Goal: Information Seeking & Learning: Learn about a topic

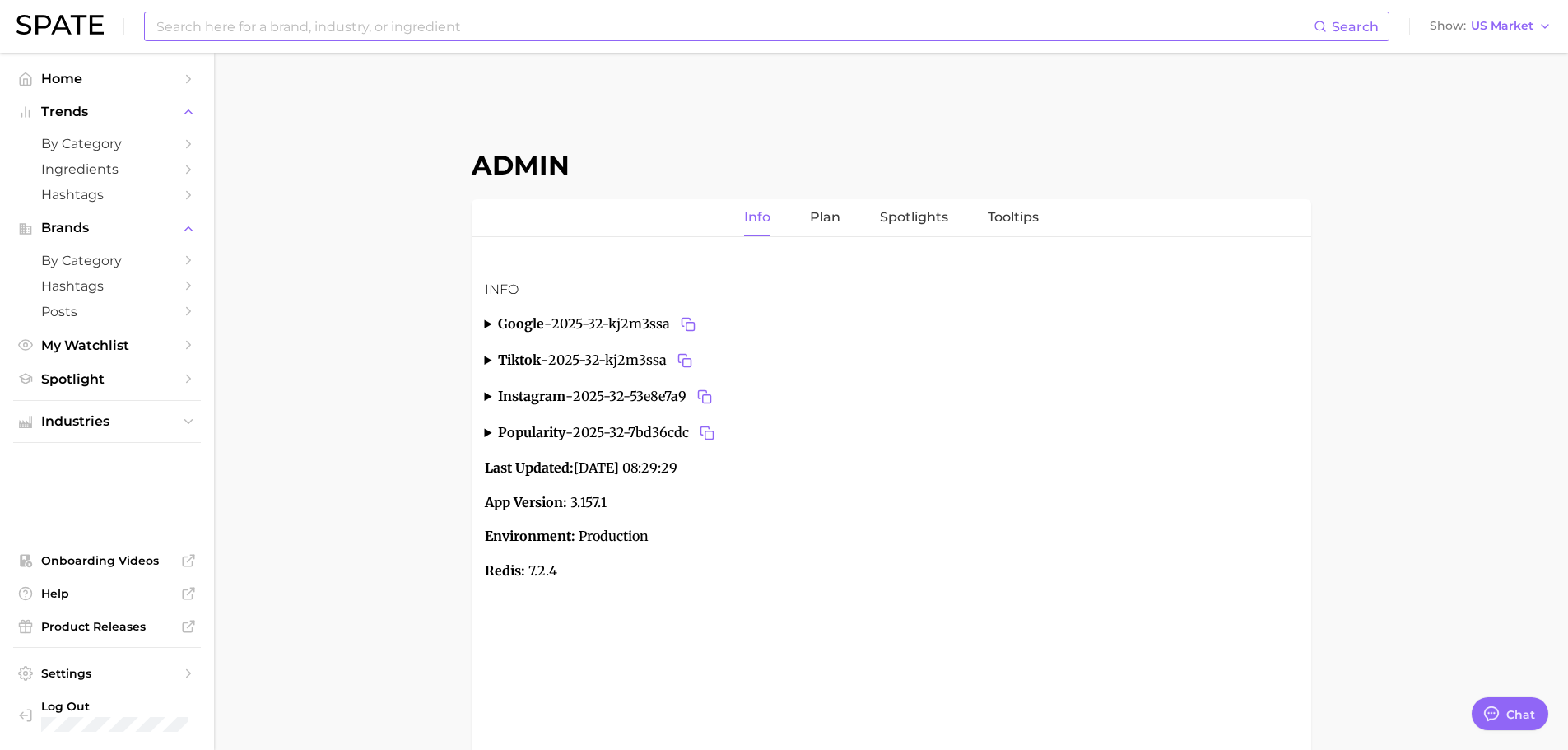
click at [562, 36] on input at bounding box center [734, 26] width 1159 height 28
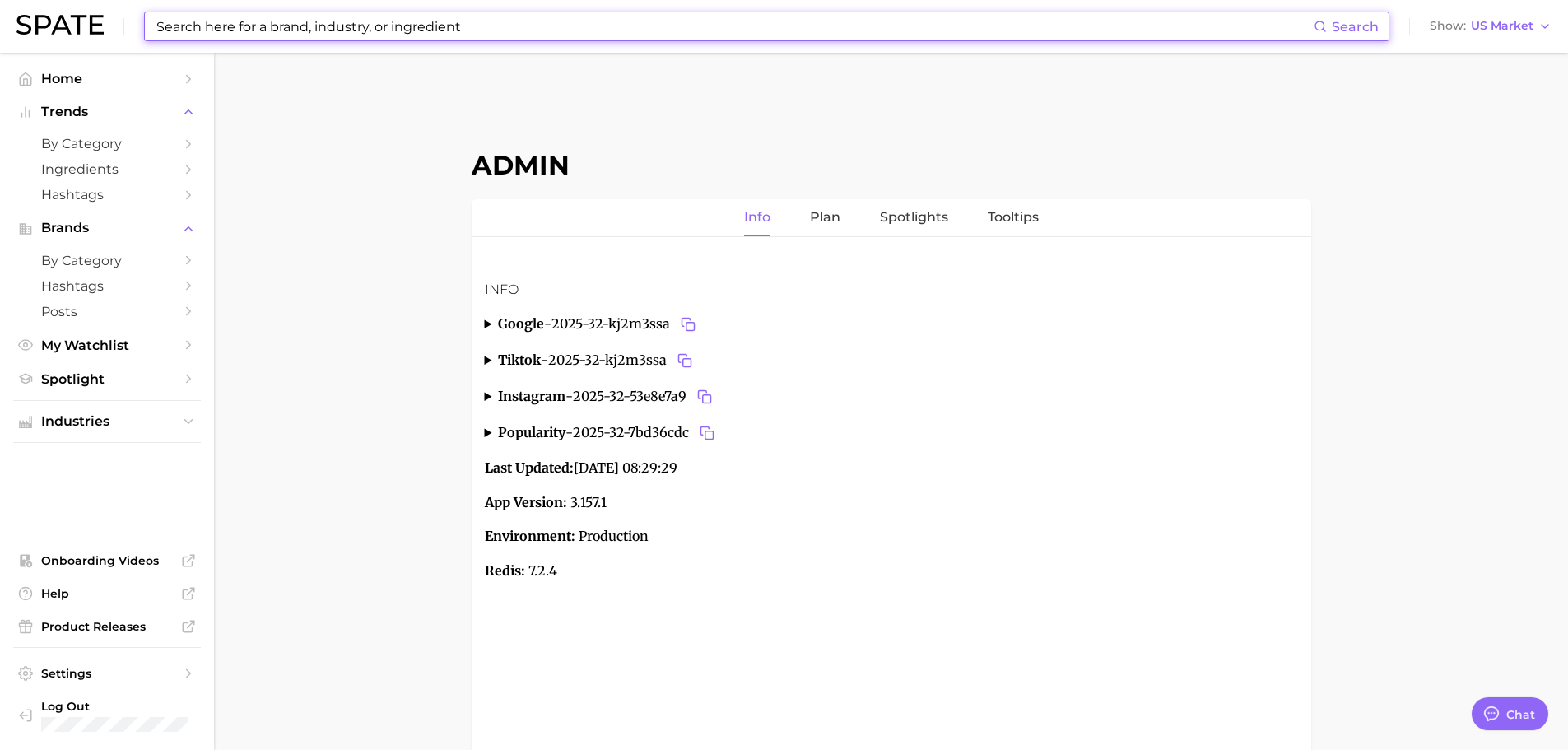
paste input "Teeth grinding"
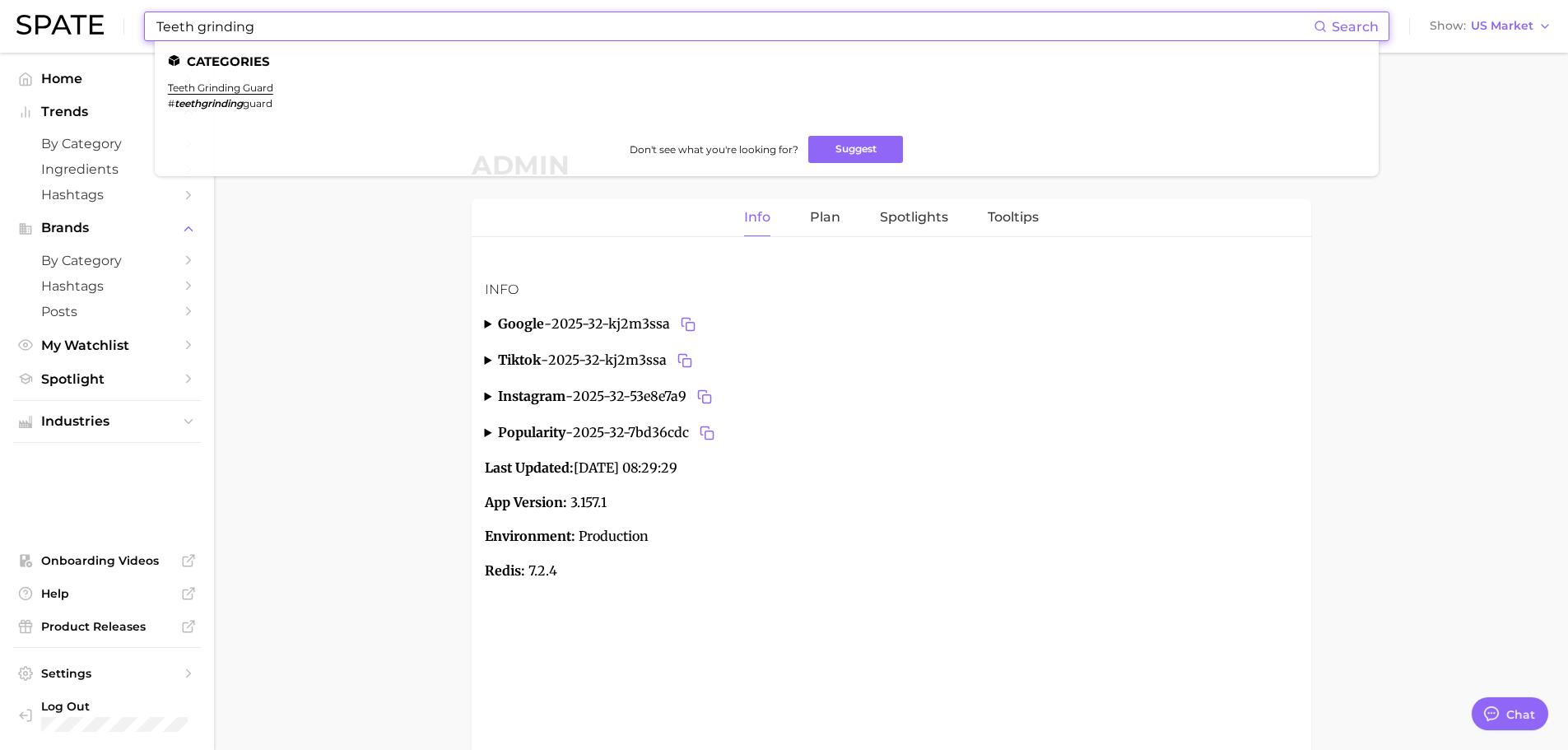
click at [521, 26] on input "Teeth grinding" at bounding box center [734, 26] width 1159 height 28
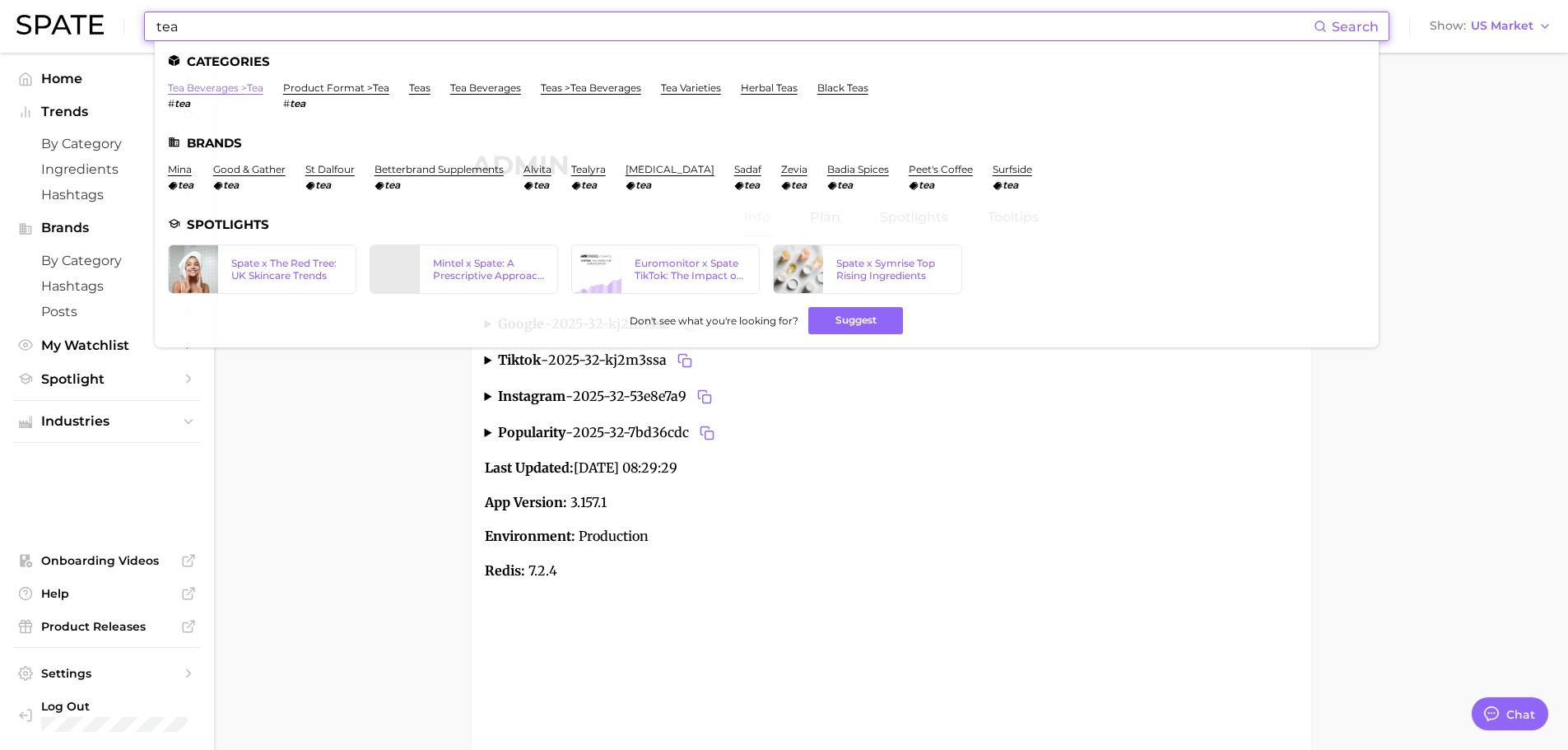
type input "tea"
click at [221, 85] on link "tea beverages > tea" at bounding box center [215, 87] width 95 height 12
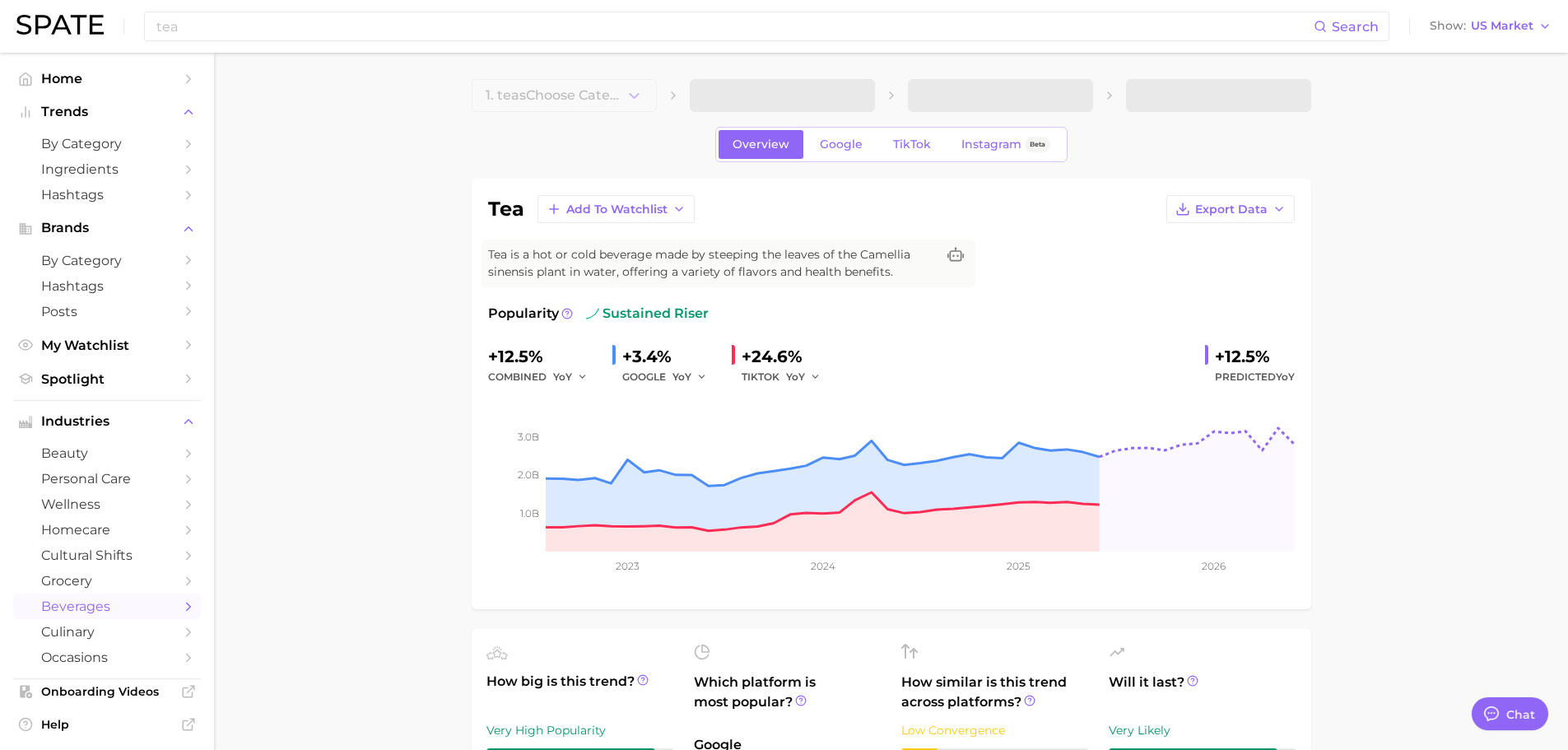
type textarea "x"
click at [451, 37] on input "tea" at bounding box center [734, 26] width 1159 height 28
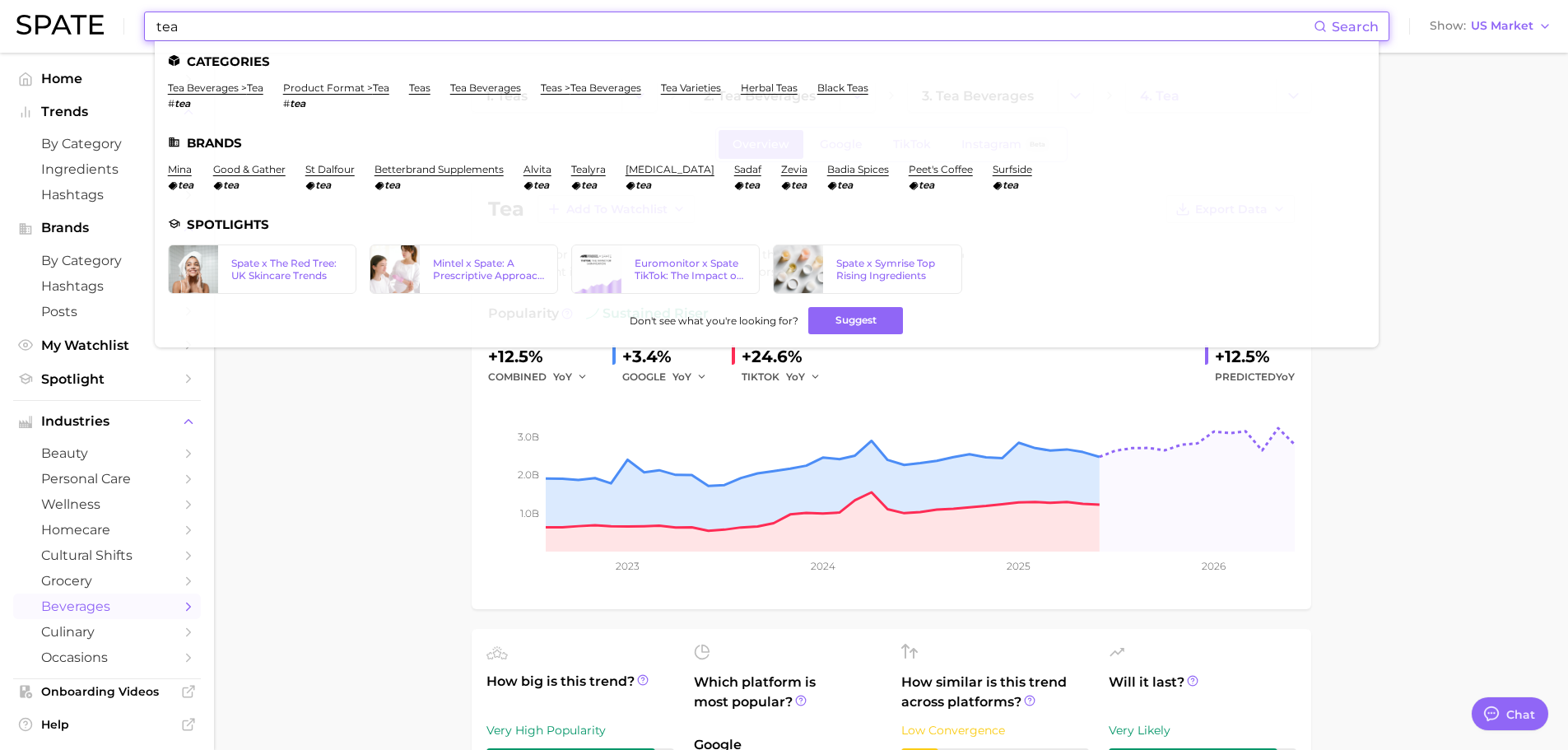
click at [451, 37] on input "tea" at bounding box center [734, 26] width 1159 height 28
paste input "us open"
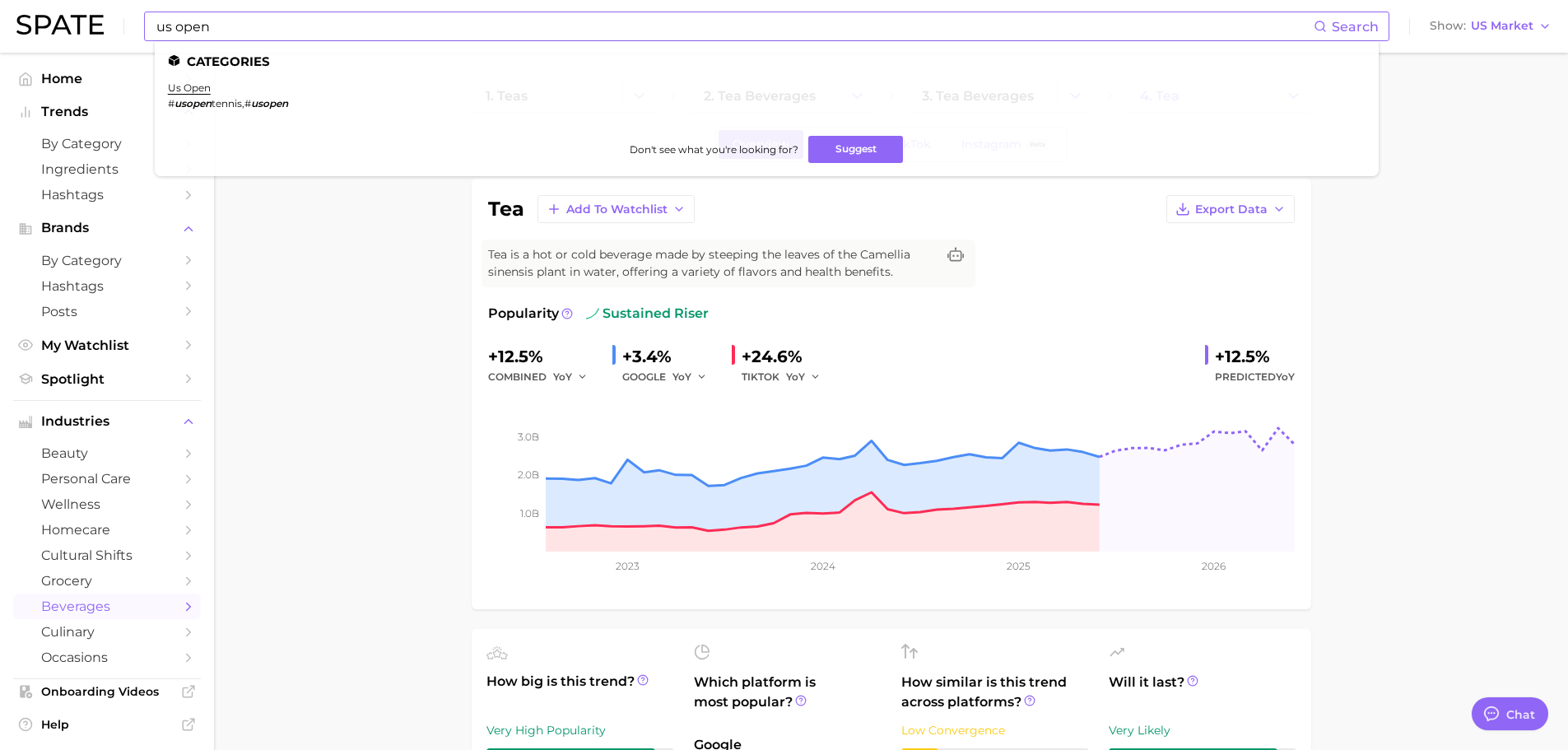
click at [470, 36] on input "us open" at bounding box center [734, 26] width 1159 height 28
paste input "michelle visage"
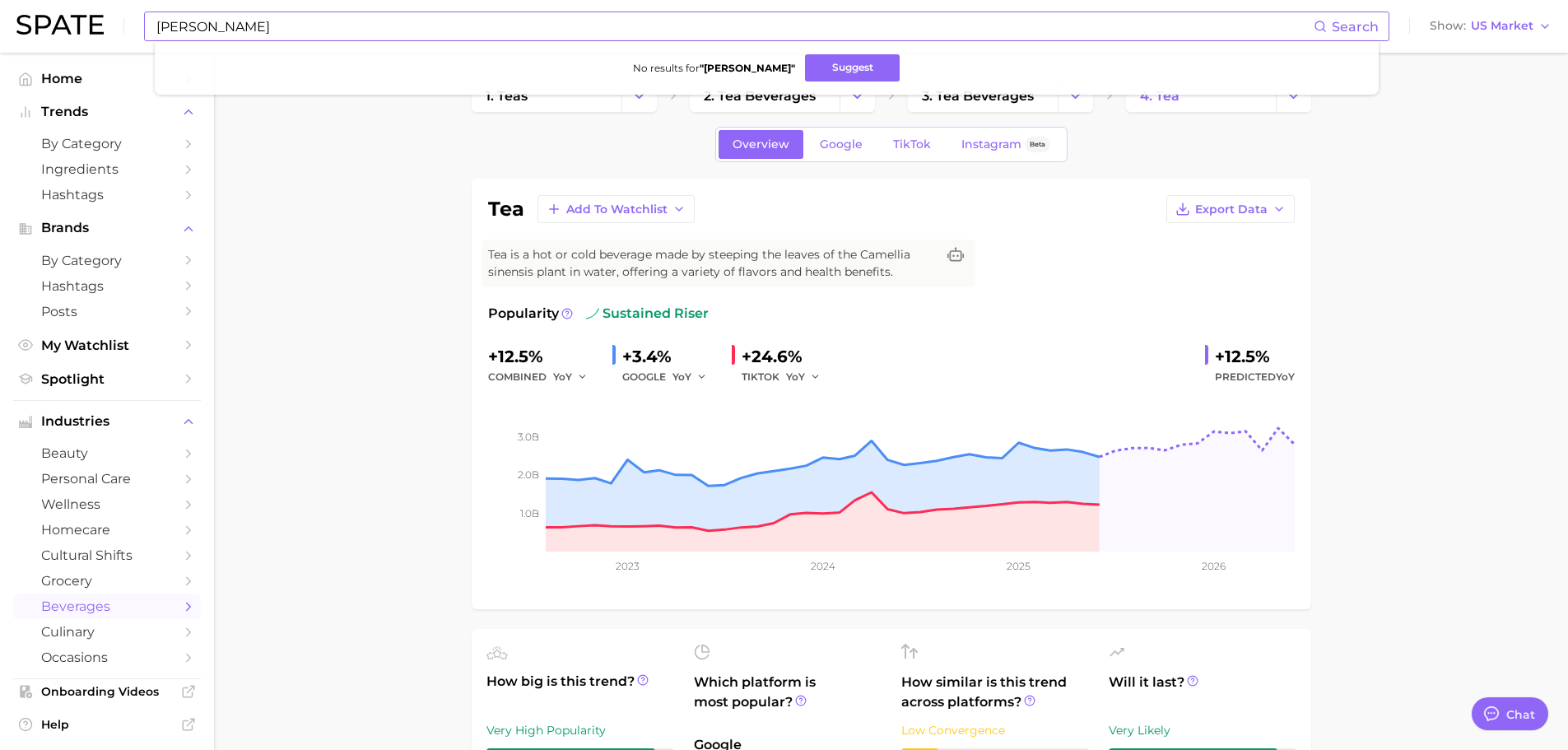
click at [416, 17] on input "michelle visage" at bounding box center [734, 26] width 1159 height 28
paste input "#notox"
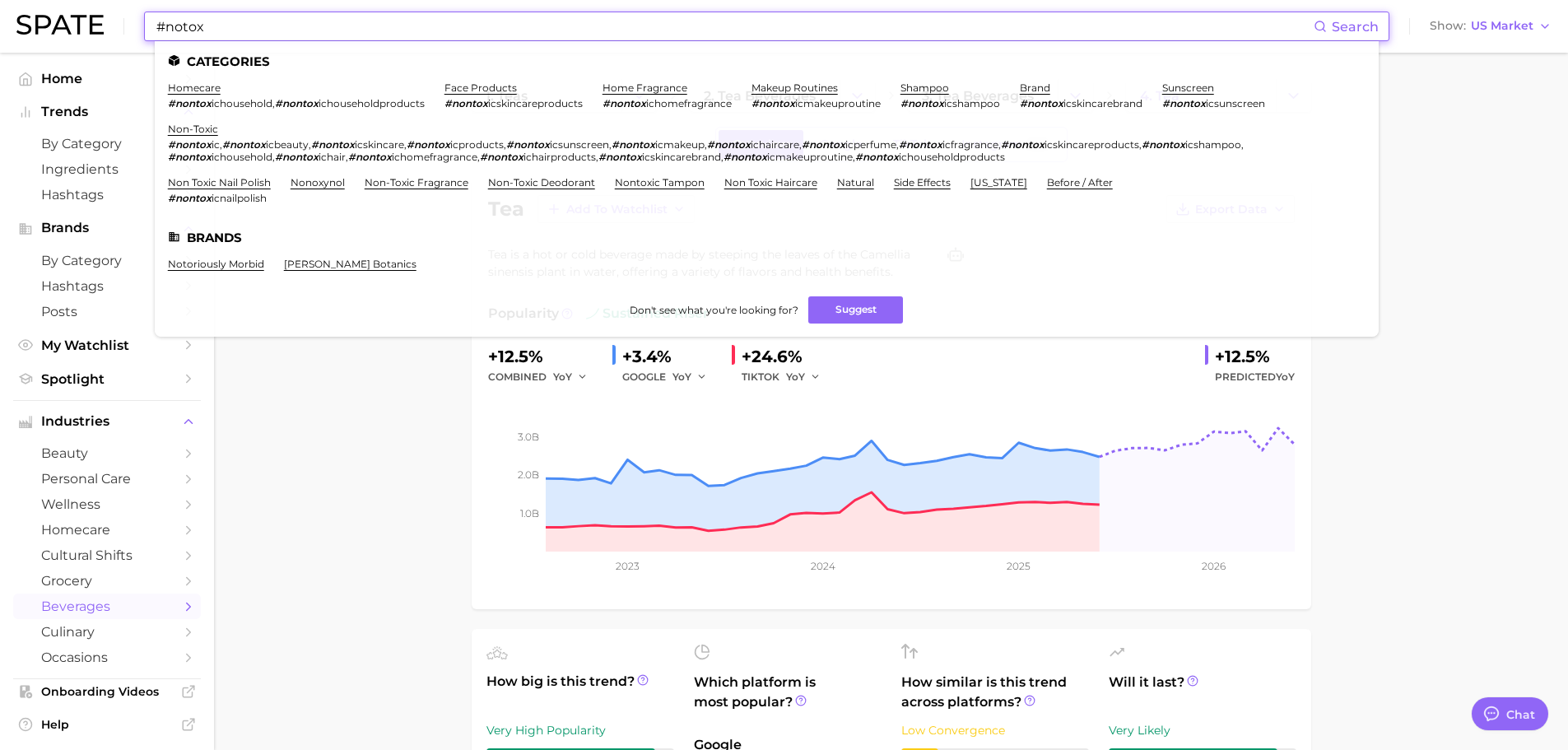
click at [164, 30] on input "#notox" at bounding box center [734, 26] width 1159 height 28
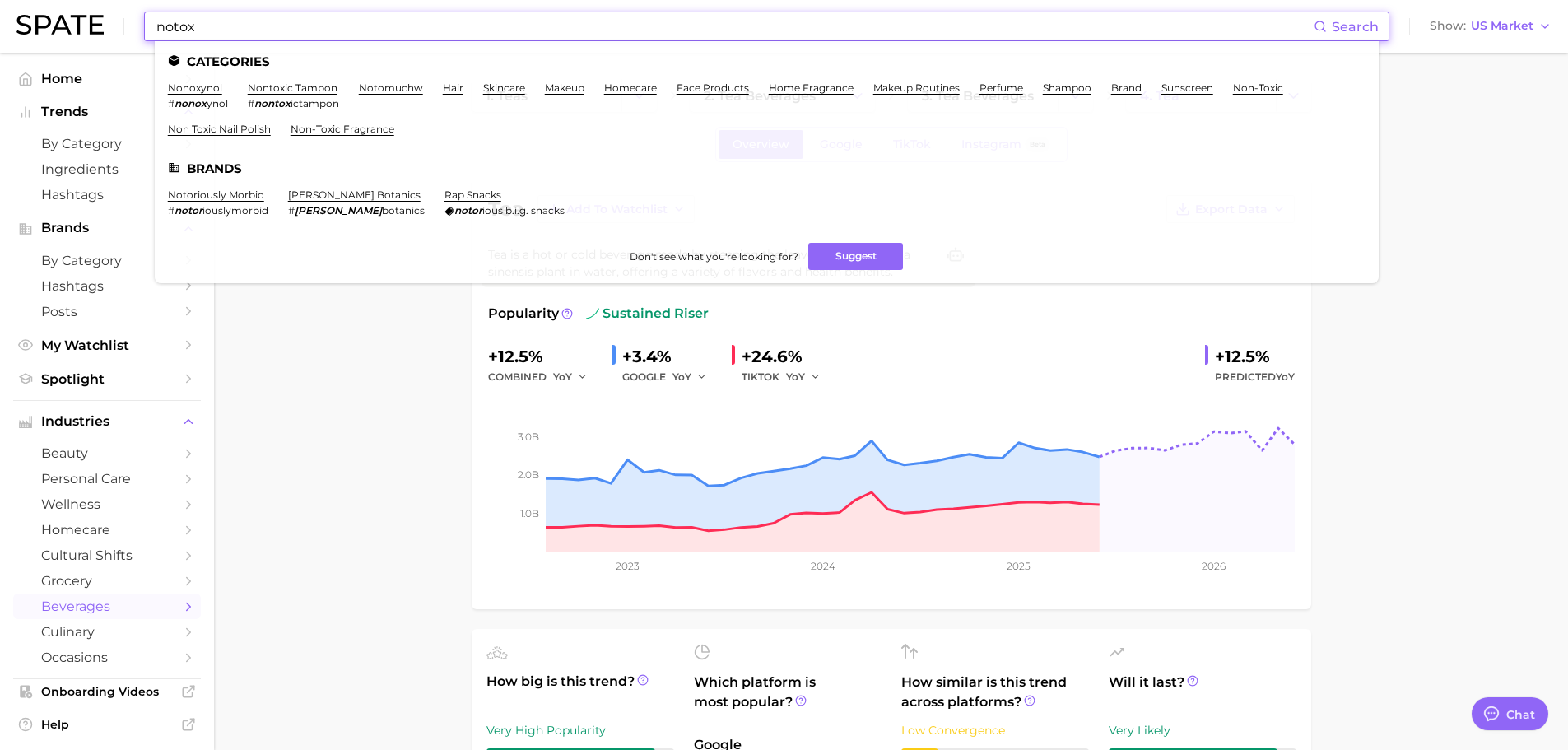
type input "notox"
click at [396, 33] on input "notox" at bounding box center [734, 26] width 1159 height 28
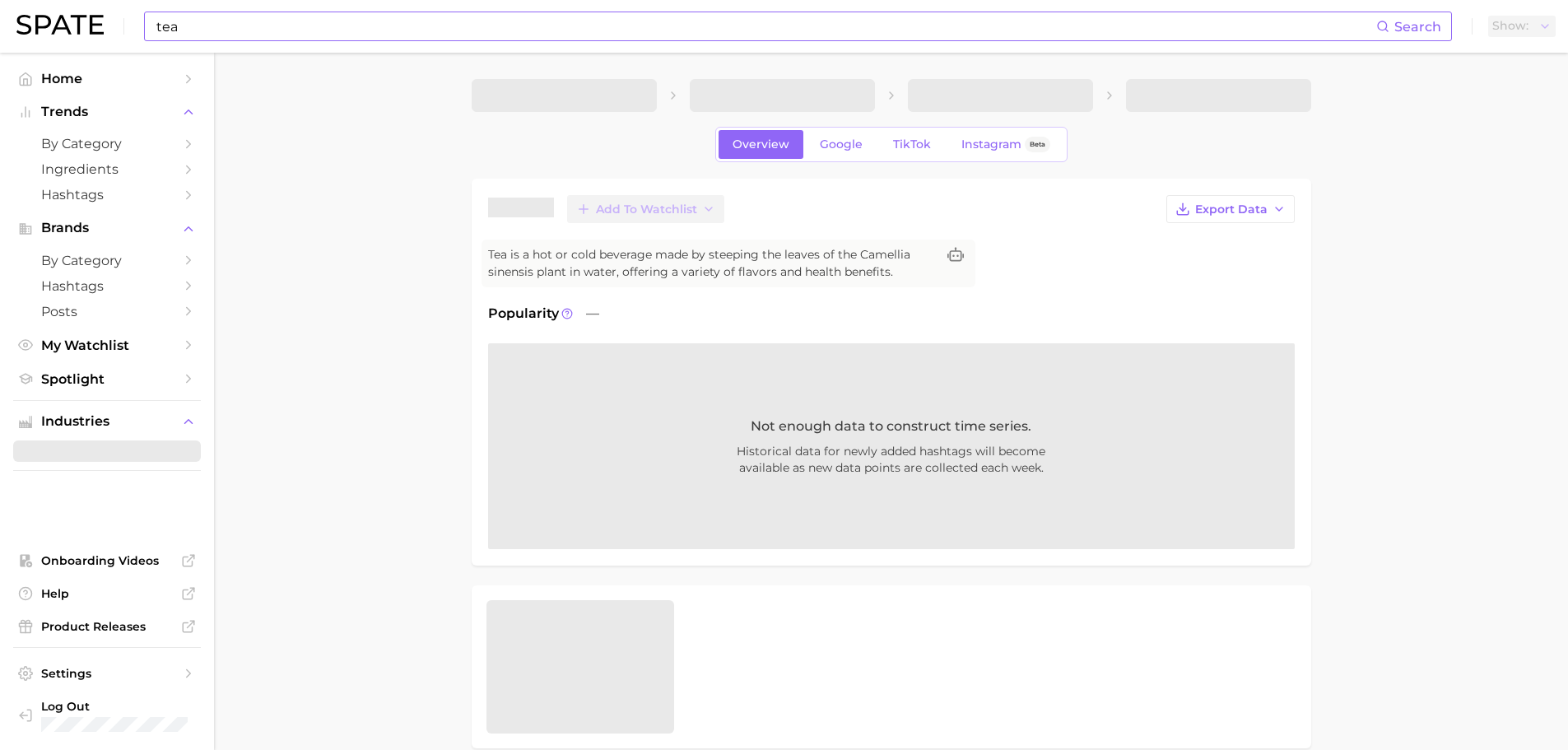
click at [368, 22] on input "tea" at bounding box center [766, 26] width 1222 height 28
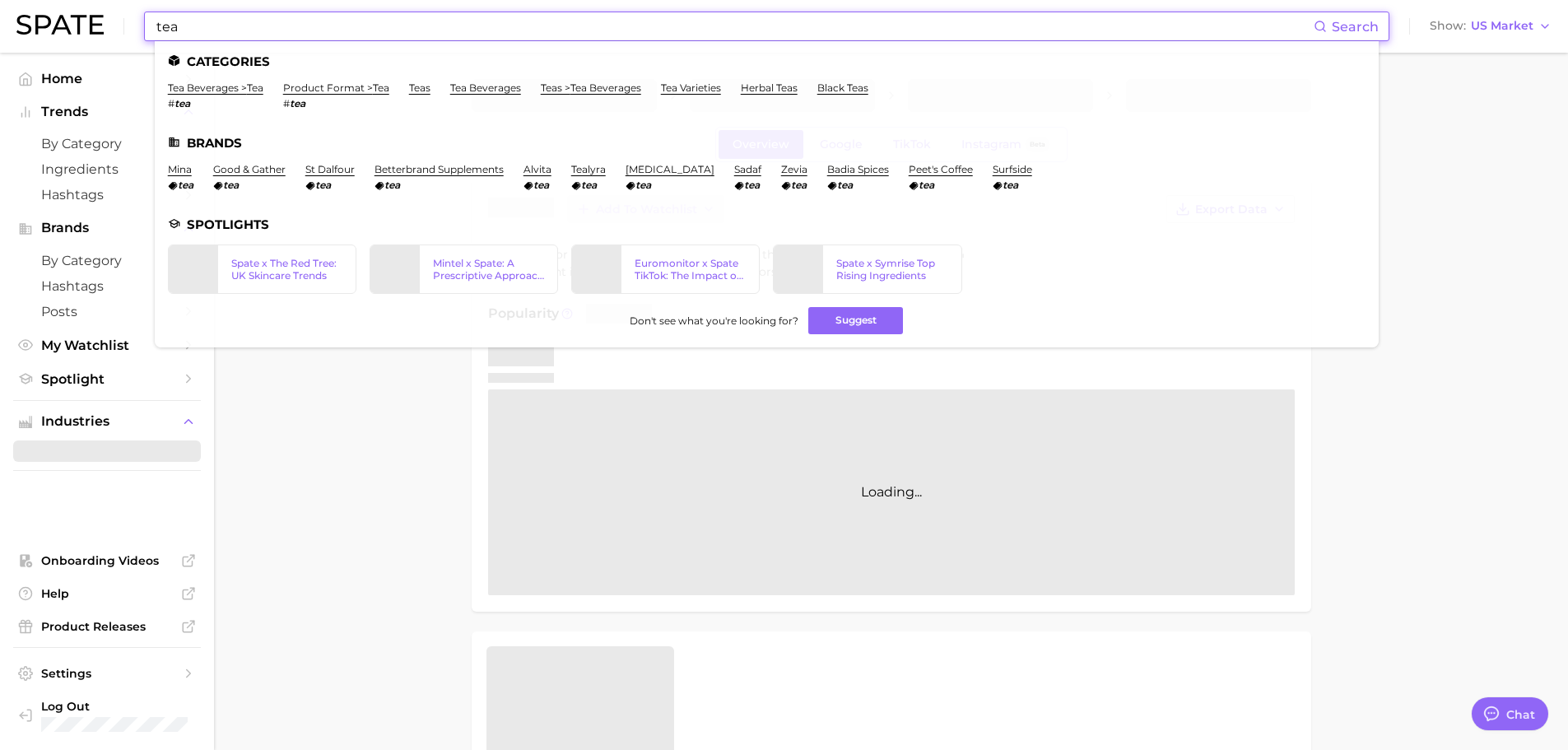
type textarea "x"
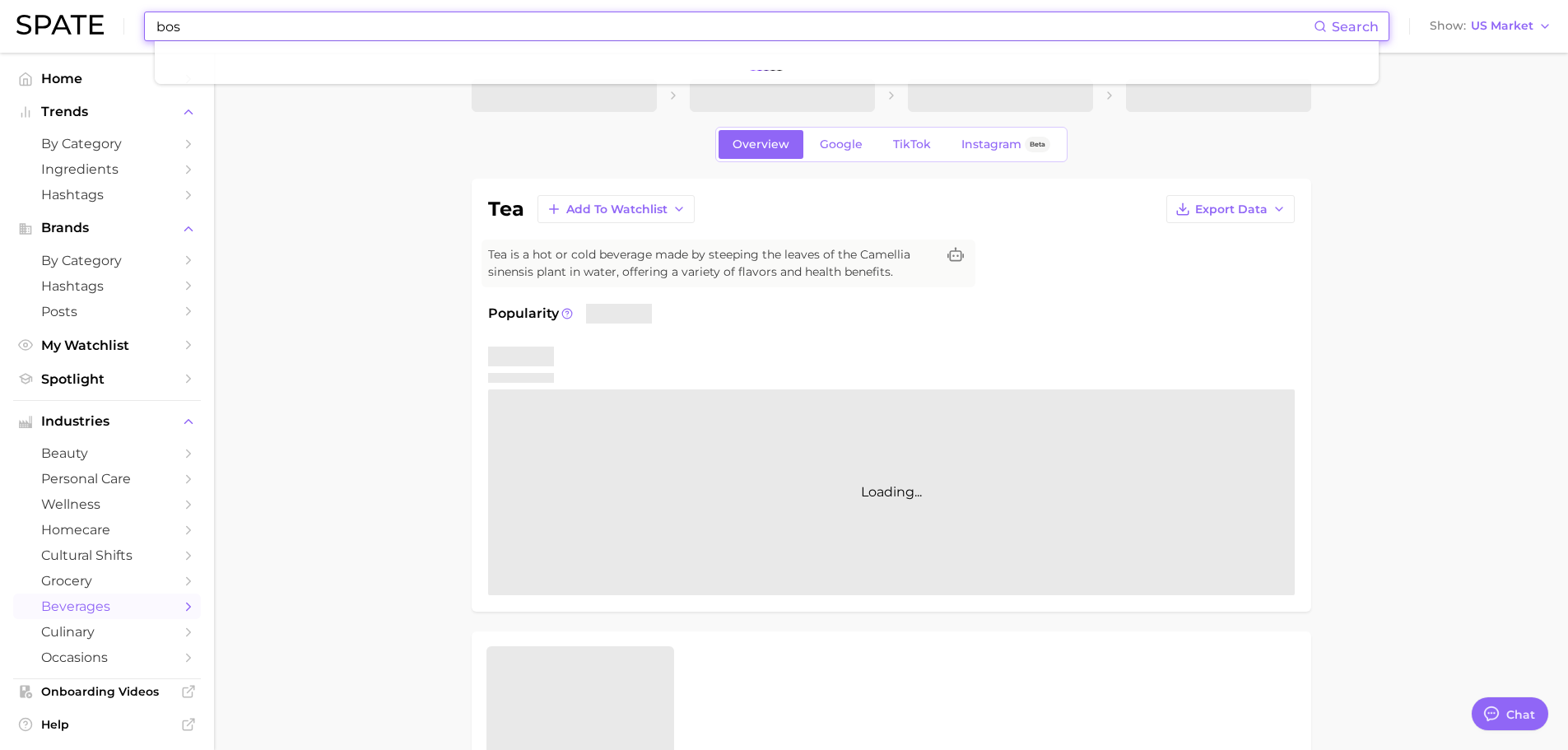
type input "boss"
type textarea "x"
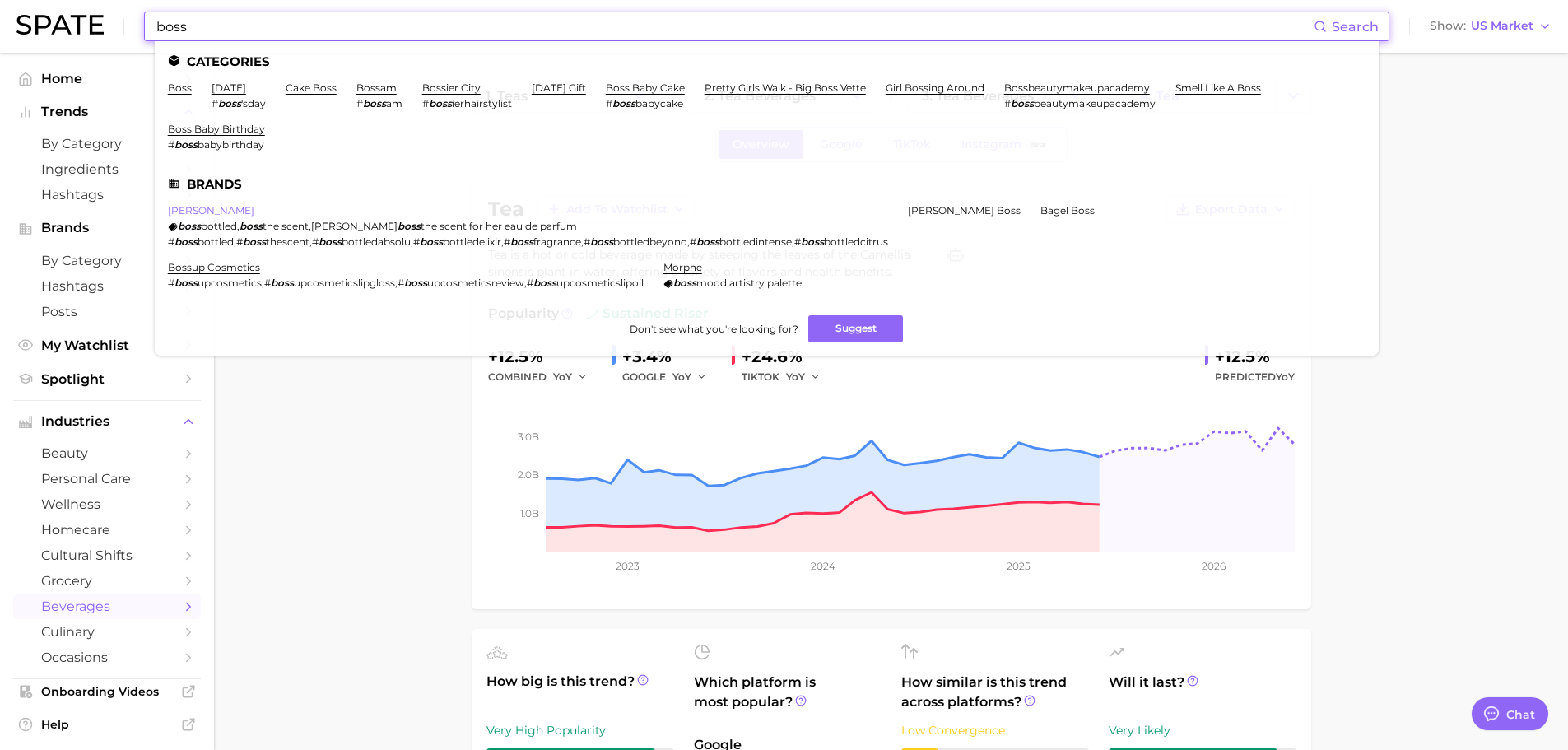
type input "boss"
click at [198, 210] on link "hugo boss" at bounding box center [211, 209] width 86 height 12
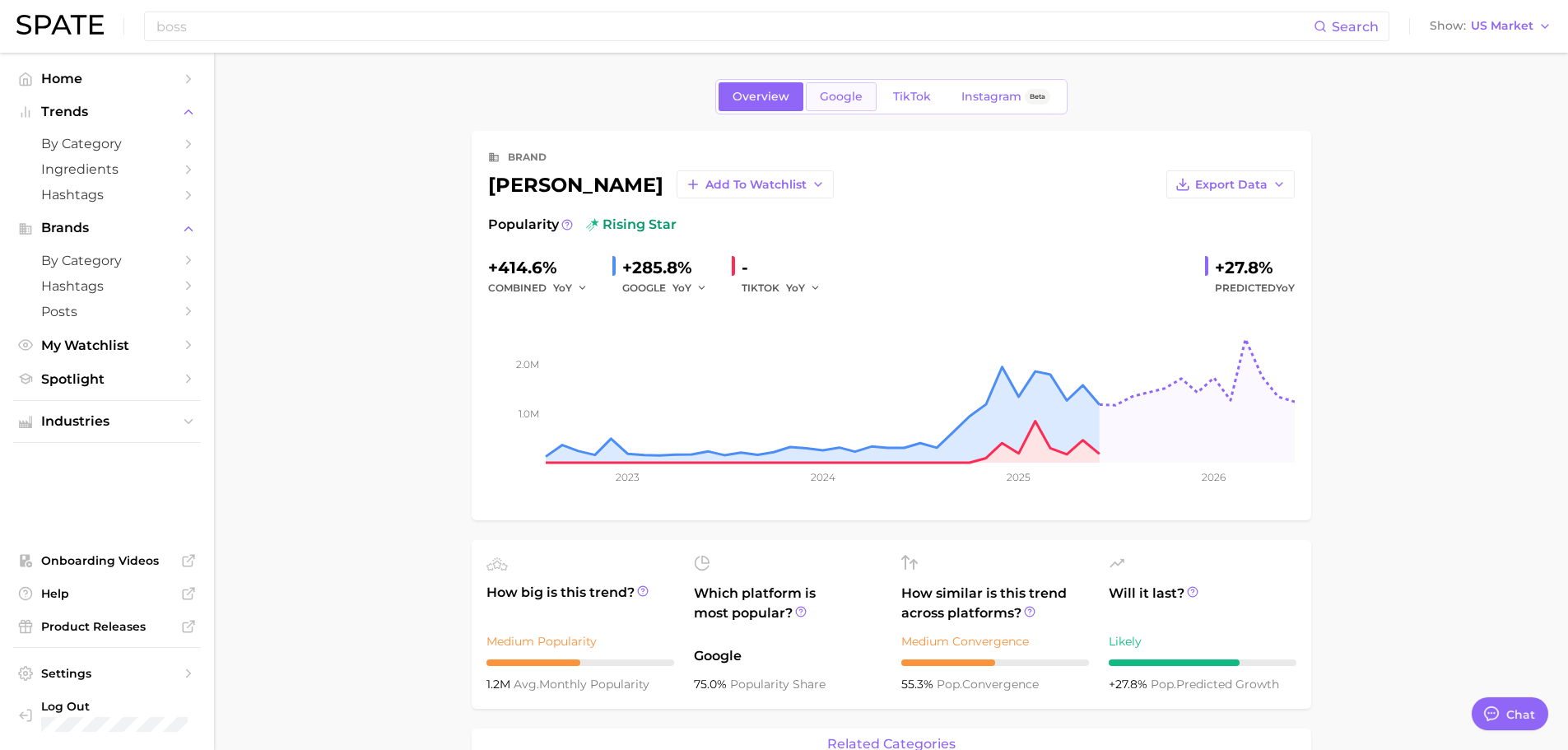
click at [852, 101] on span "Google" at bounding box center [841, 96] width 43 height 14
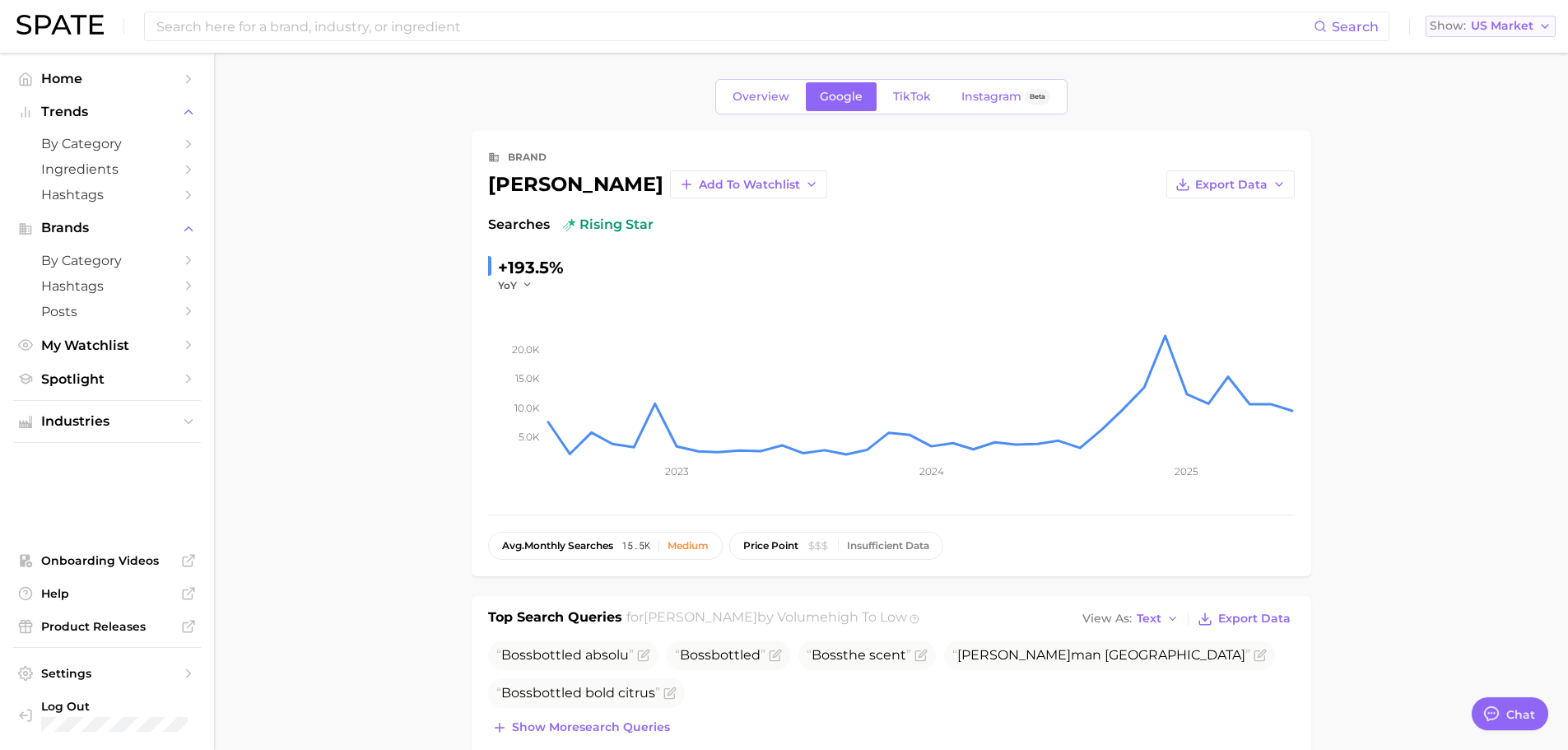
click at [1498, 34] on button "Show US Market" at bounding box center [1490, 26] width 130 height 21
click at [1475, 113] on span "France" at bounding box center [1483, 112] width 128 height 14
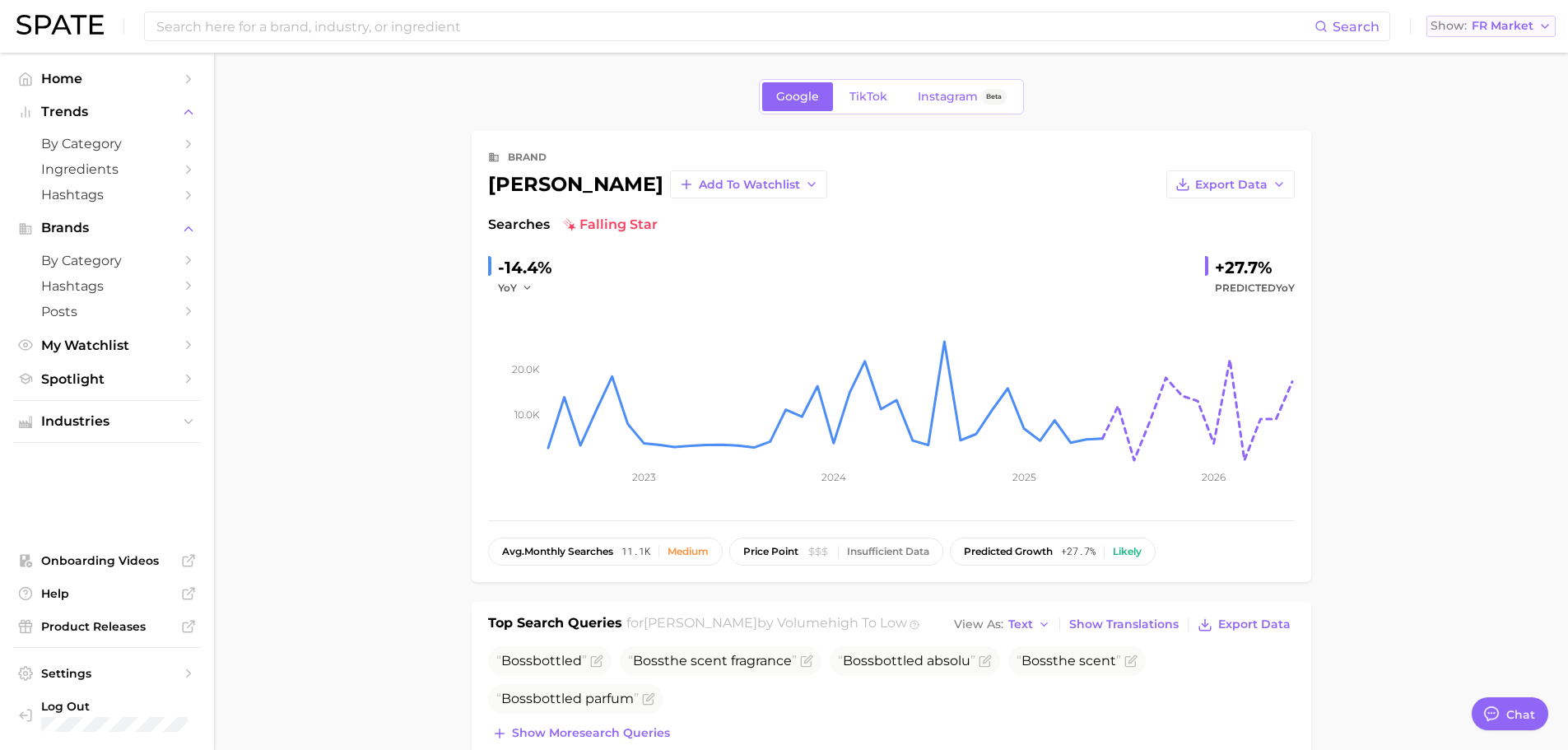
click at [1525, 21] on span "FR Market" at bounding box center [1503, 25] width 61 height 9
click at [1482, 136] on span "South Korea" at bounding box center [1483, 142] width 128 height 14
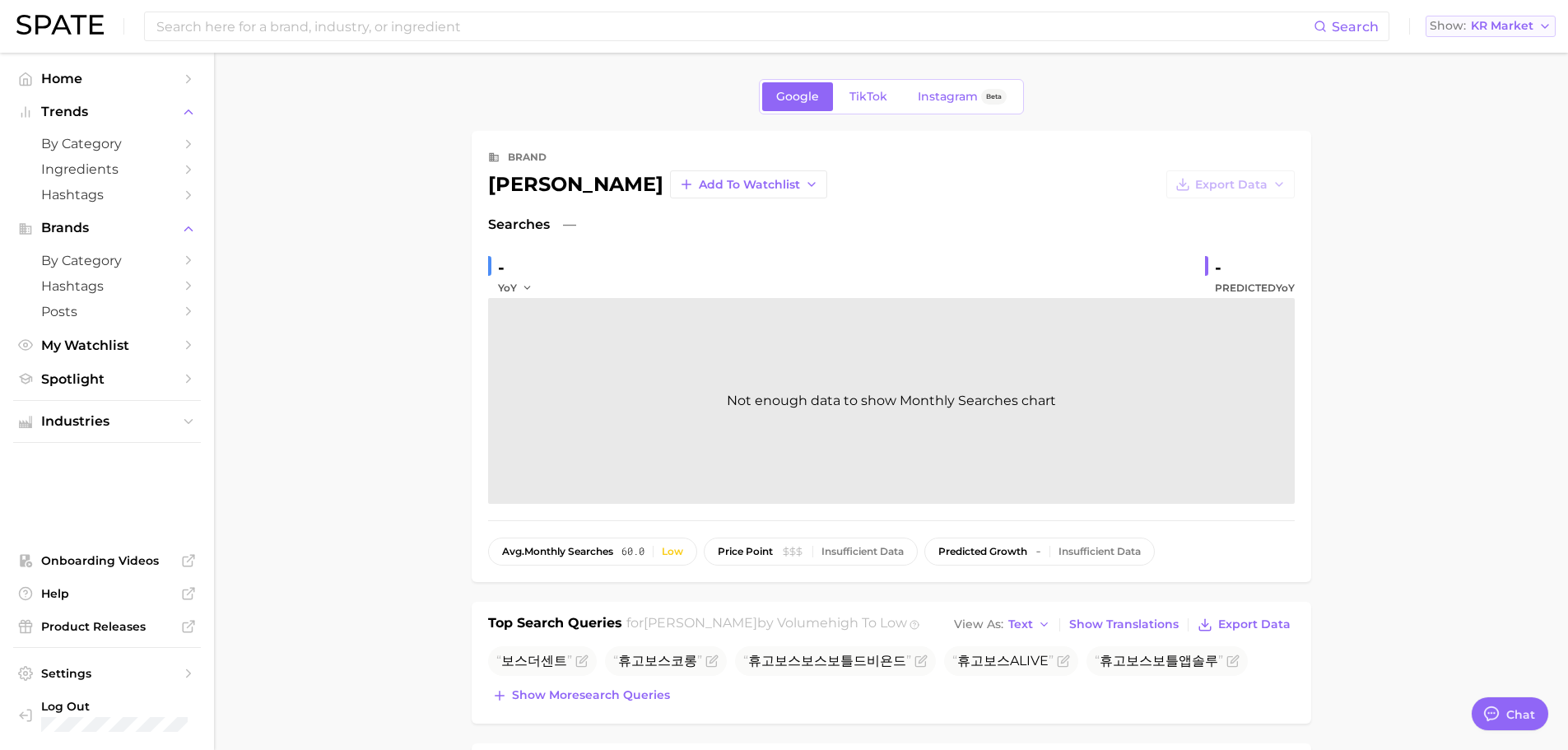
click at [1498, 29] on span "KR Market" at bounding box center [1502, 25] width 62 height 9
click at [1467, 171] on span "Japan" at bounding box center [1483, 171] width 128 height 14
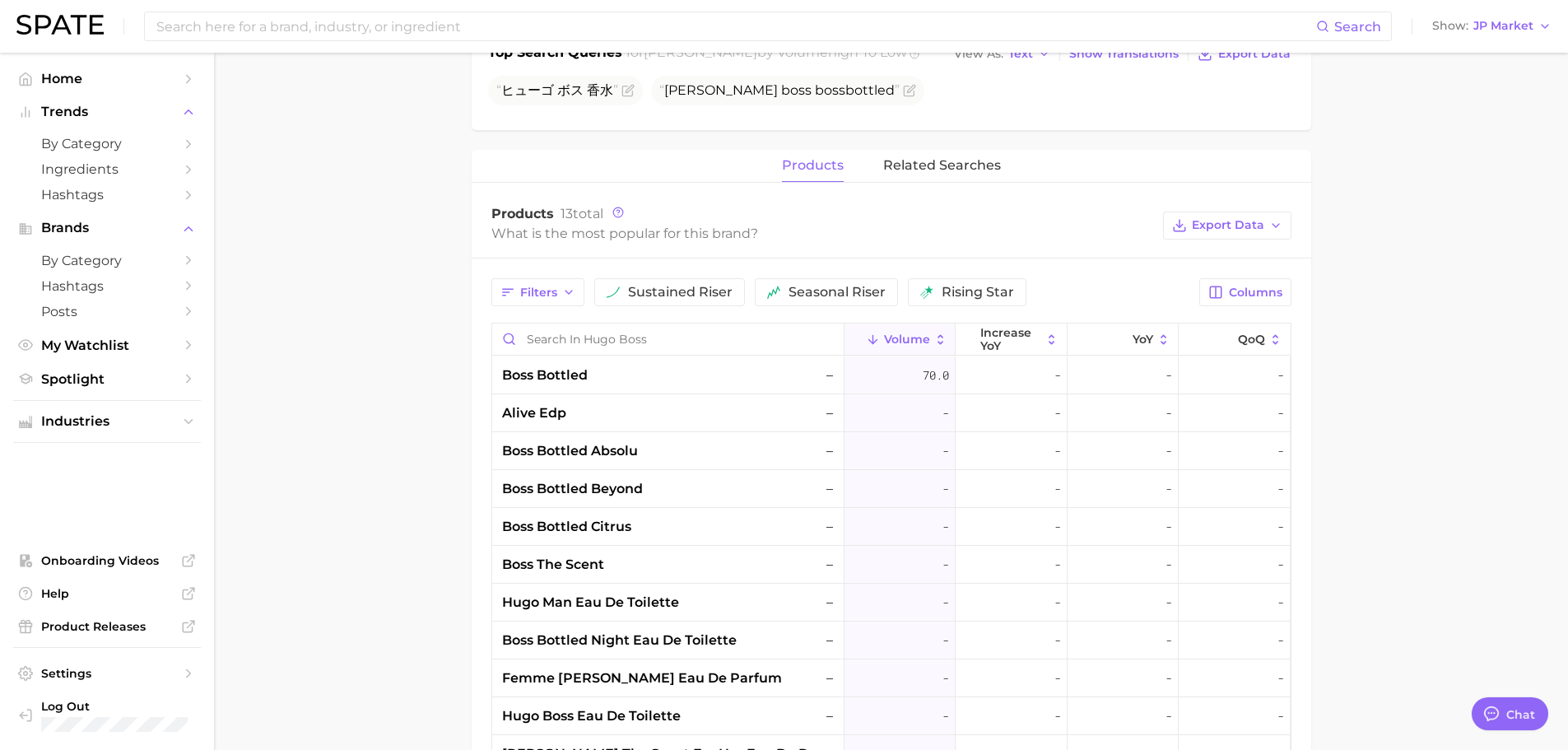
scroll to position [571, 0]
click at [385, 21] on input at bounding box center [735, 26] width 1162 height 28
click at [1509, 25] on span "JP Market" at bounding box center [1504, 25] width 61 height 9
click at [1477, 55] on span "United States" at bounding box center [1483, 53] width 128 height 14
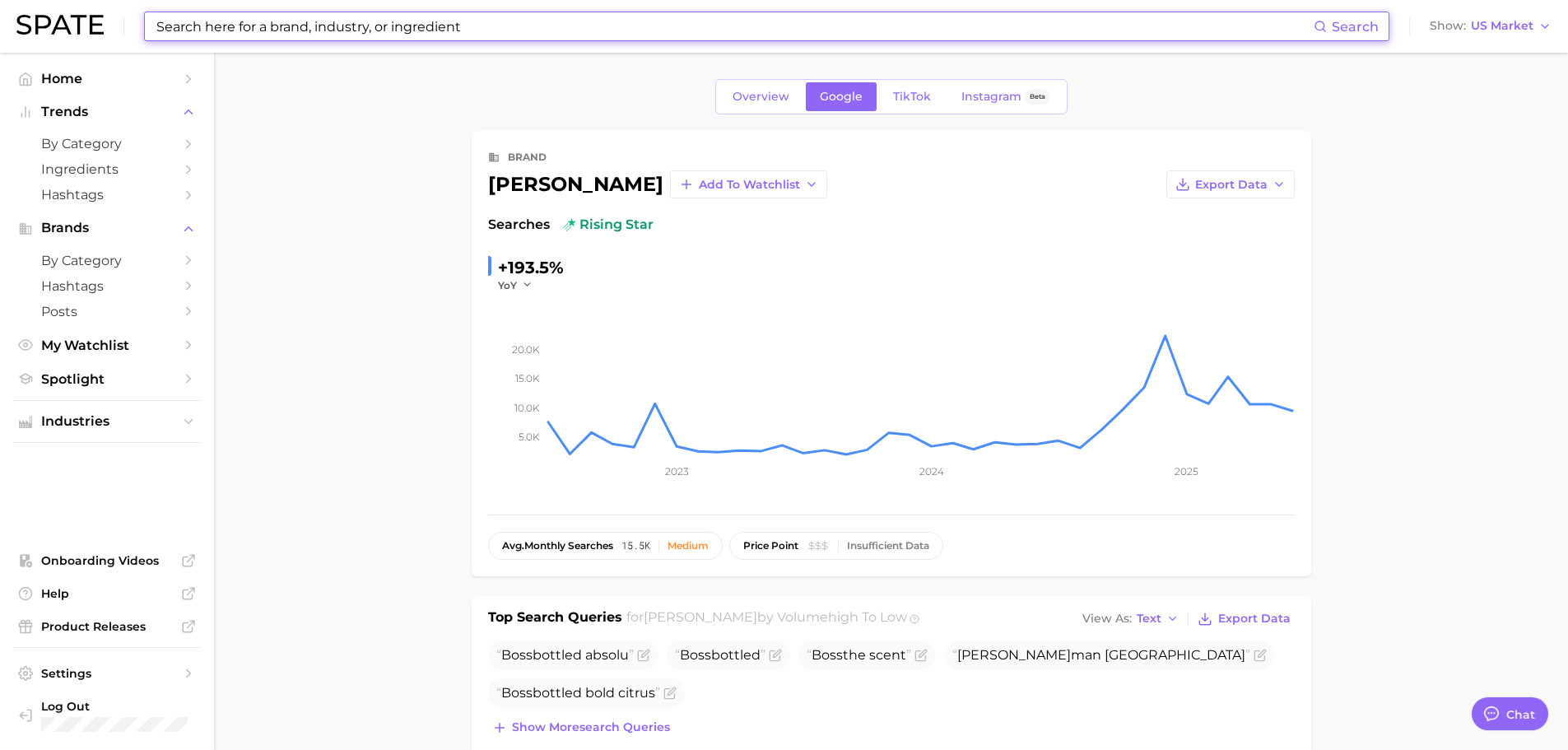
click at [447, 35] on input at bounding box center [734, 26] width 1159 height 28
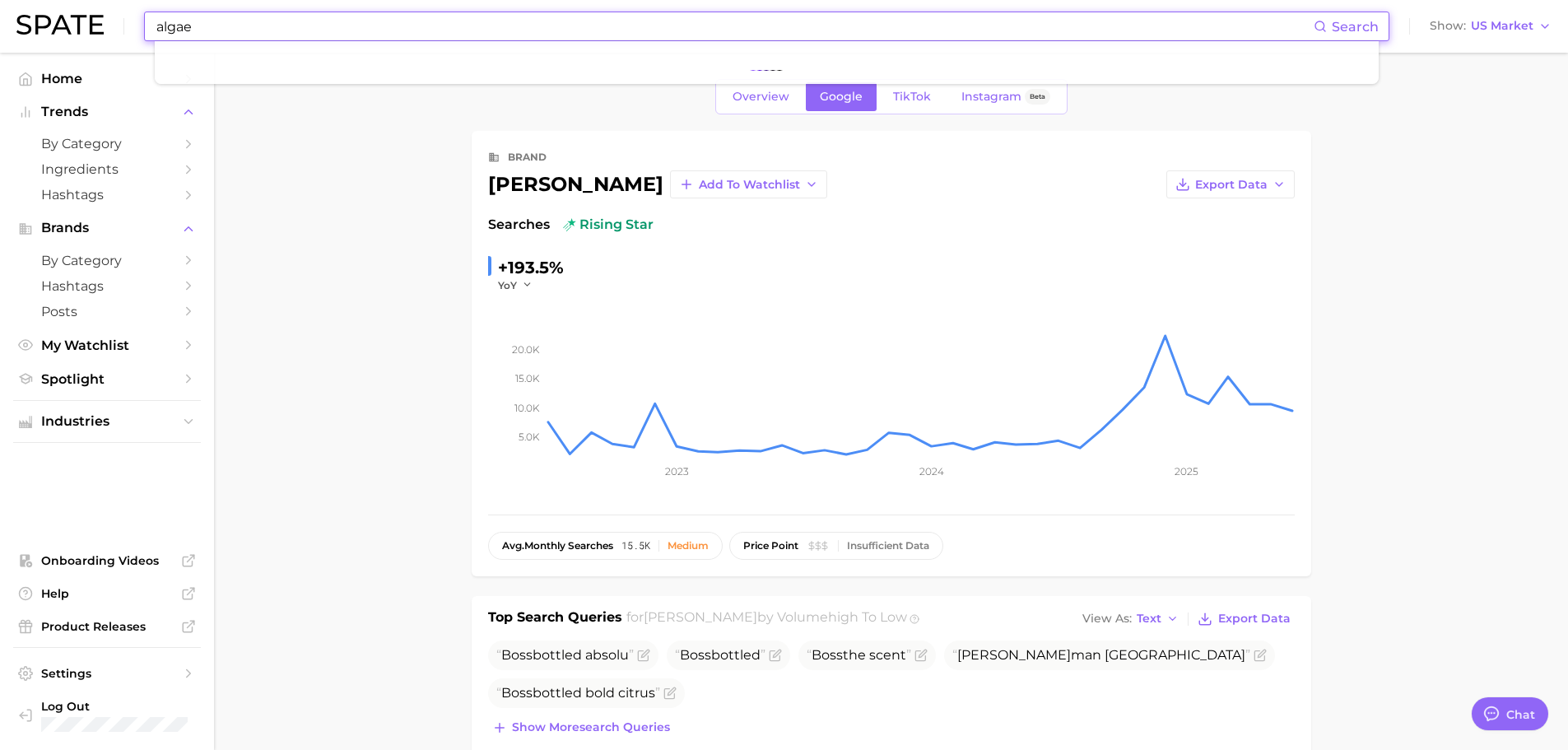
type input "algae"
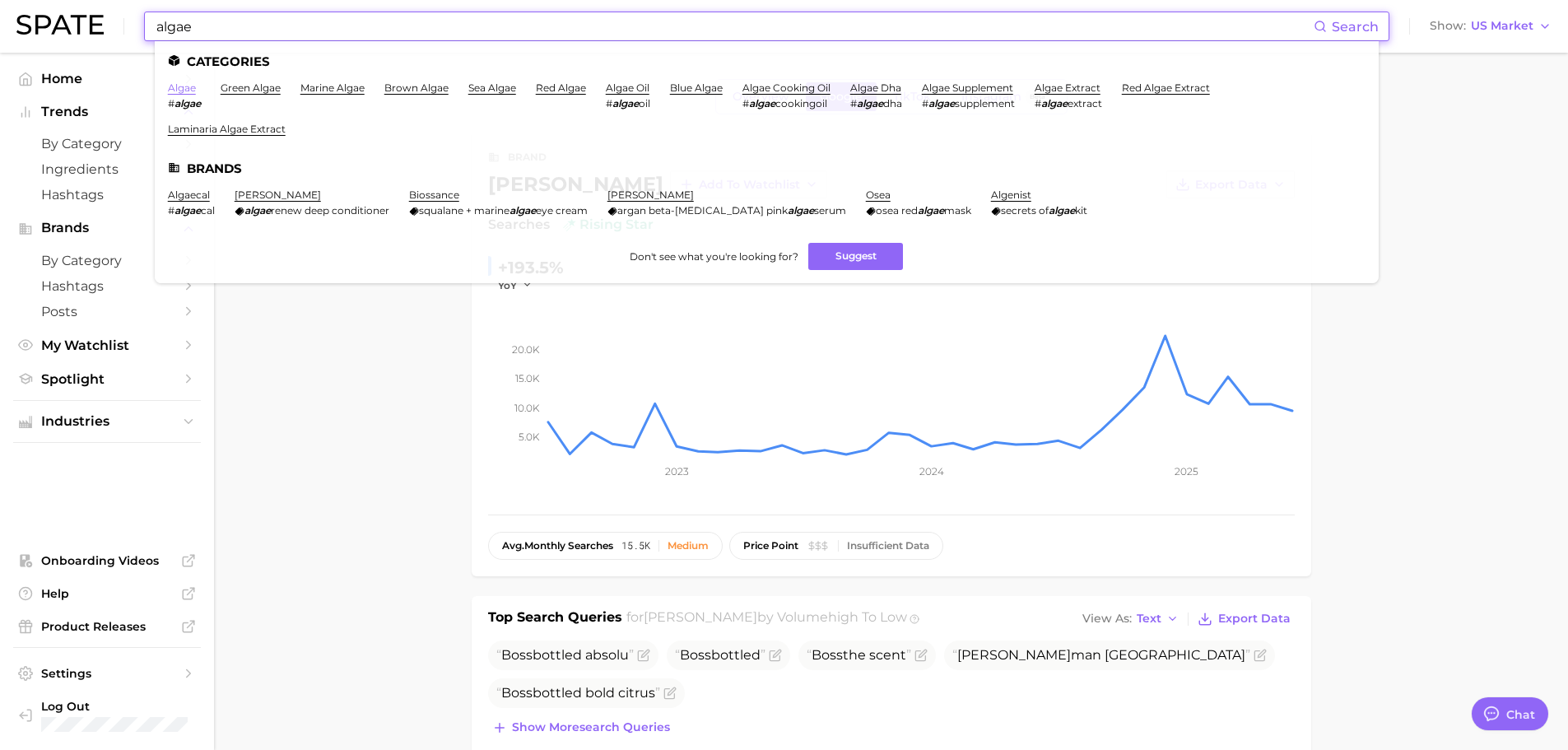
click at [186, 84] on link "algae" at bounding box center [182, 87] width 28 height 12
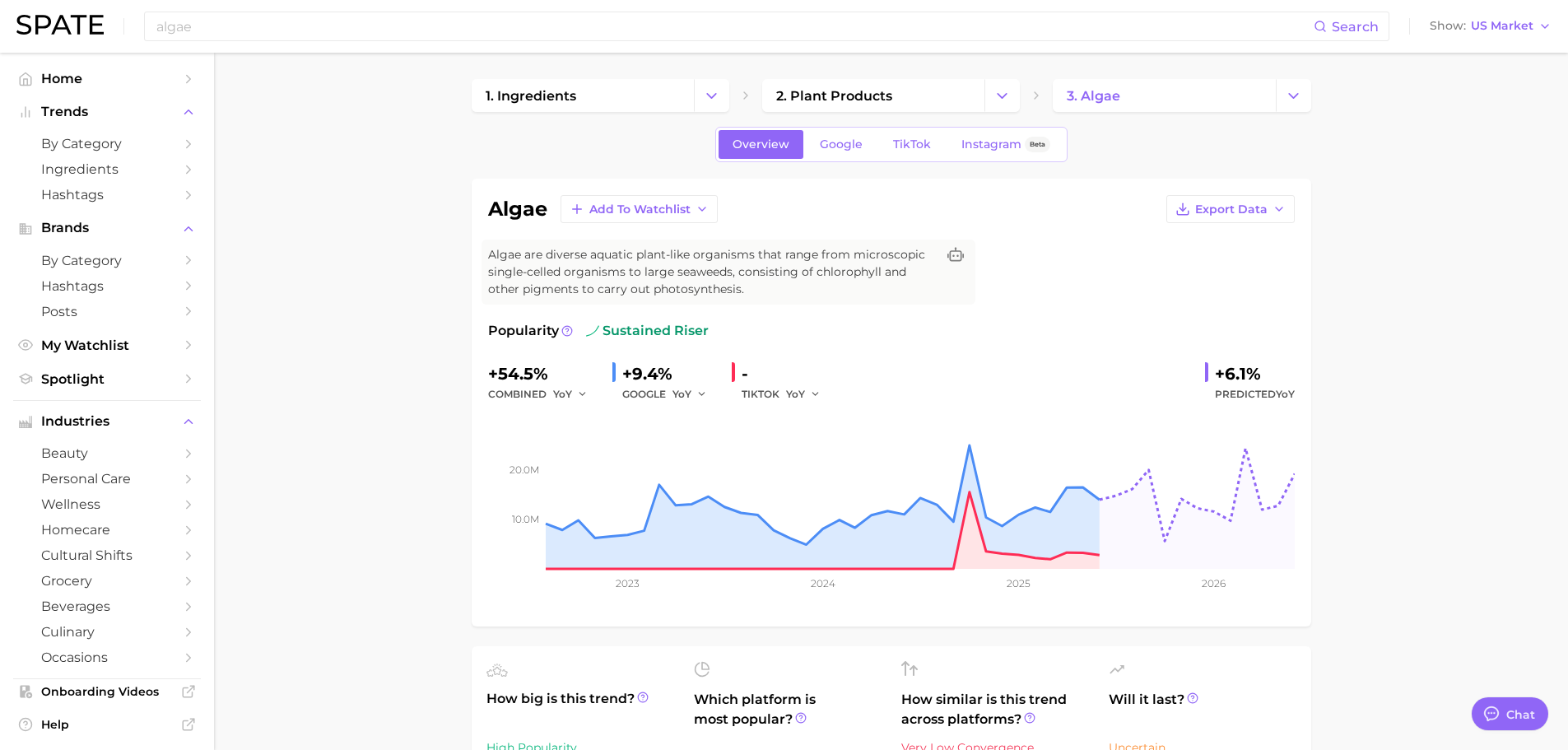
click at [429, 30] on input "algae" at bounding box center [734, 26] width 1159 height 28
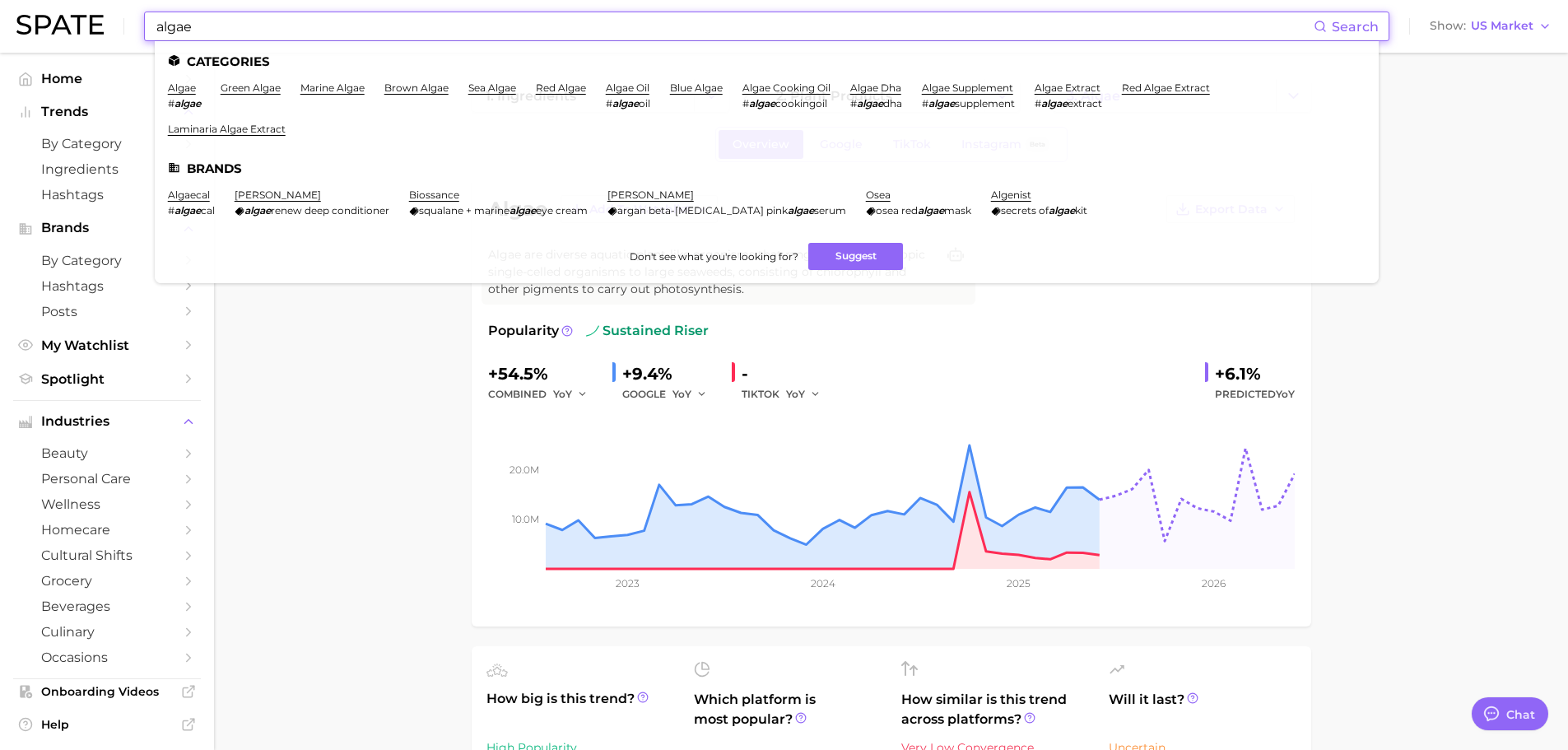
click at [429, 30] on input "algae" at bounding box center [734, 26] width 1159 height 28
paste input "false lashes"
click at [429, 30] on input "algae" at bounding box center [734, 26] width 1159 height 28
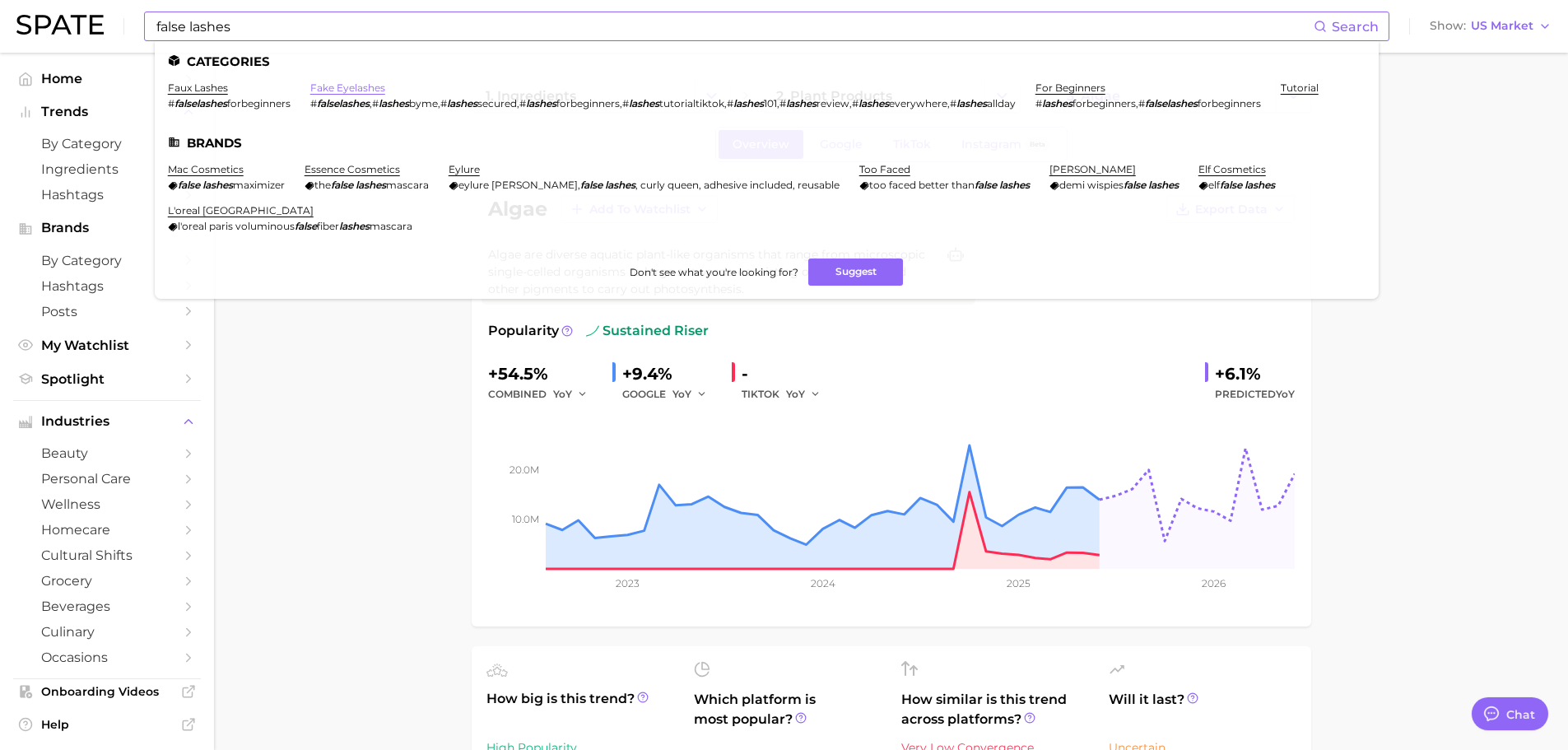
click at [355, 86] on link "fake eyelashes" at bounding box center [348, 87] width 75 height 12
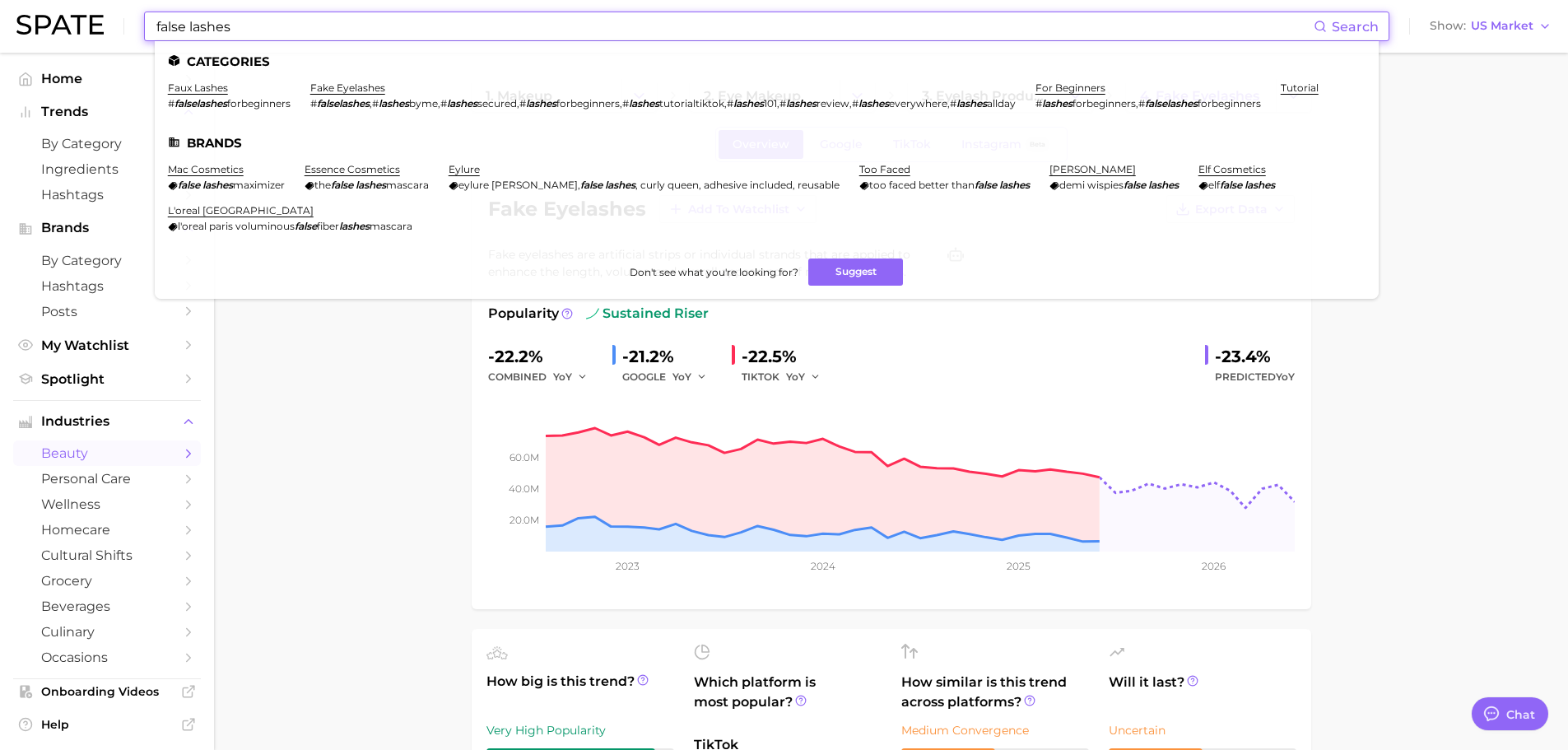
click at [453, 34] on input "false lashes" at bounding box center [734, 26] width 1159 height 28
paste input "us open"
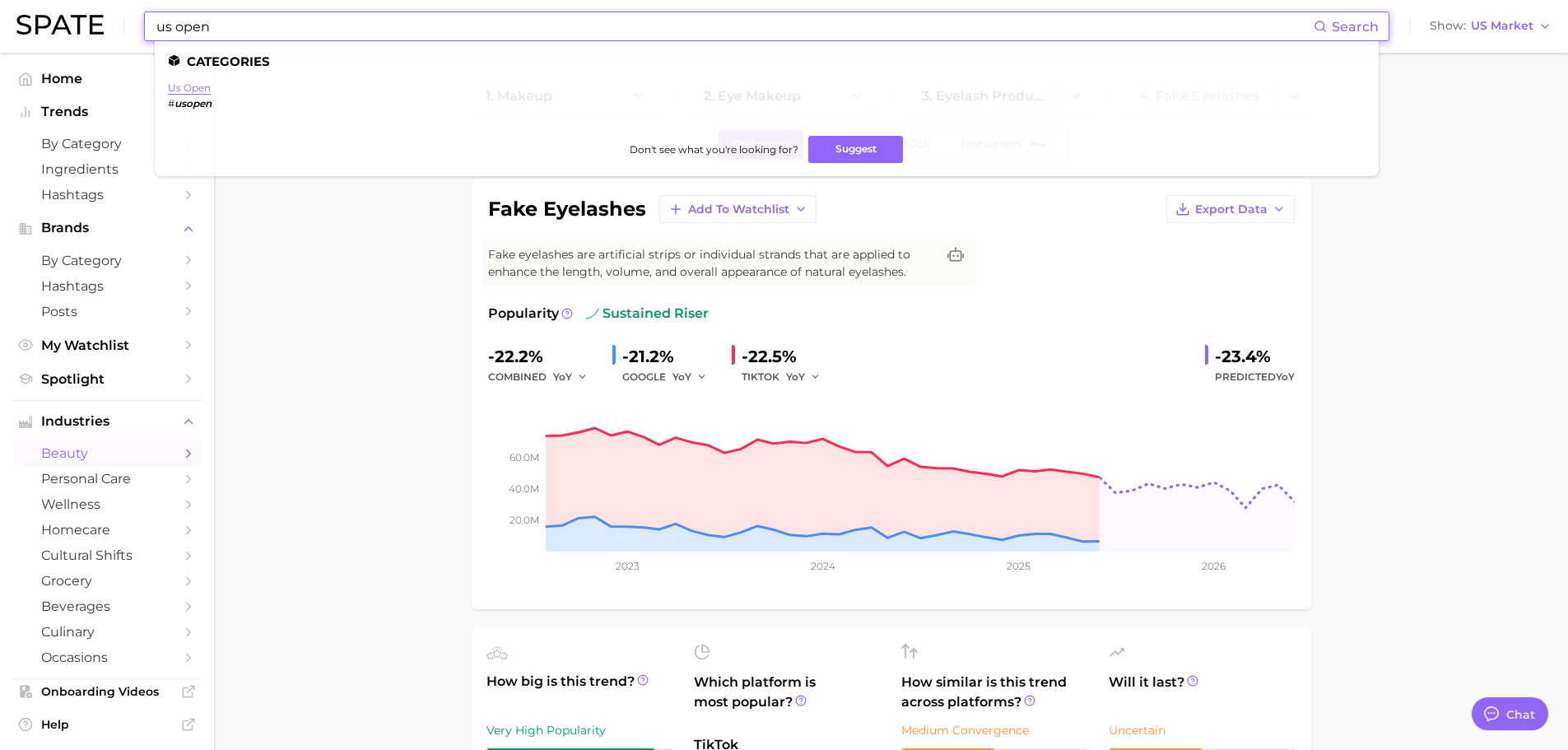
click at [202, 87] on link "us open" at bounding box center [189, 87] width 43 height 12
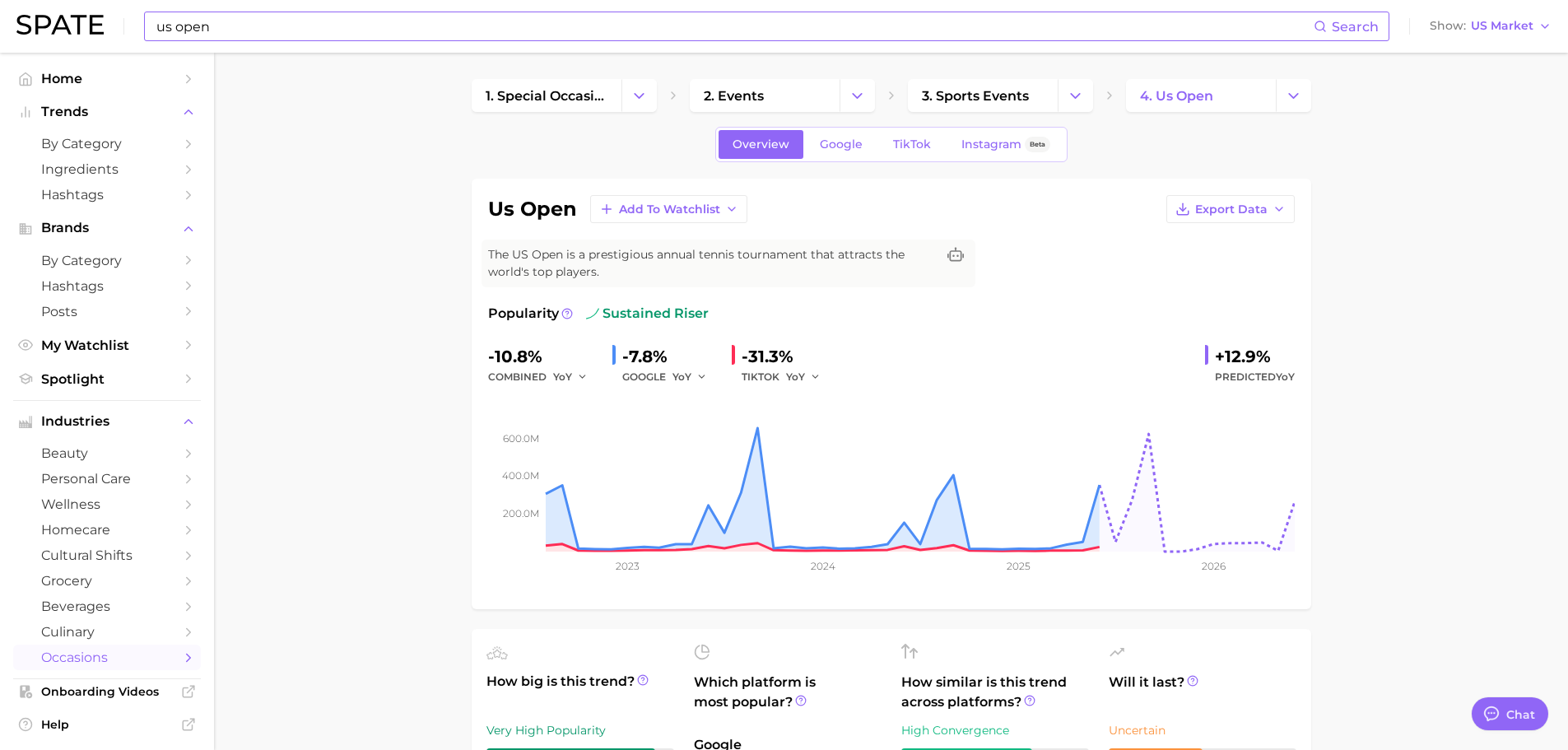
click at [407, 38] on input "us open" at bounding box center [734, 26] width 1159 height 28
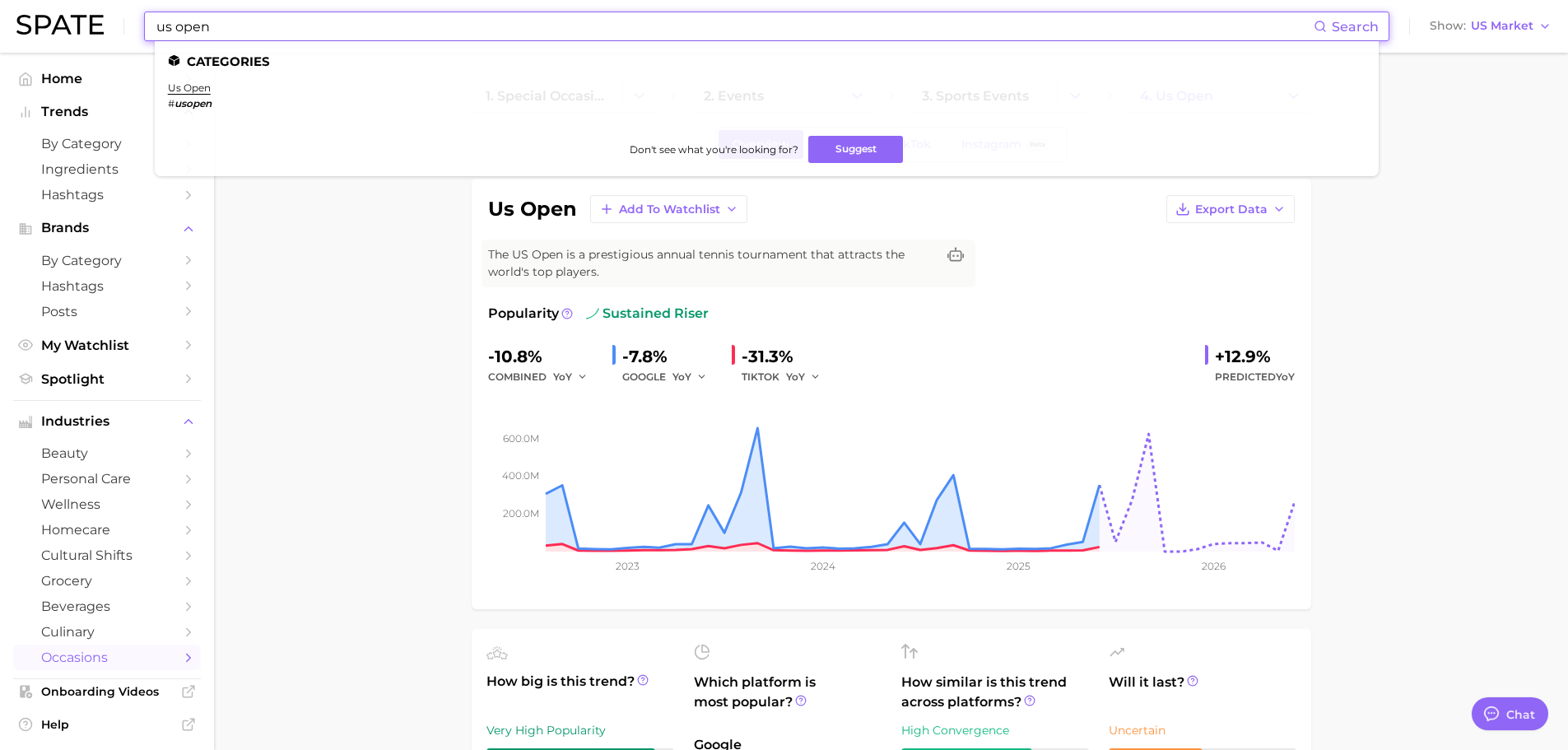
click at [407, 38] on input "us open" at bounding box center [734, 26] width 1159 height 28
paste input "eyelash treatment"
click at [239, 26] on input "eyelash treatment" at bounding box center [734, 26] width 1159 height 28
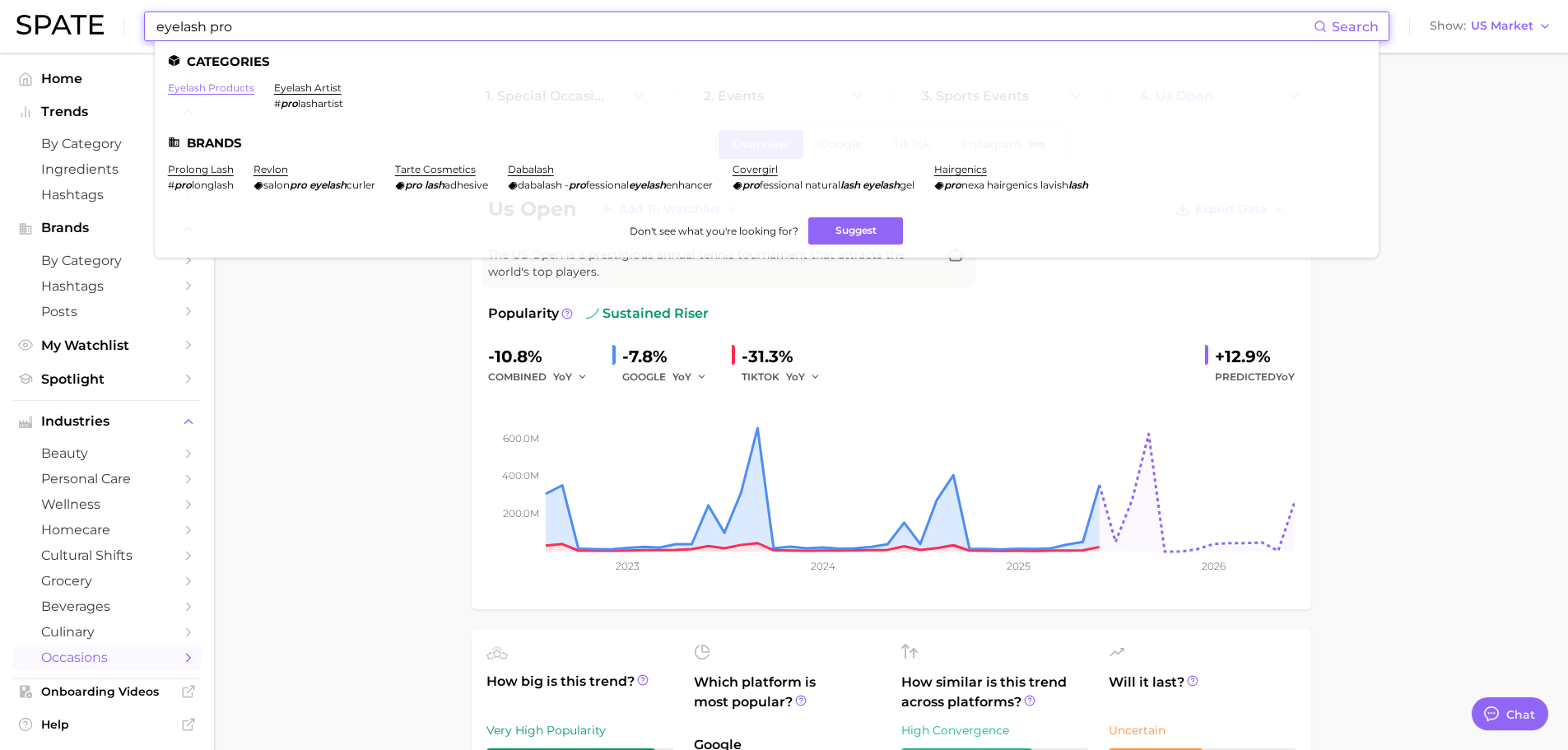
type input "eyelash pro"
click at [218, 86] on link "eyelash products" at bounding box center [211, 87] width 86 height 12
type textarea "x"
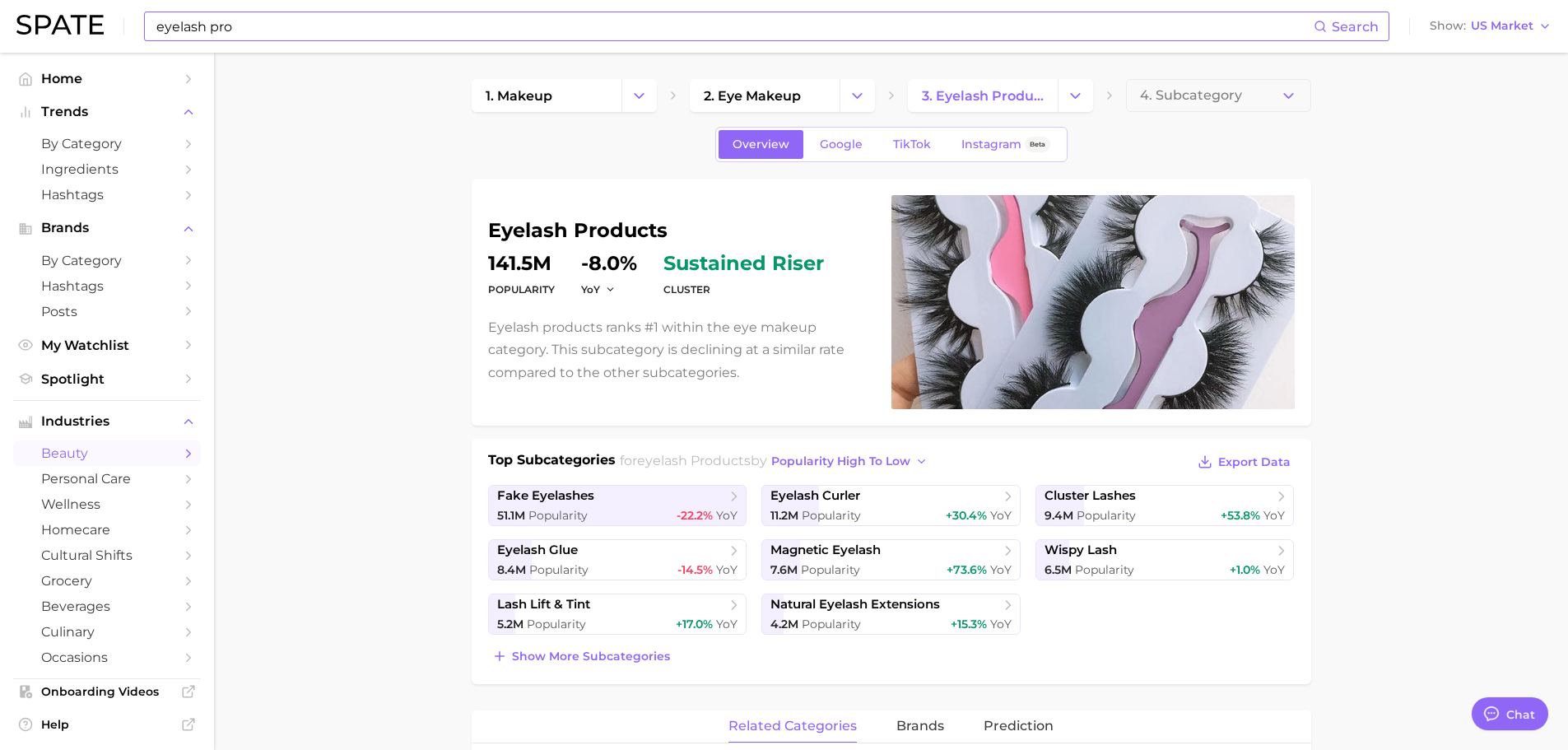
click at [325, 20] on input "eyelash pro" at bounding box center [734, 26] width 1159 height 28
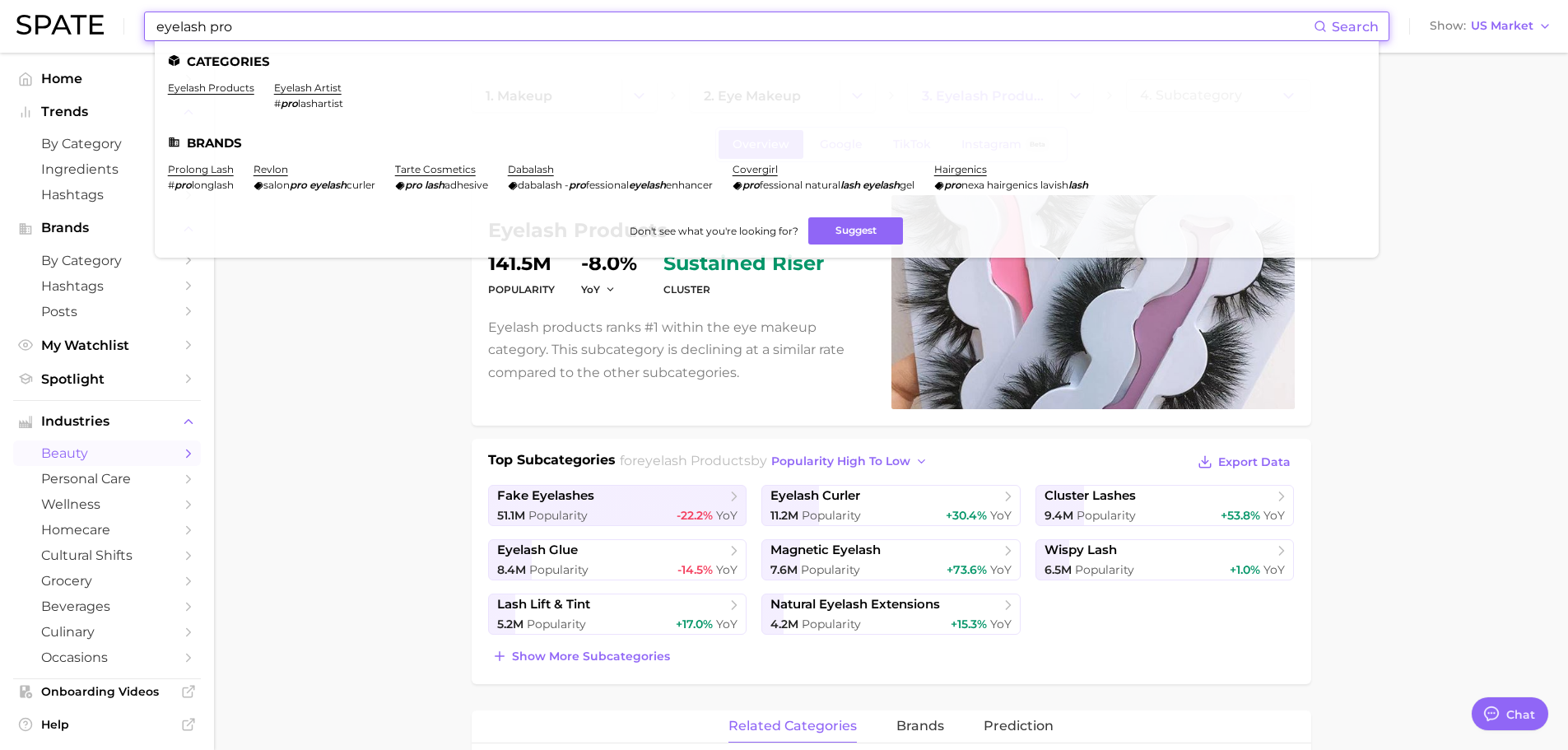
click at [325, 20] on input "eyelash pro" at bounding box center [734, 26] width 1159 height 28
paste input "brow health"
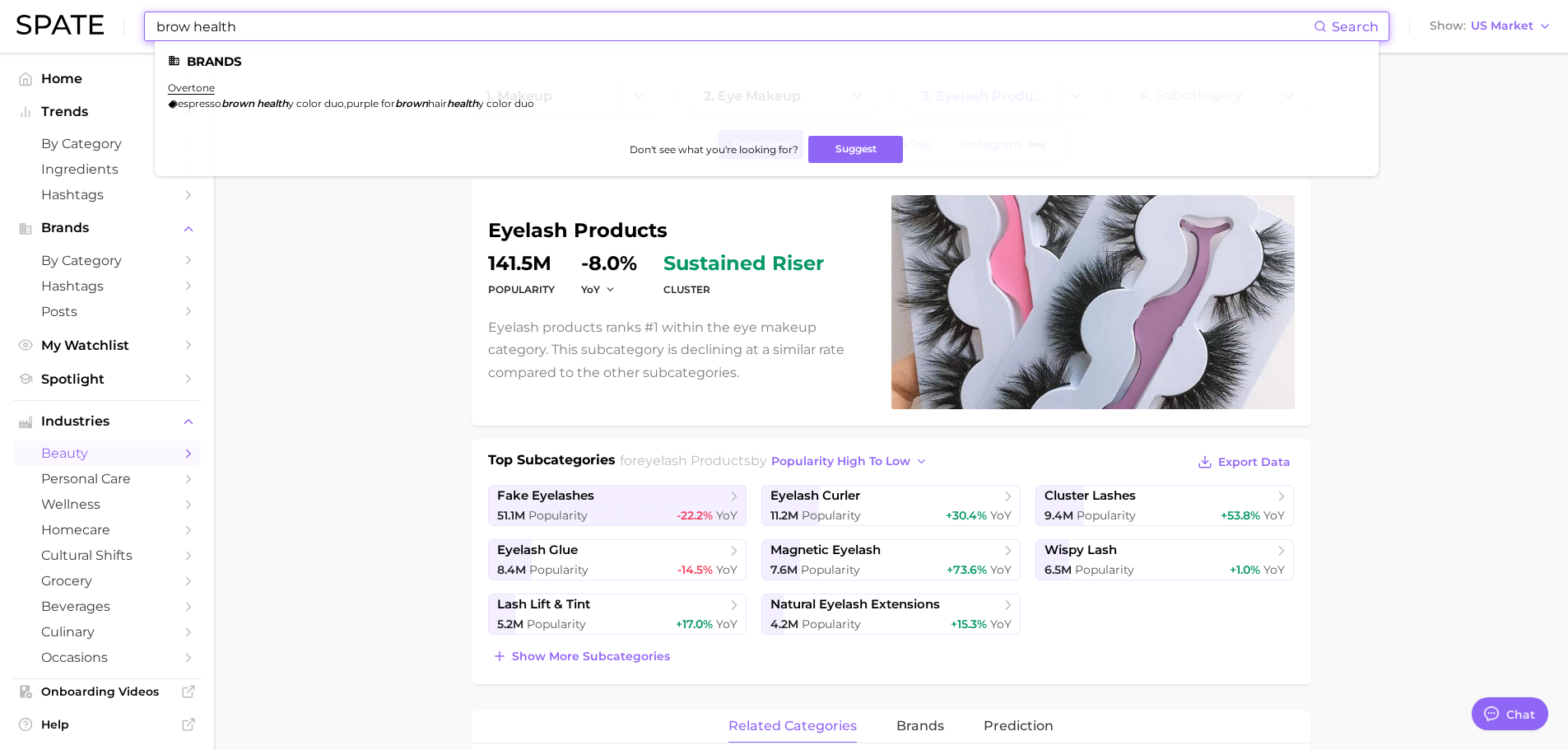
click at [192, 32] on input "brow health" at bounding box center [734, 26] width 1159 height 28
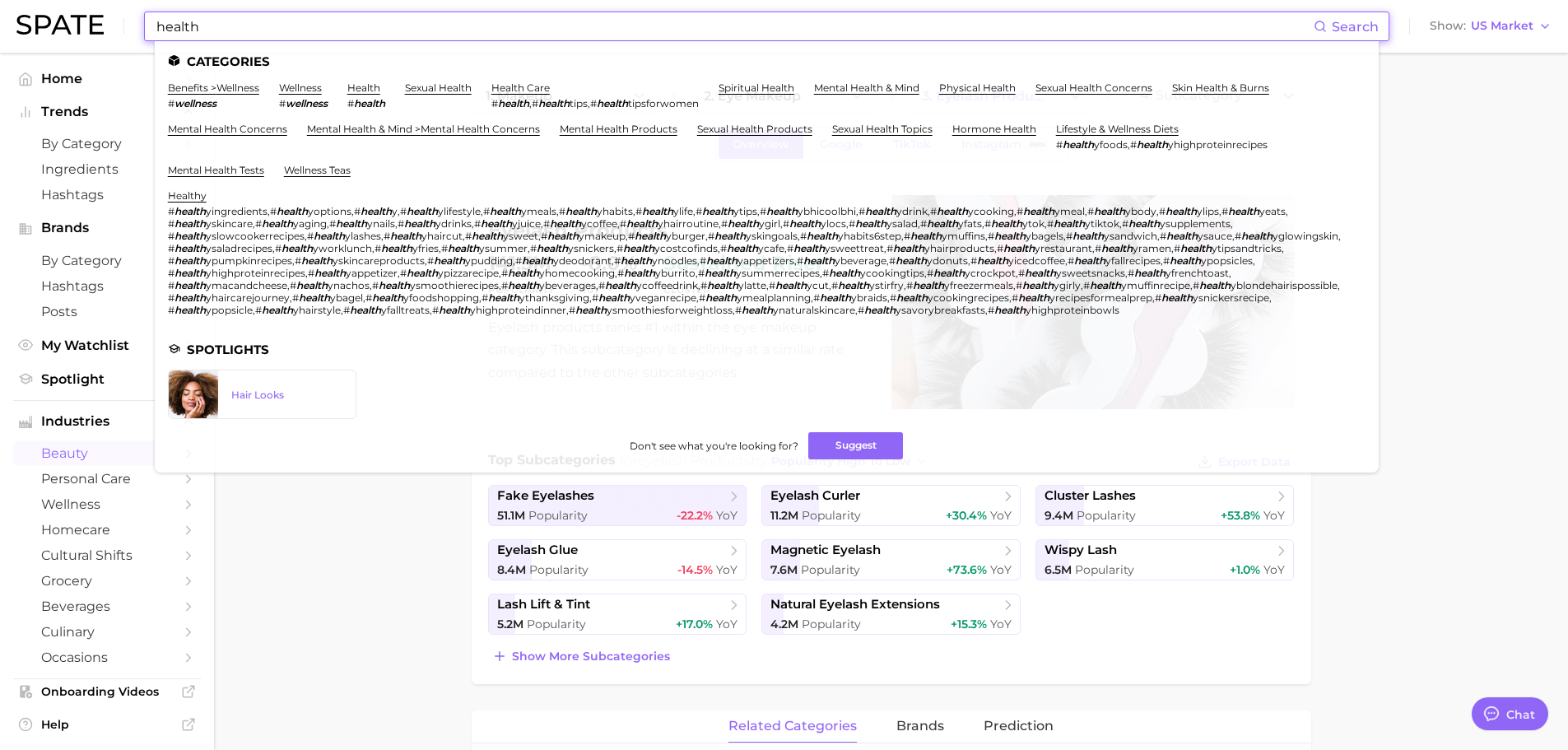
click at [229, 26] on input "health" at bounding box center [734, 26] width 1159 height 28
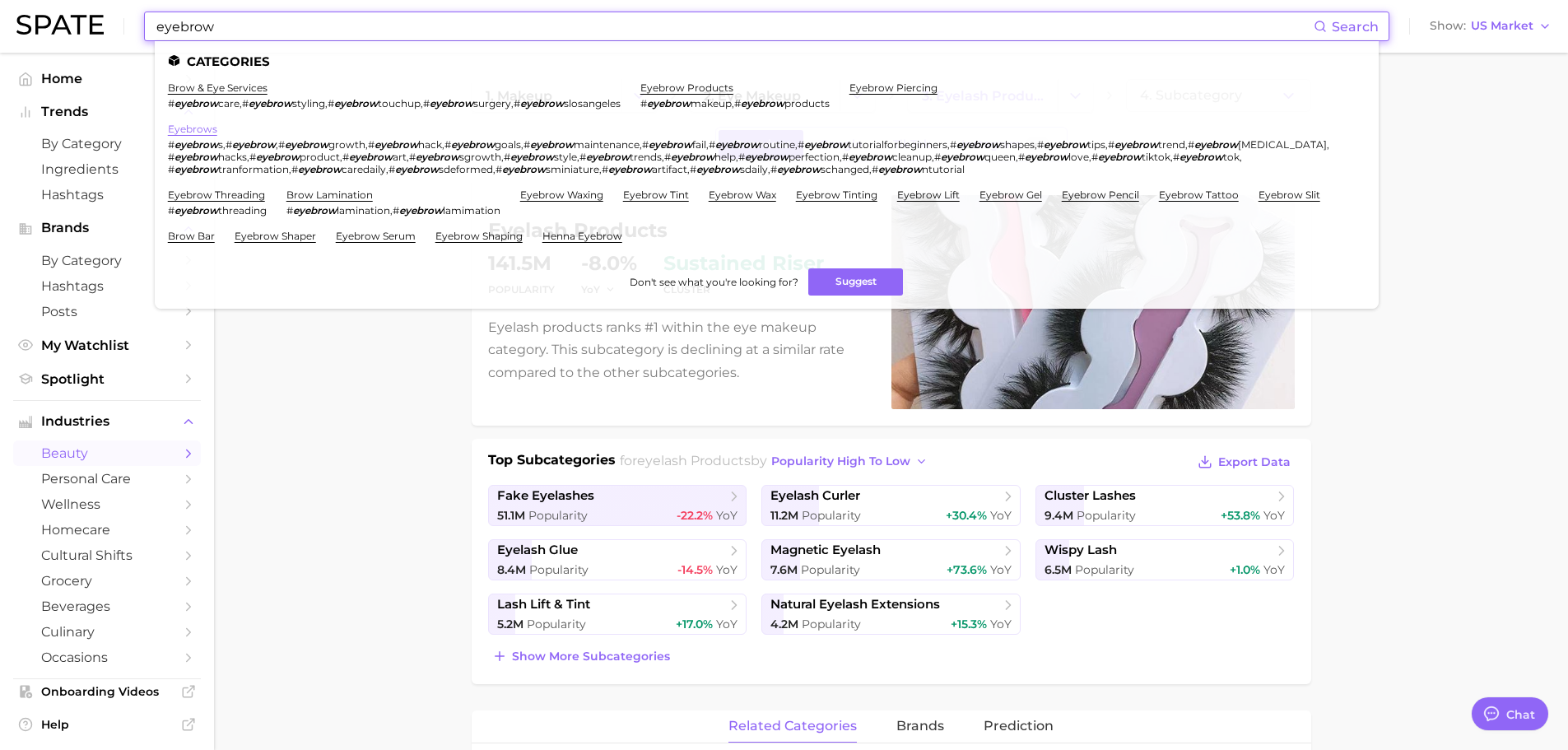
type input "eyebrow"
click at [194, 133] on link "eyebrows" at bounding box center [192, 129] width 49 height 12
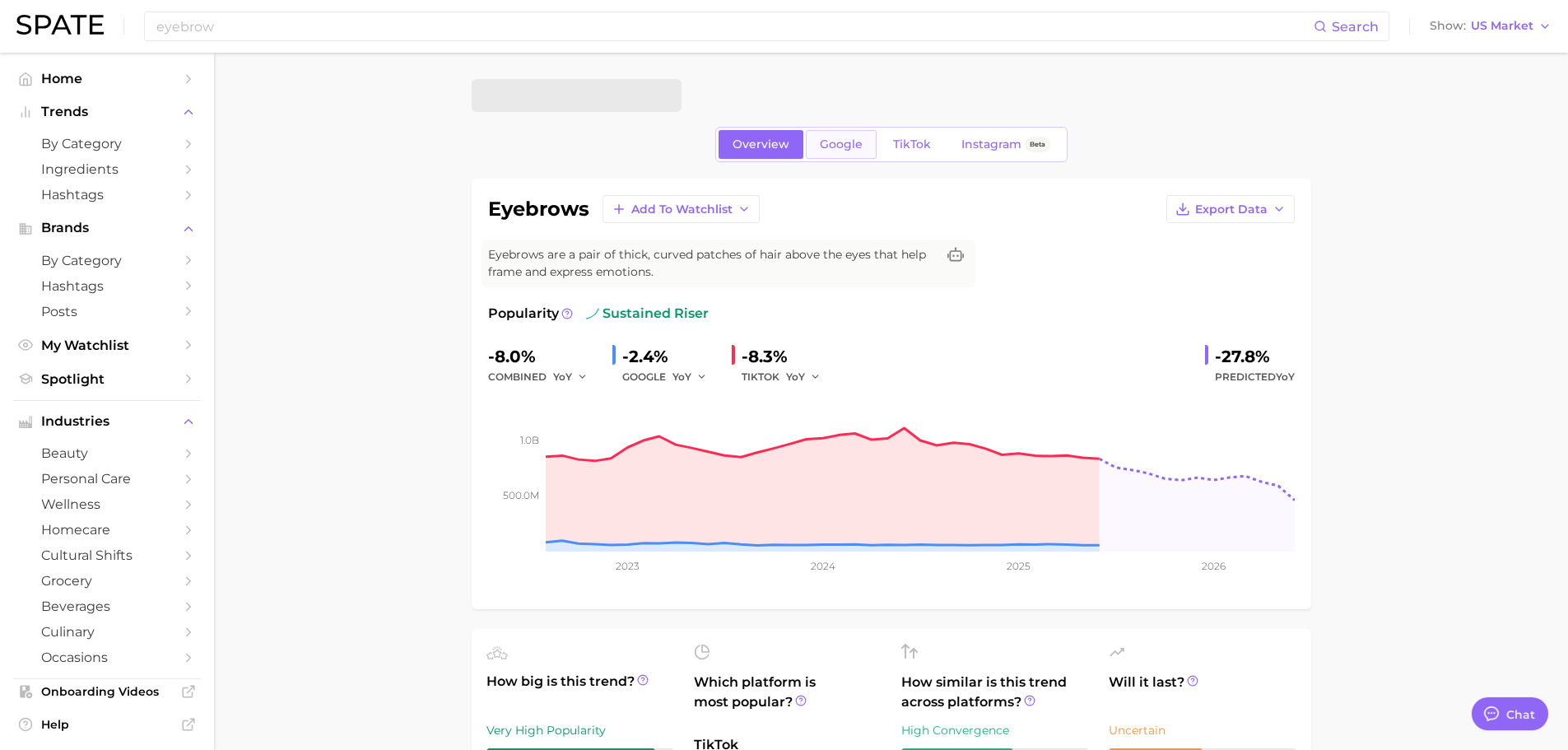
click at [840, 149] on span "Google" at bounding box center [841, 144] width 43 height 14
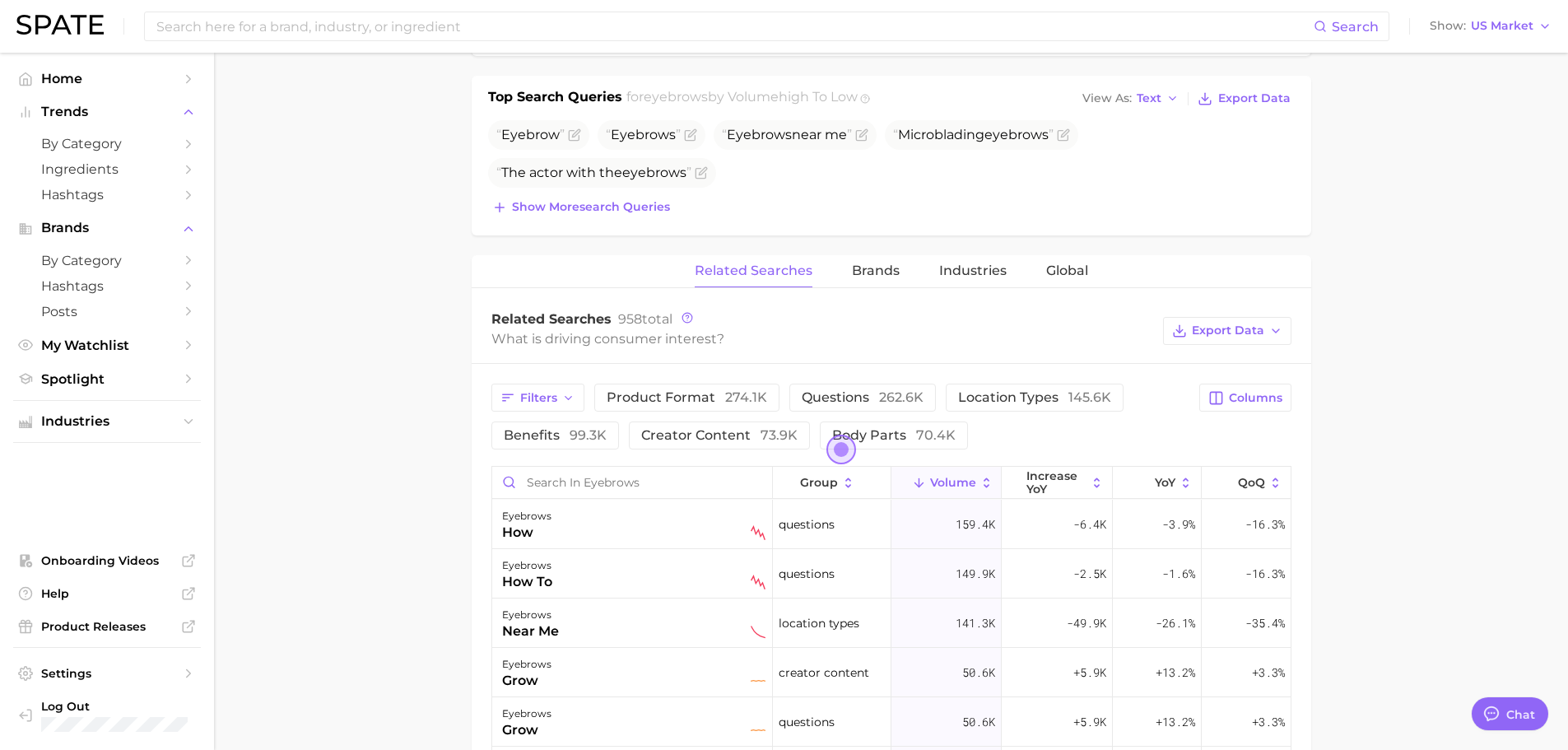
scroll to position [610, 0]
click at [624, 480] on input "Search in eyebrows" at bounding box center [631, 481] width 280 height 32
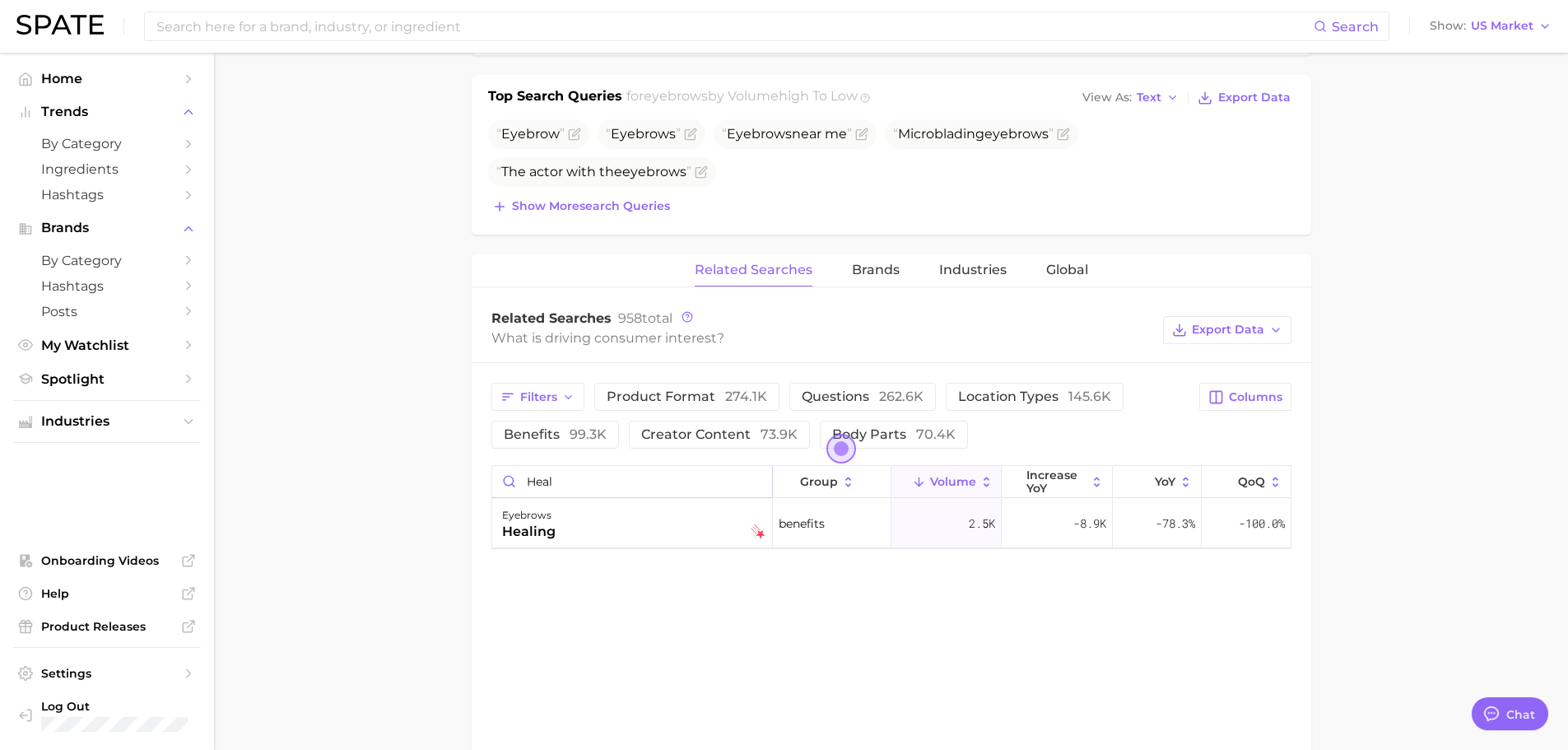
type input "heal"
click at [479, 18] on input at bounding box center [734, 26] width 1159 height 28
paste input "face wrap"
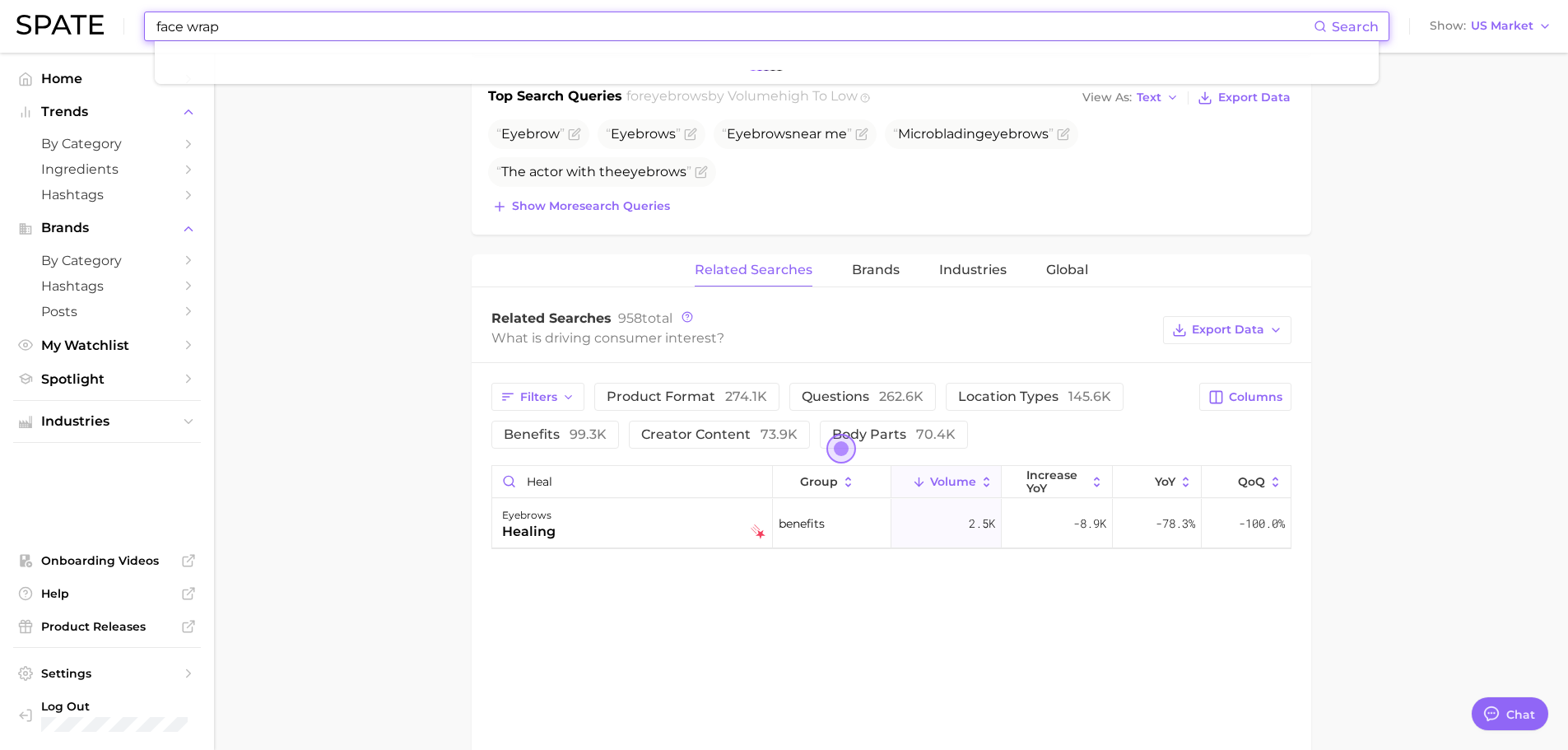
type input "face wrap"
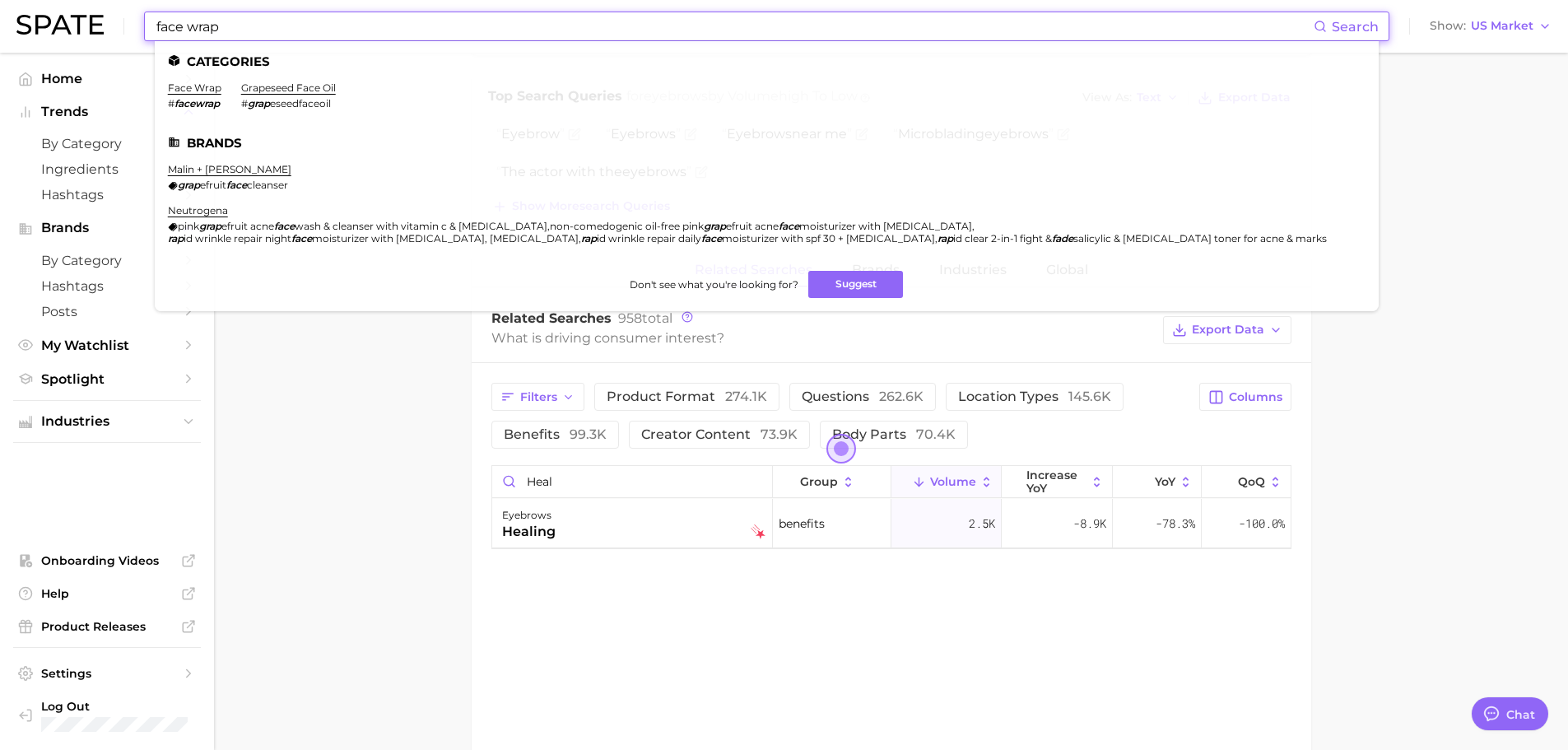
click at [186, 95] on li "face wrap # facewrap" at bounding box center [195, 95] width 54 height 28
click at [183, 91] on link "face wrap" at bounding box center [195, 87] width 54 height 12
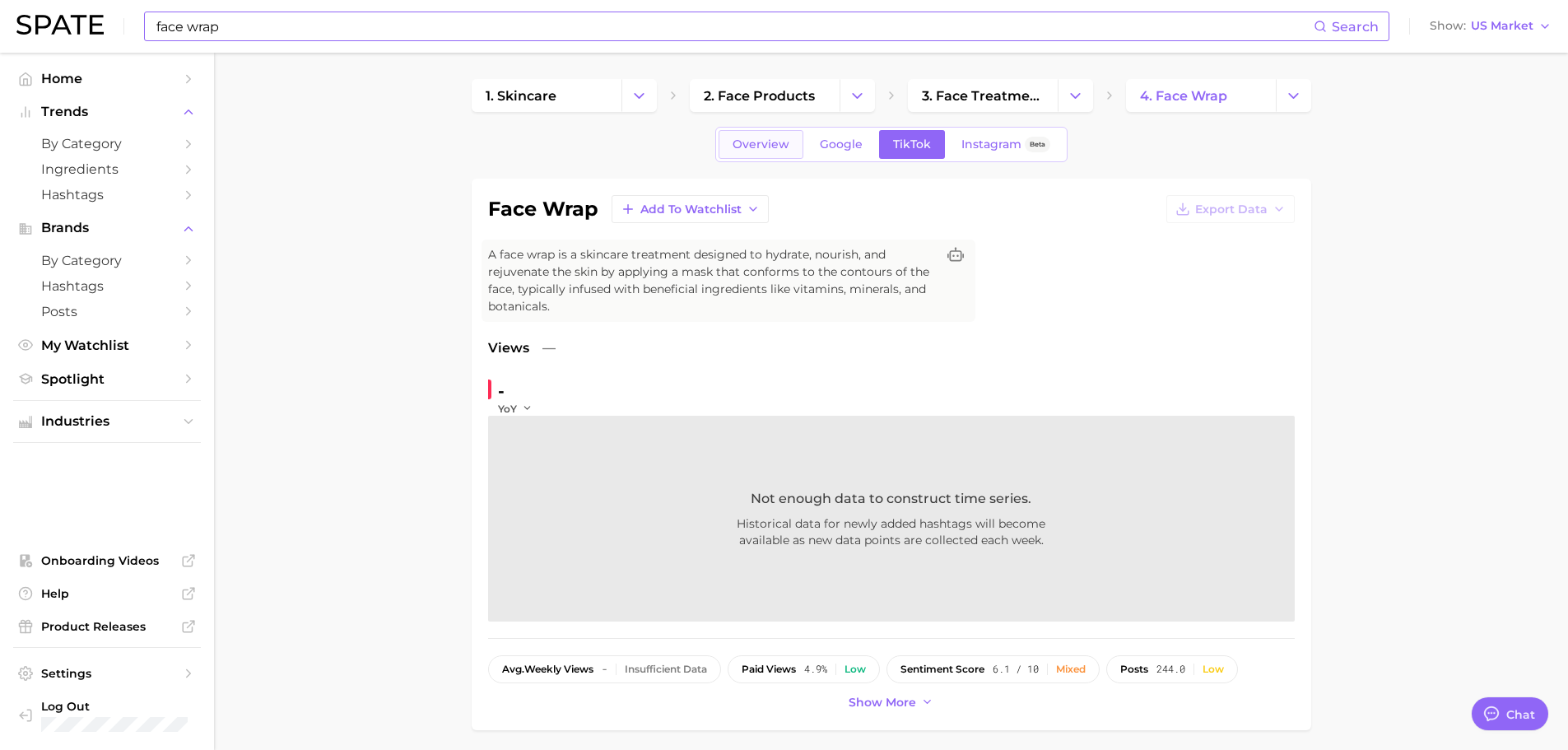
click at [769, 139] on span "Overview" at bounding box center [761, 144] width 57 height 14
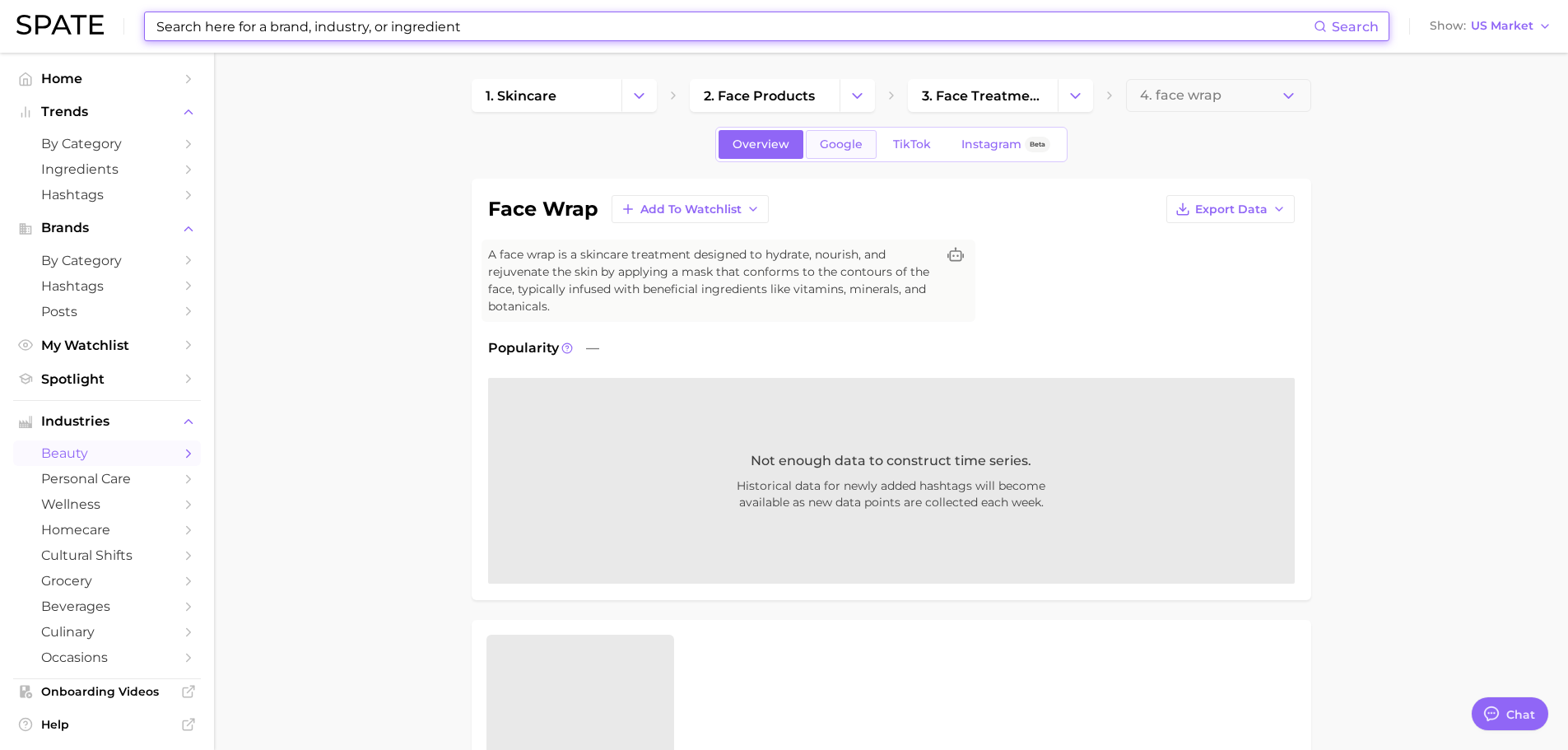
click at [848, 150] on span "Google" at bounding box center [841, 144] width 43 height 14
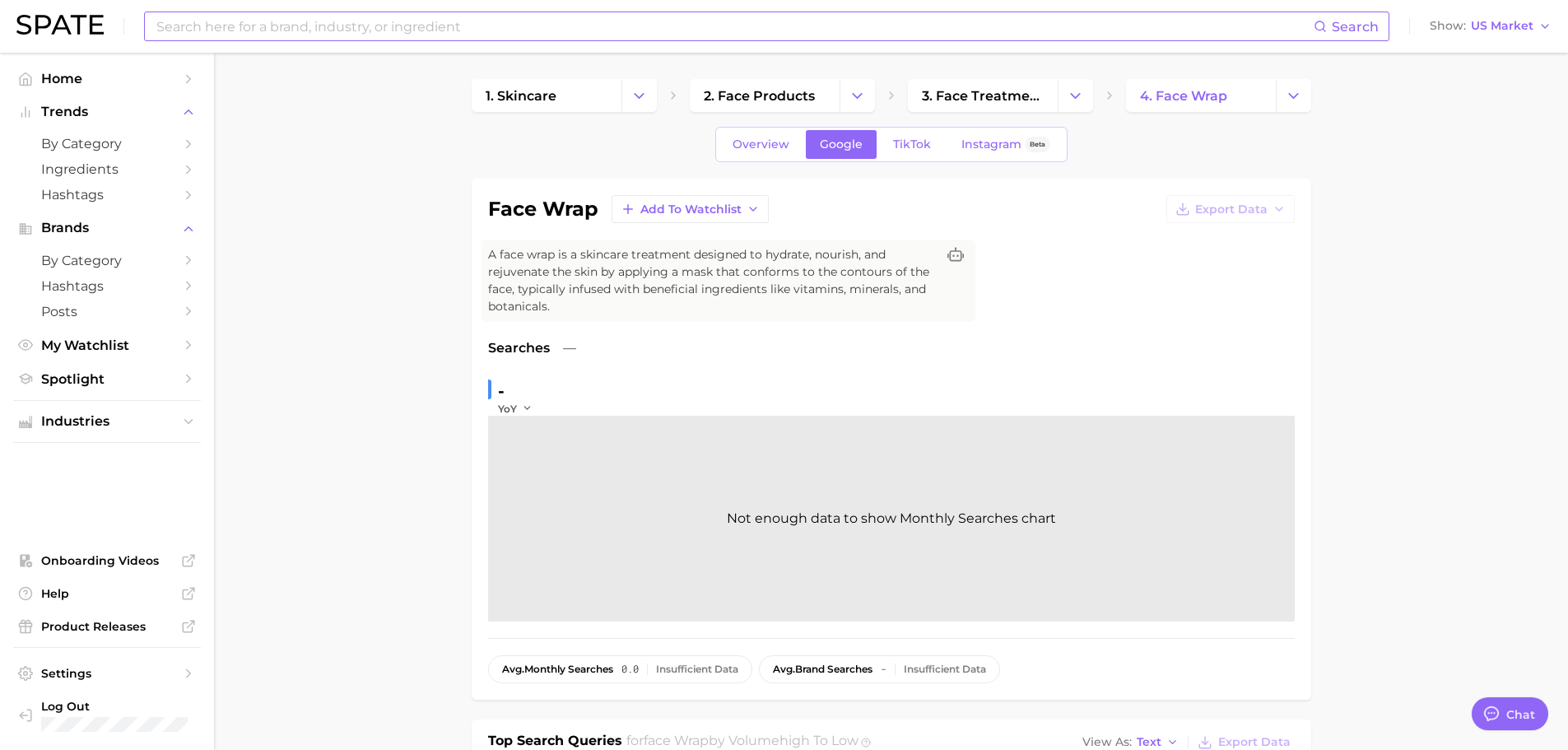
click at [588, 26] on input at bounding box center [734, 26] width 1159 height 28
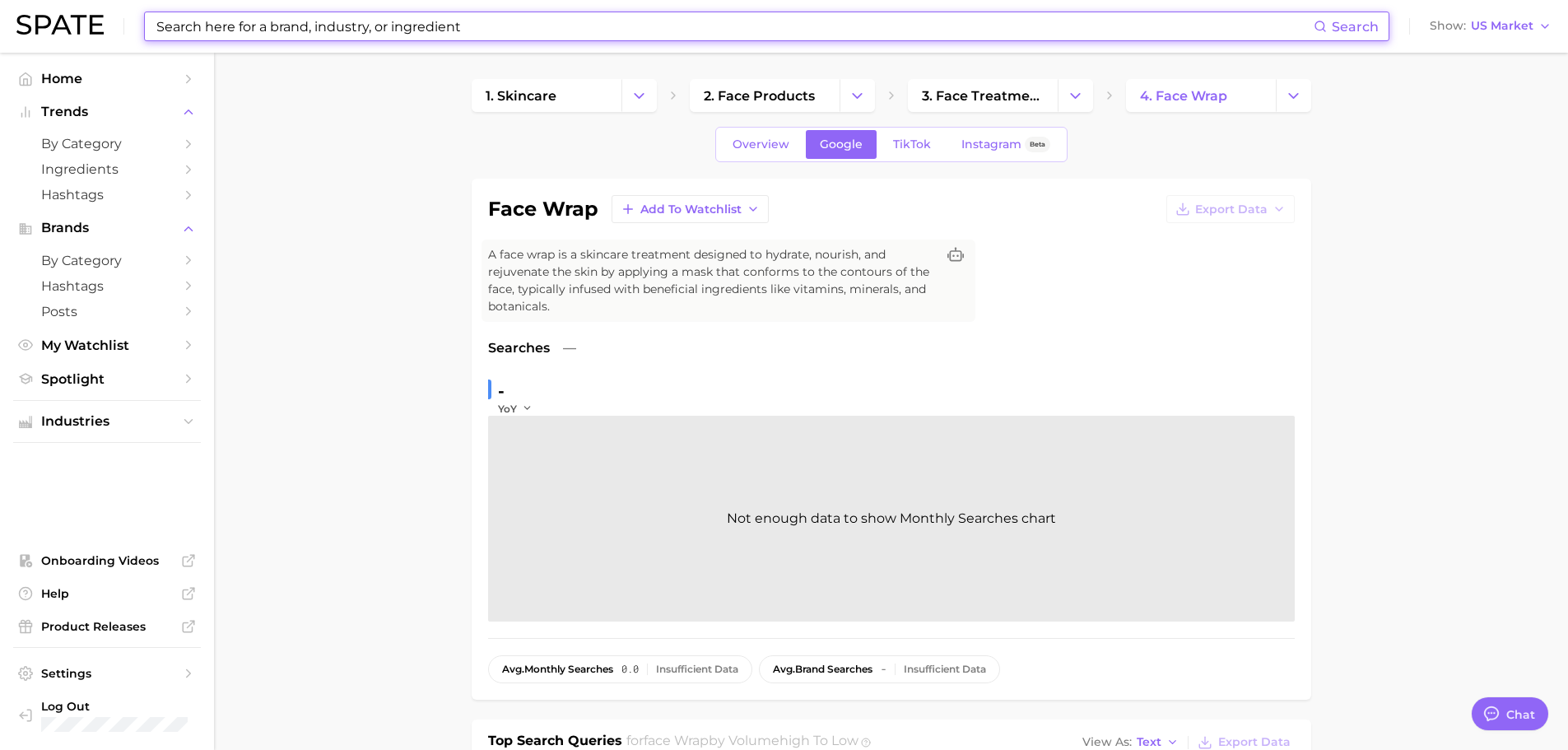
click at [588, 26] on input at bounding box center [734, 26] width 1159 height 28
paste input "lemontini"
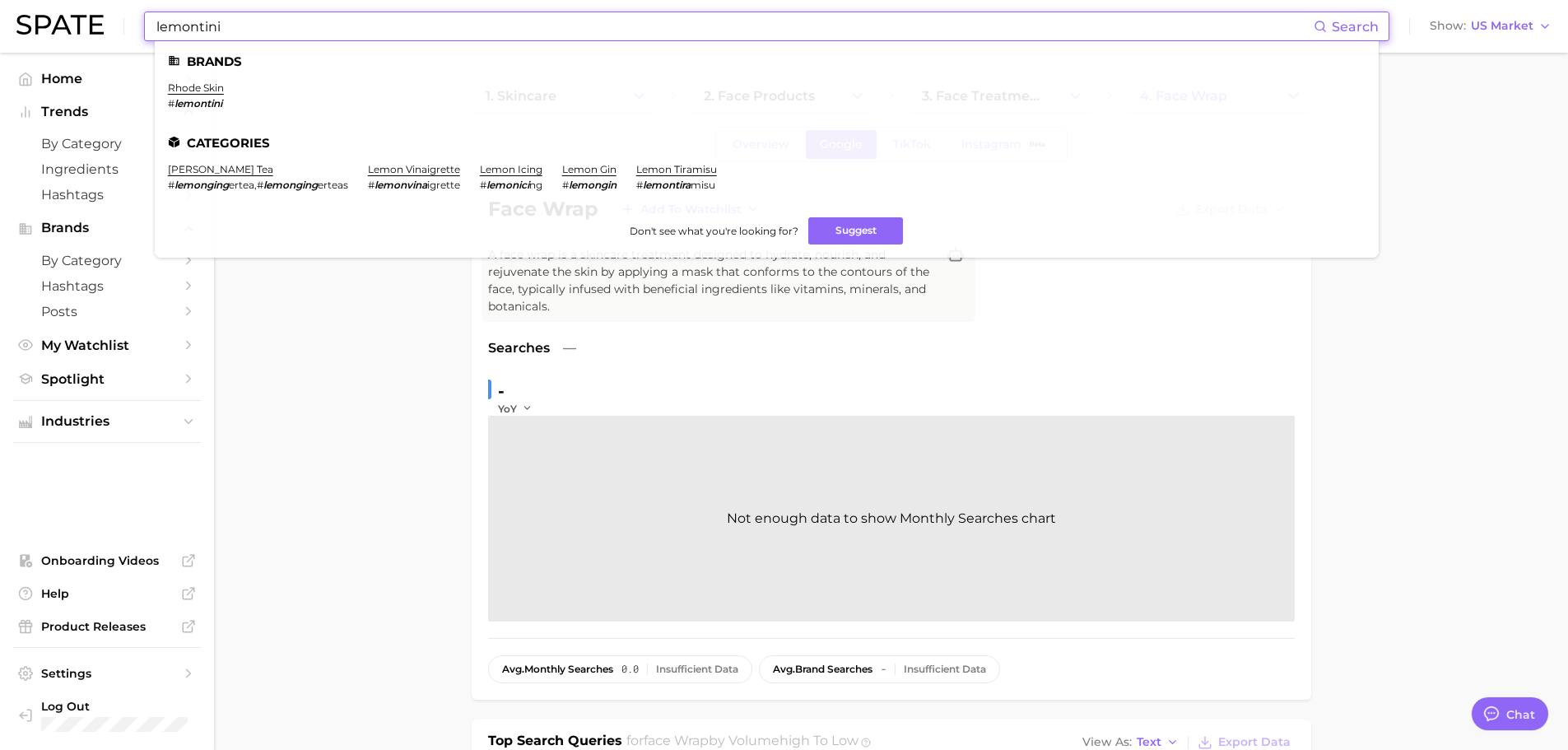
click at [307, 27] on input "lemontini" at bounding box center [734, 26] width 1159 height 28
paste input "power chain braces"
click at [307, 27] on input "power chain braces" at bounding box center [734, 26] width 1159 height 28
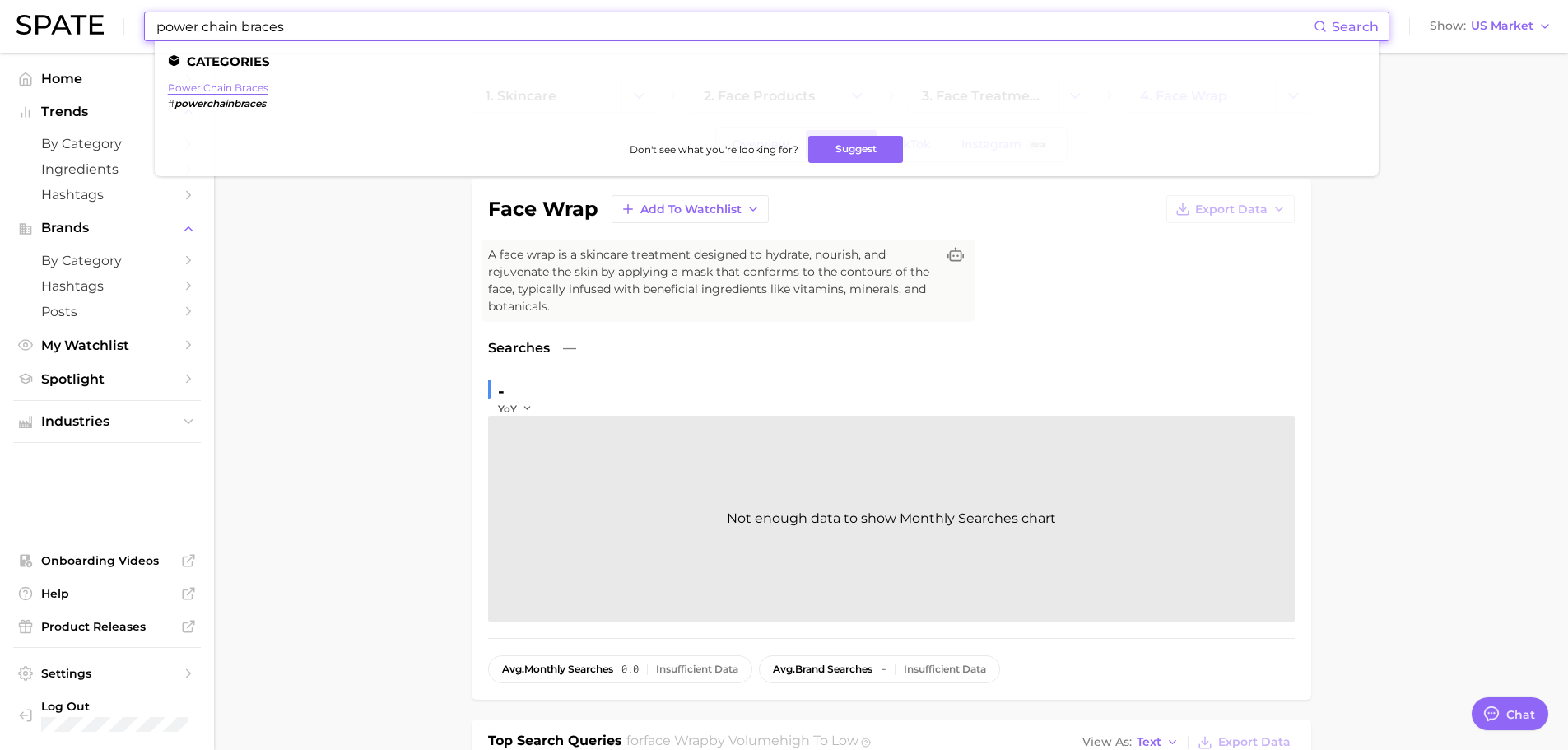
type input "power chain braces"
click at [245, 84] on link "power chain braces" at bounding box center [218, 87] width 101 height 12
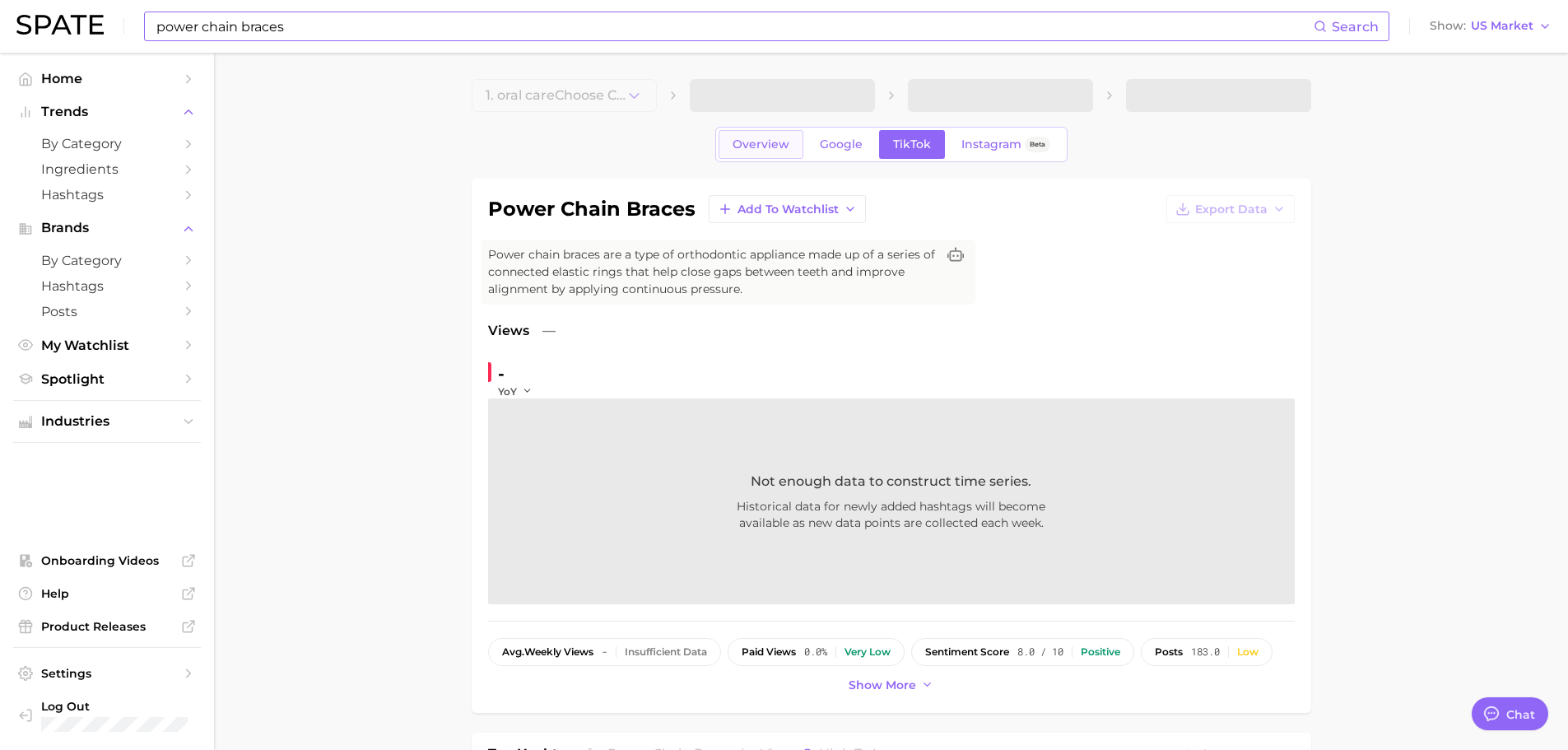
click at [762, 141] on span "Overview" at bounding box center [761, 144] width 57 height 14
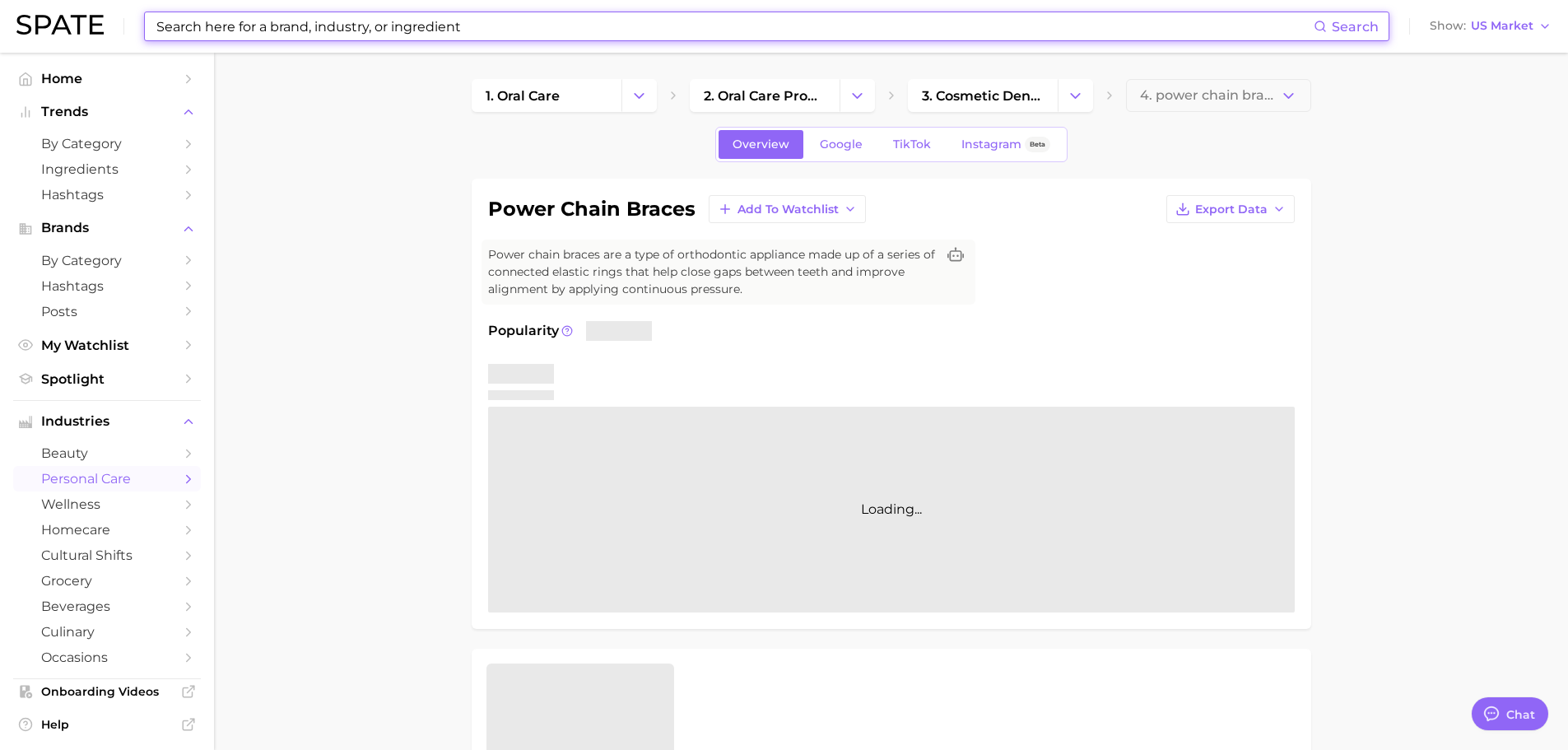
paste input "train track braces"
click at [382, 32] on input at bounding box center [734, 26] width 1159 height 28
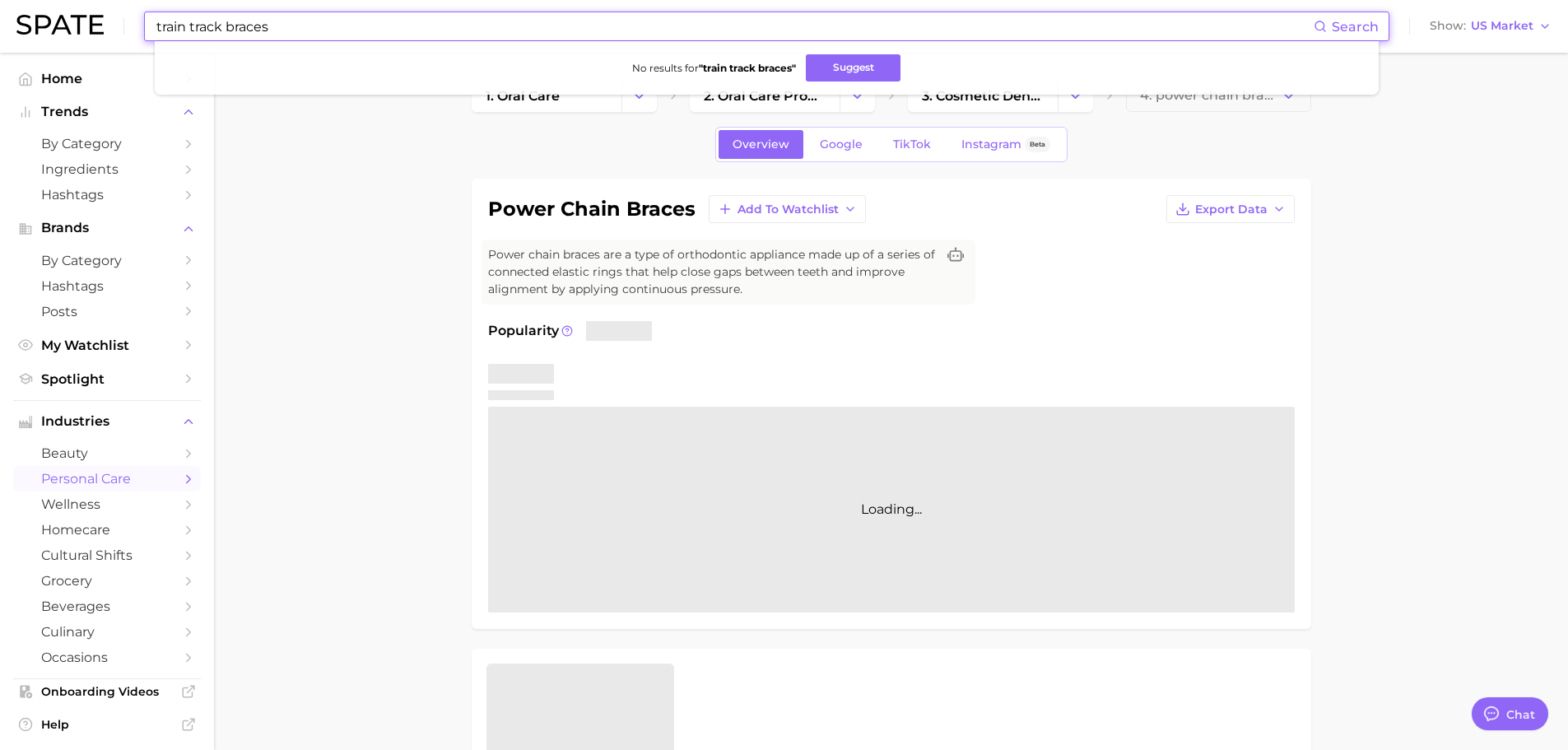
click at [414, 26] on input "train track braces" at bounding box center [734, 26] width 1159 height 28
paste input "win block"
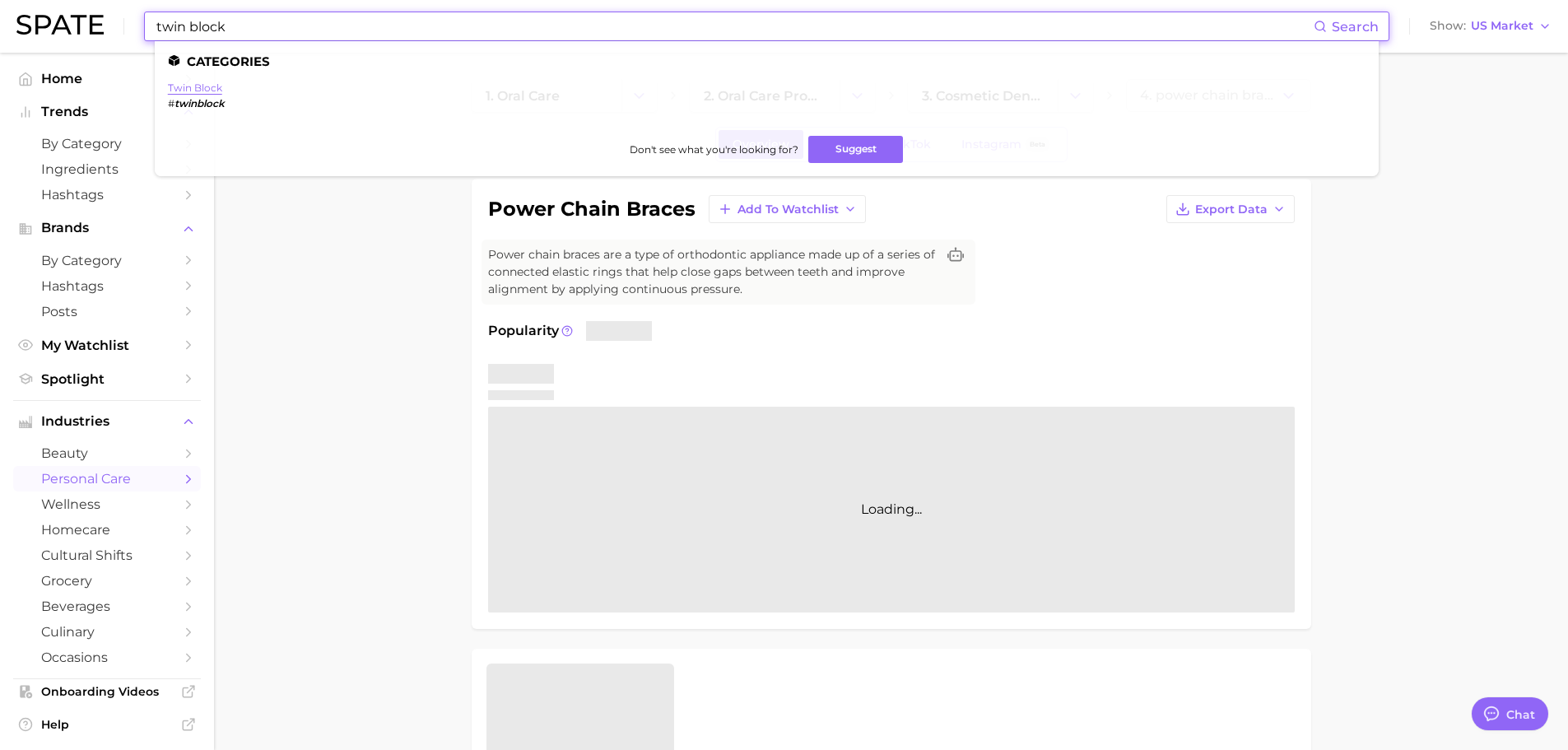
type input "twin block"
click at [181, 85] on link "twin block" at bounding box center [195, 87] width 55 height 12
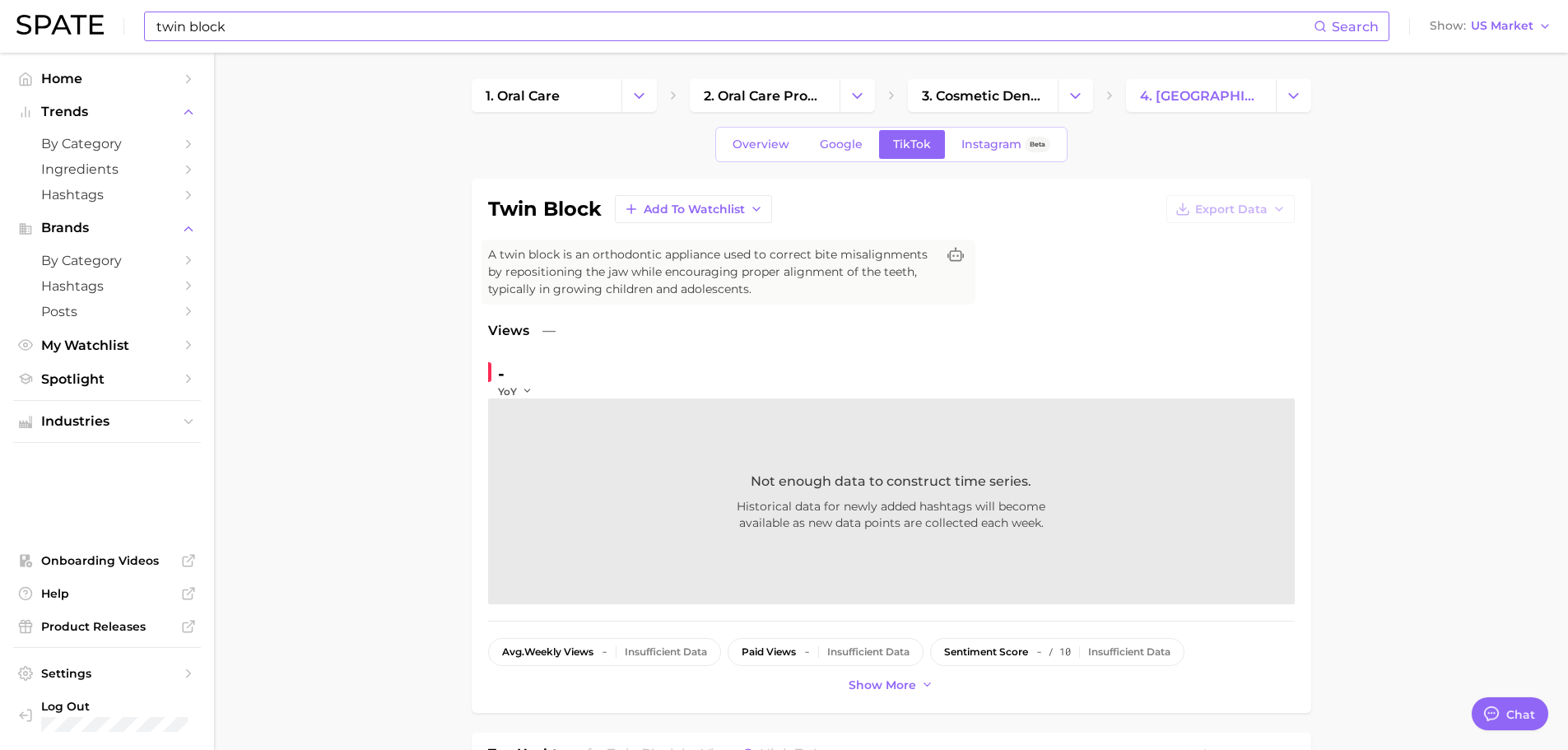
drag, startPoint x: 772, startPoint y: 160, endPoint x: 769, endPoint y: 128, distance: 32.1
click at [769, 128] on div "Overview Google TikTok Instagram Beta" at bounding box center [892, 144] width 353 height 36
drag, startPoint x: 769, startPoint y: 128, endPoint x: 770, endPoint y: 158, distance: 30.0
click at [770, 158] on div "Overview Google TikTok Instagram Beta" at bounding box center [892, 144] width 353 height 36
drag, startPoint x: 770, startPoint y: 158, endPoint x: 770, endPoint y: 147, distance: 11.0
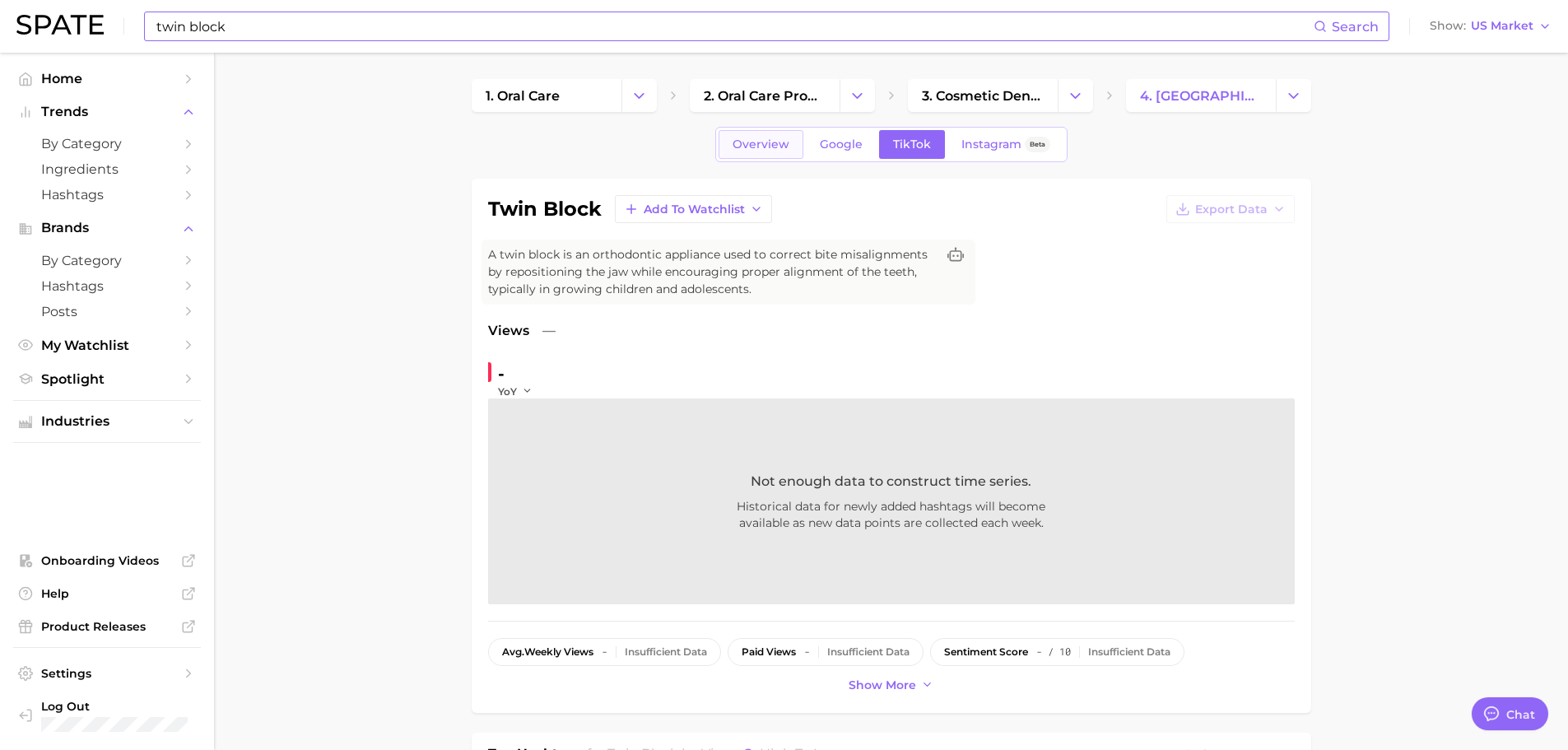
click at [770, 147] on div "Overview Google TikTok Instagram Beta" at bounding box center [892, 144] width 353 height 36
click at [770, 147] on span "Overview" at bounding box center [761, 144] width 57 height 14
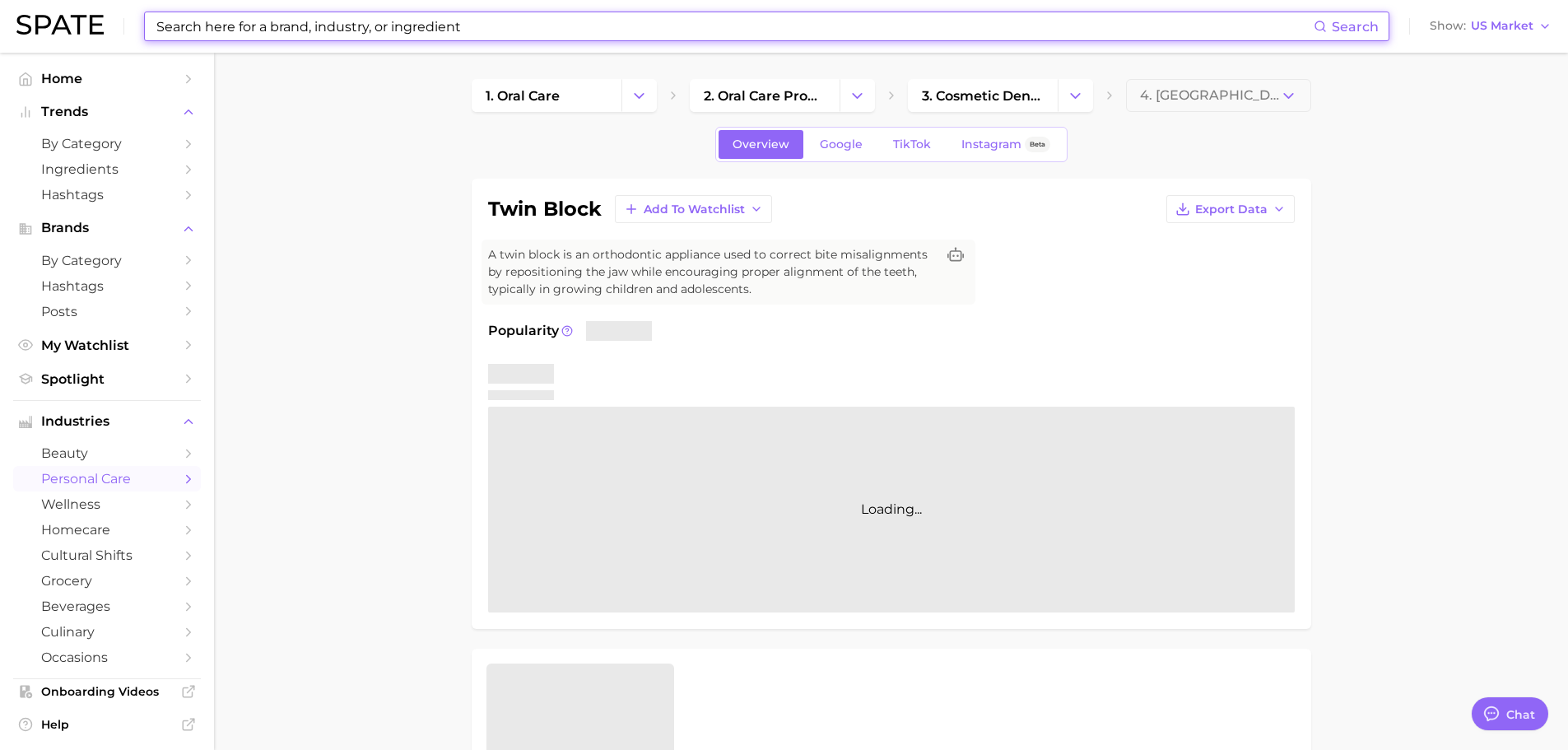
click at [533, 20] on input at bounding box center [734, 26] width 1159 height 28
paste input "home school"
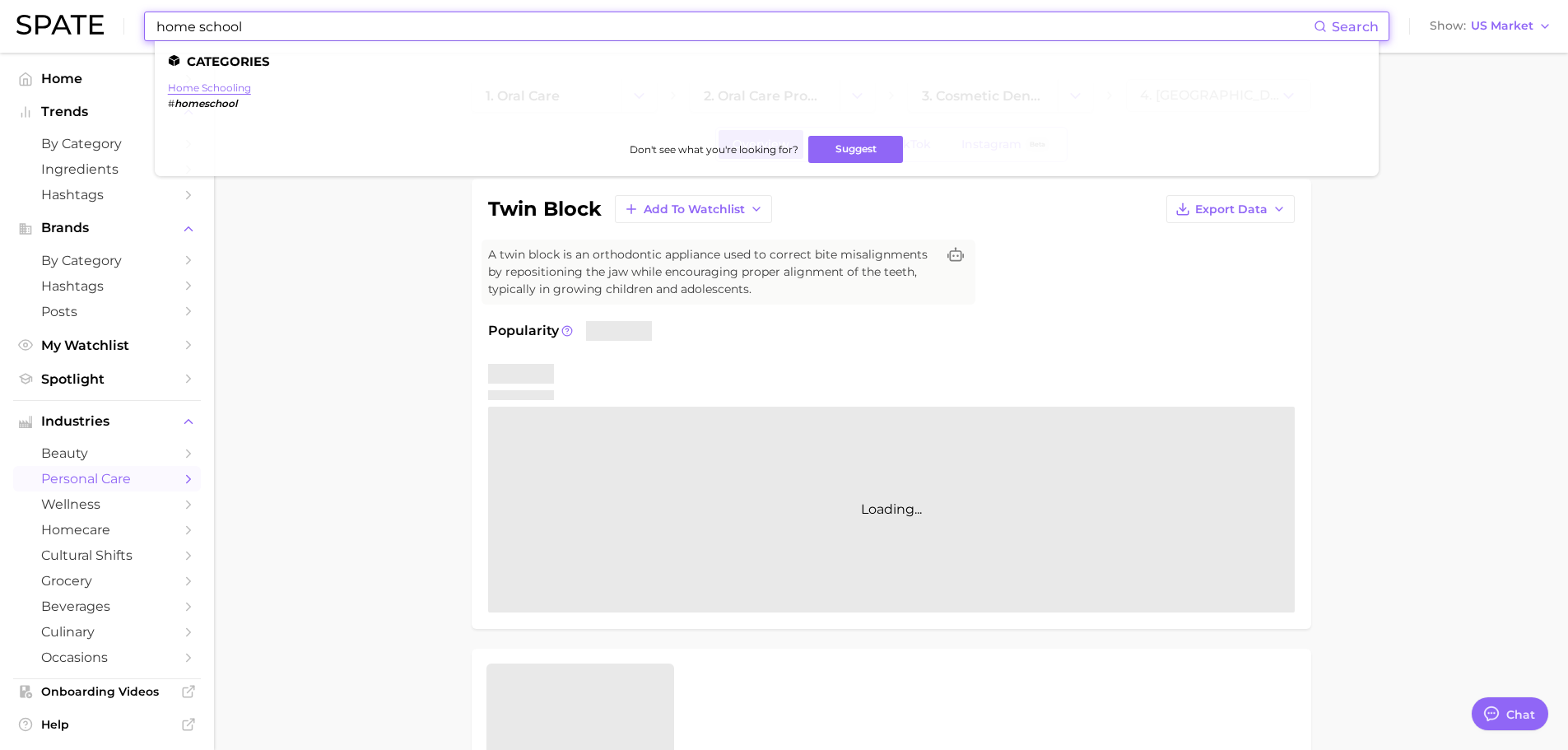
type input "home school"
click at [231, 85] on link "home schooling" at bounding box center [209, 87] width 84 height 12
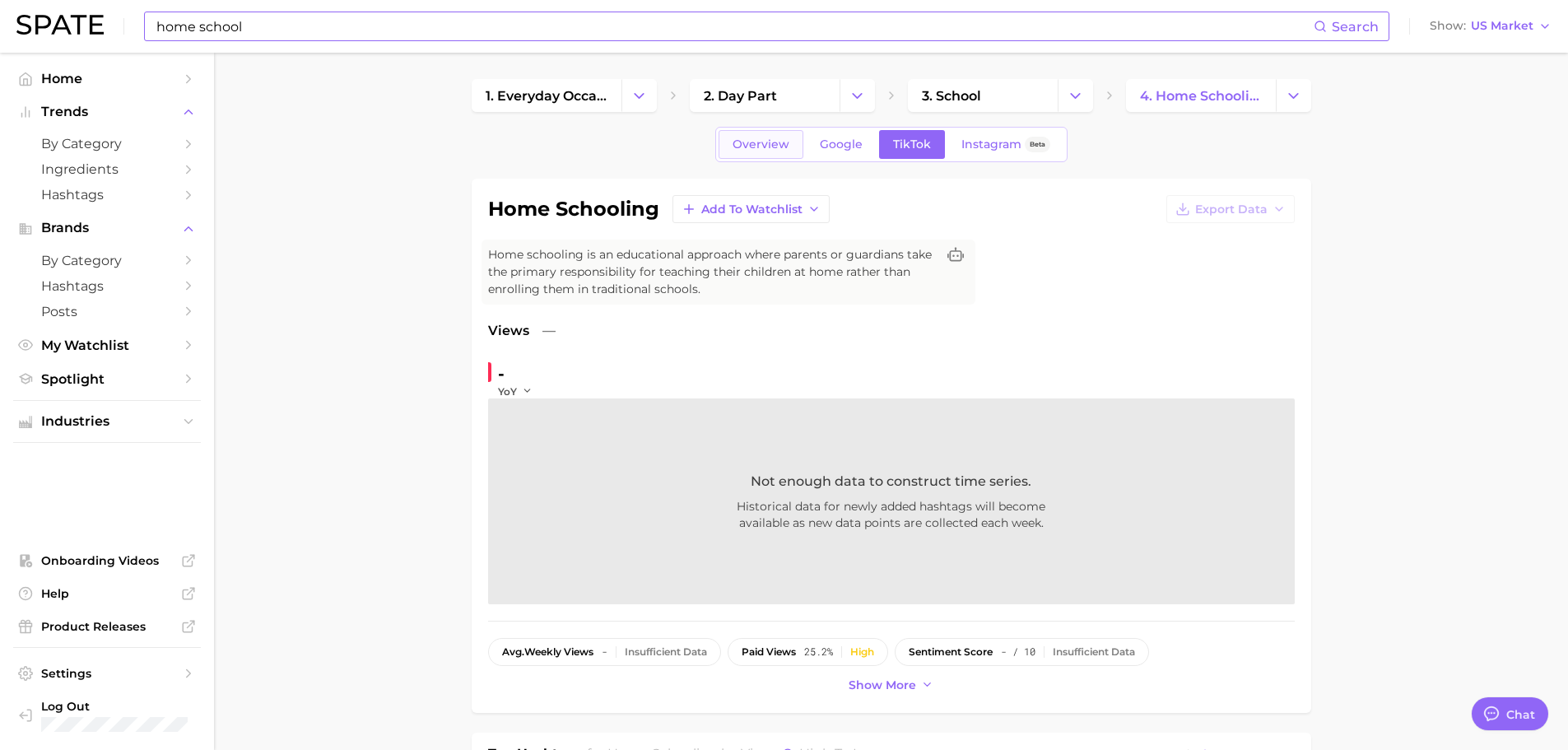
click at [763, 141] on span "Overview" at bounding box center [761, 144] width 57 height 14
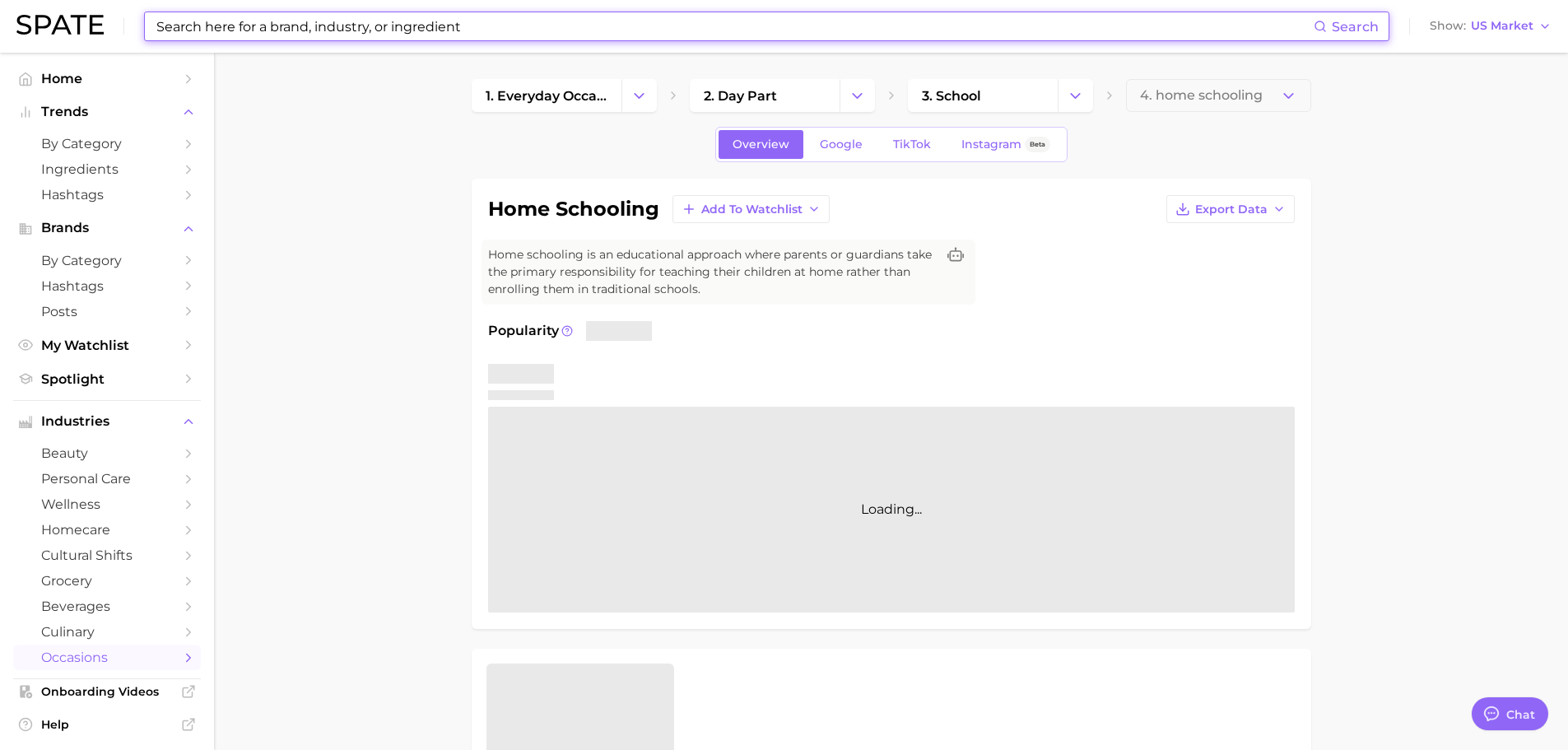
click at [567, 32] on input at bounding box center [734, 26] width 1159 height 28
paste input "kakigori"
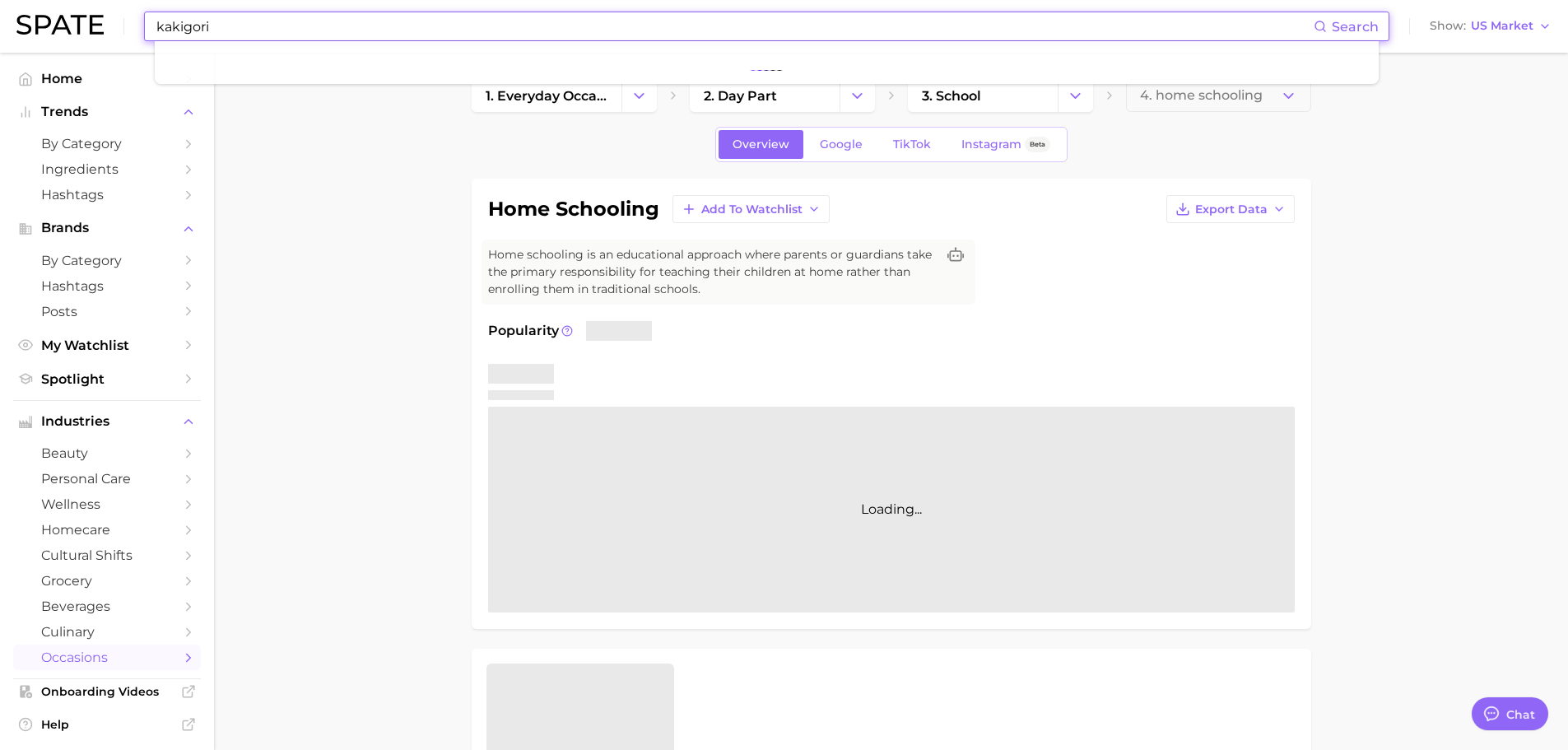
type input "kakigori"
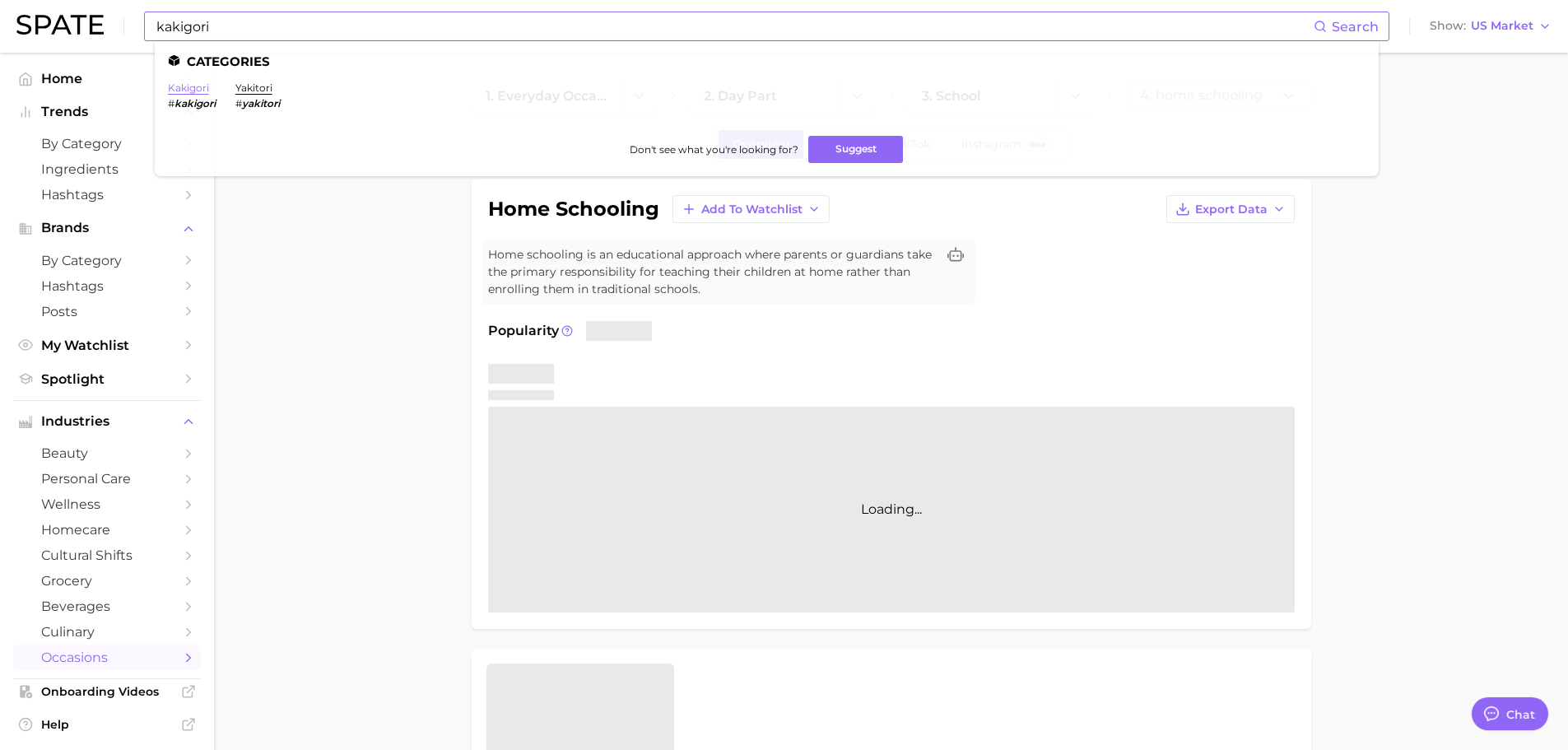
click at [196, 86] on link "kakigori" at bounding box center [188, 87] width 41 height 12
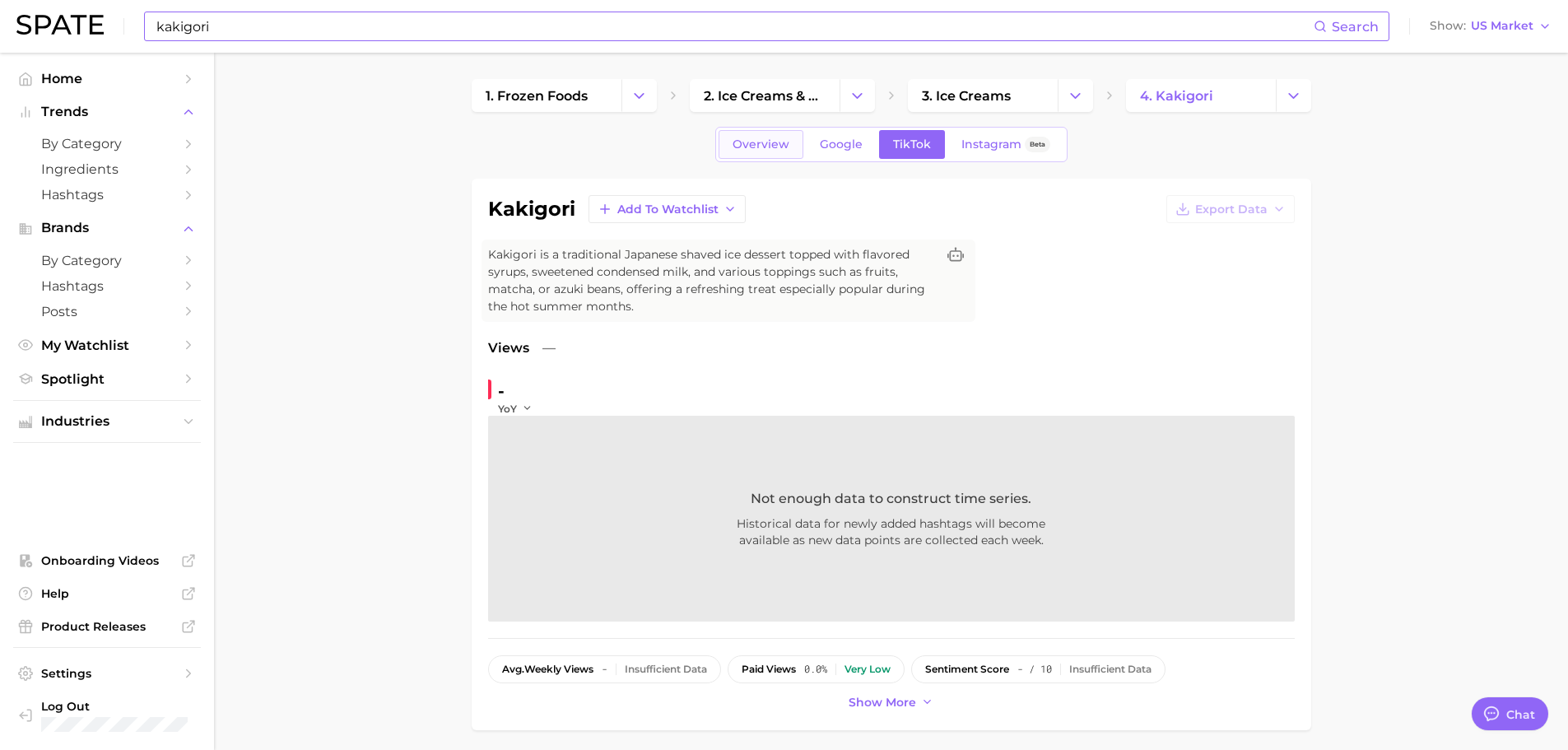
click at [739, 147] on span "Overview" at bounding box center [761, 144] width 57 height 14
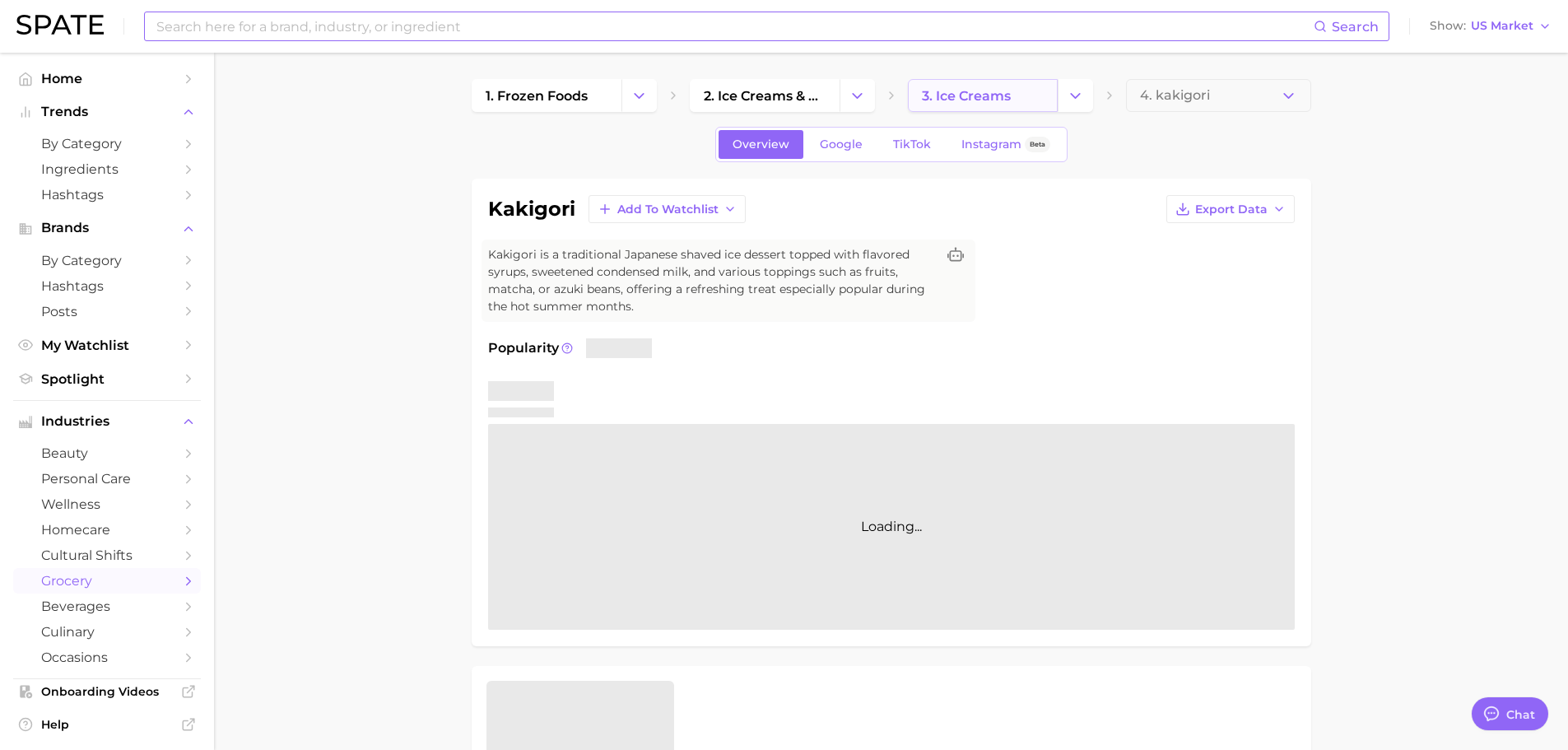
click at [987, 107] on link "3. ice creams" at bounding box center [983, 95] width 150 height 33
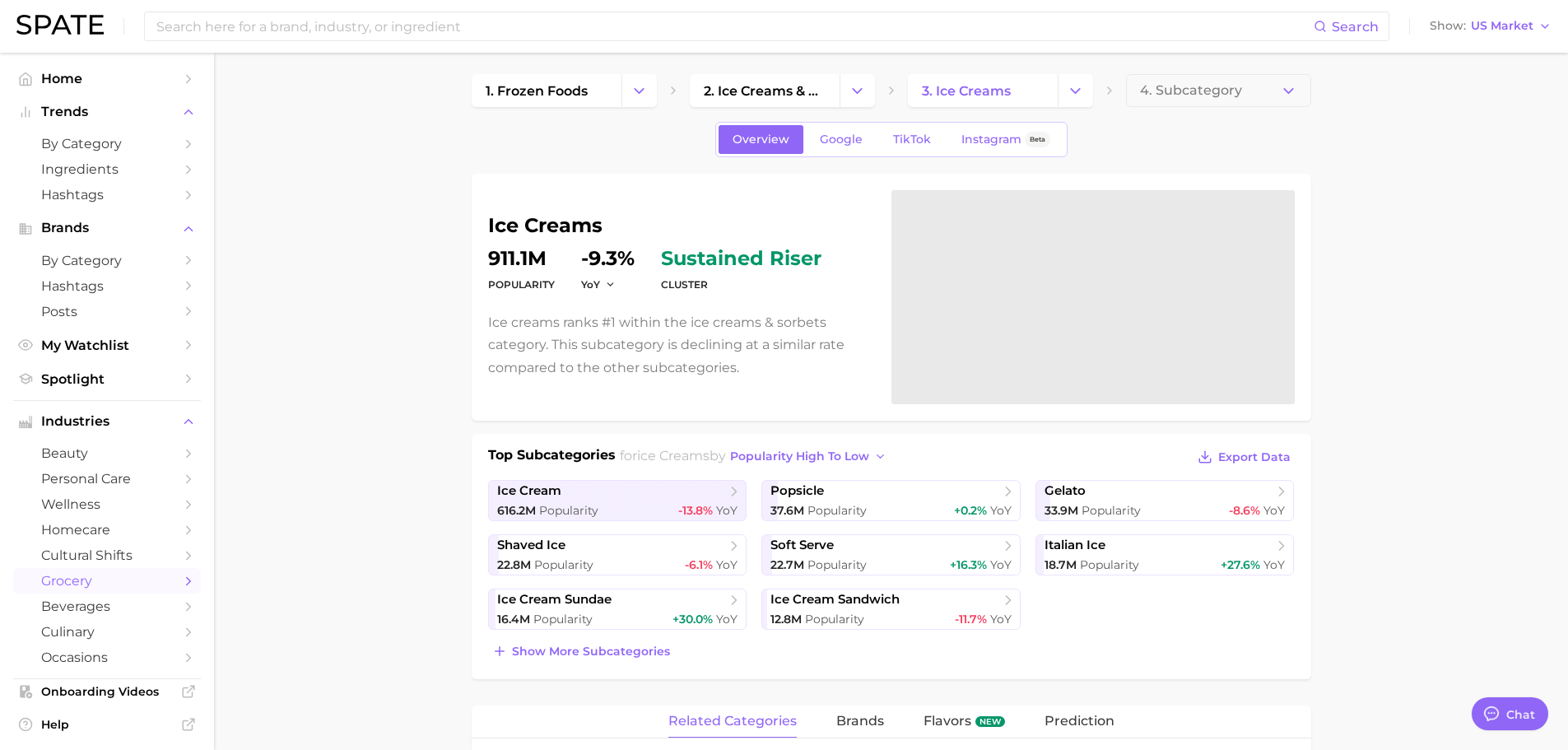
scroll to position [4, 0]
click at [825, 151] on link "Google" at bounding box center [842, 140] width 71 height 29
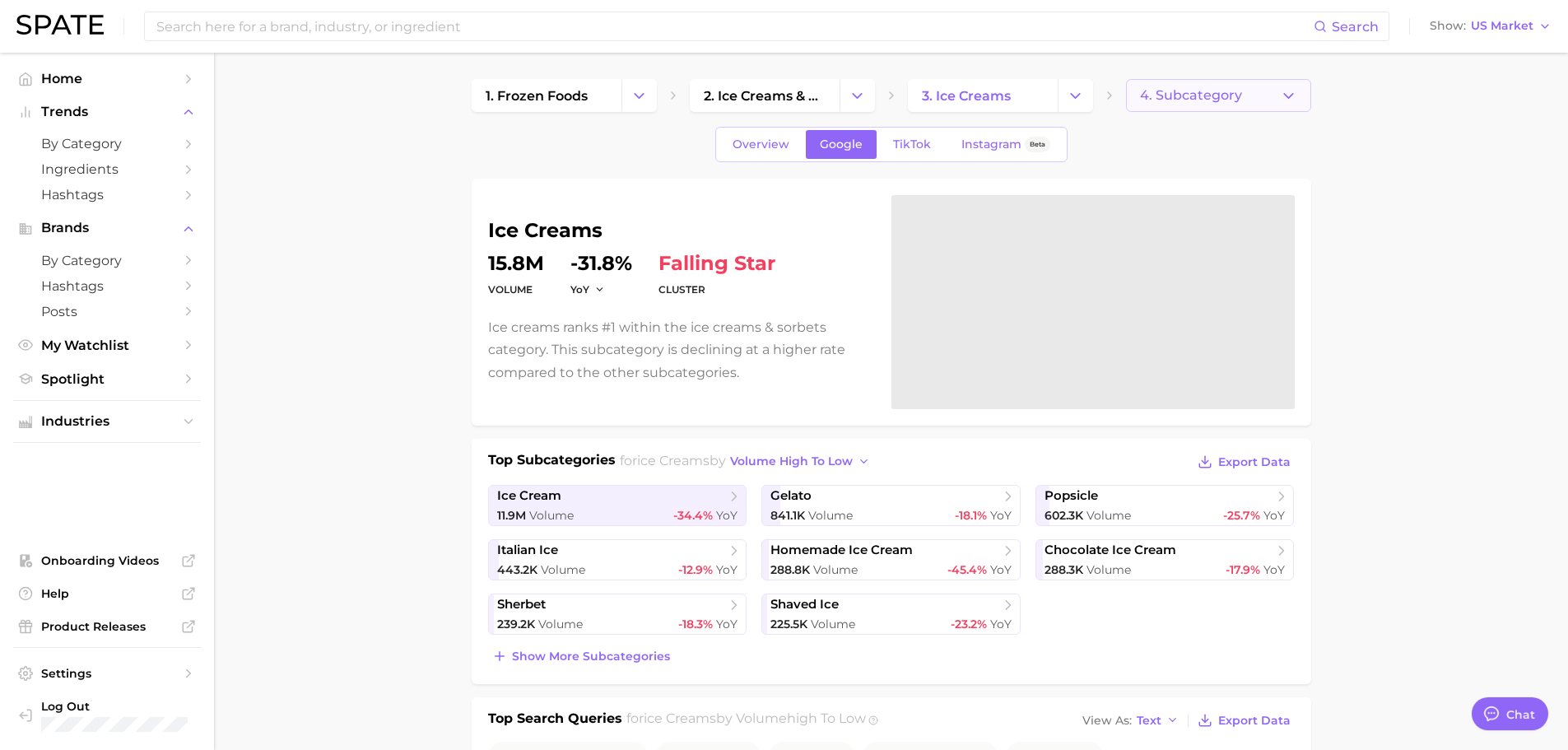
click at [1264, 95] on button "4. Subcategory" at bounding box center [1218, 95] width 185 height 33
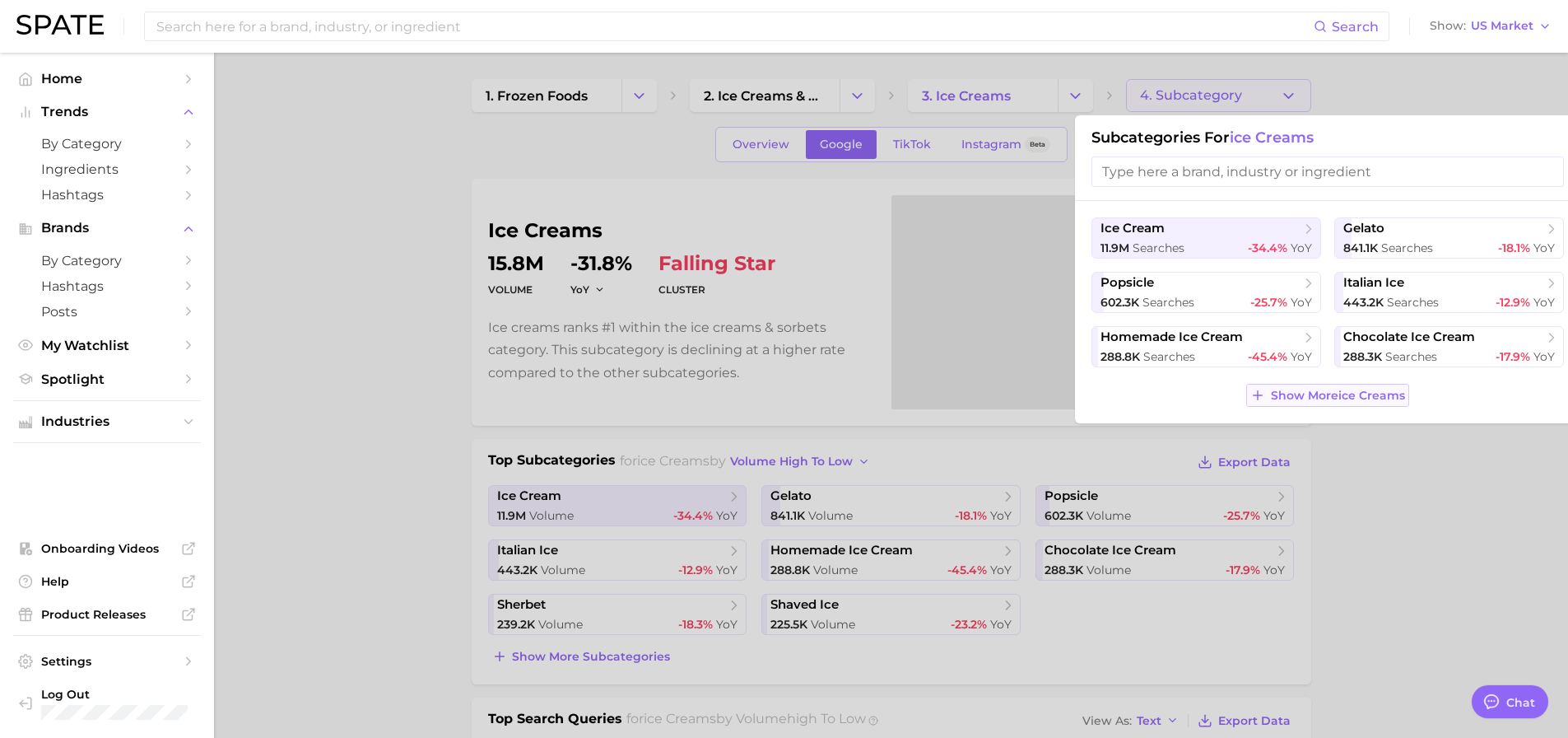
click at [1332, 399] on span "Show More ice creams" at bounding box center [1338, 395] width 135 height 14
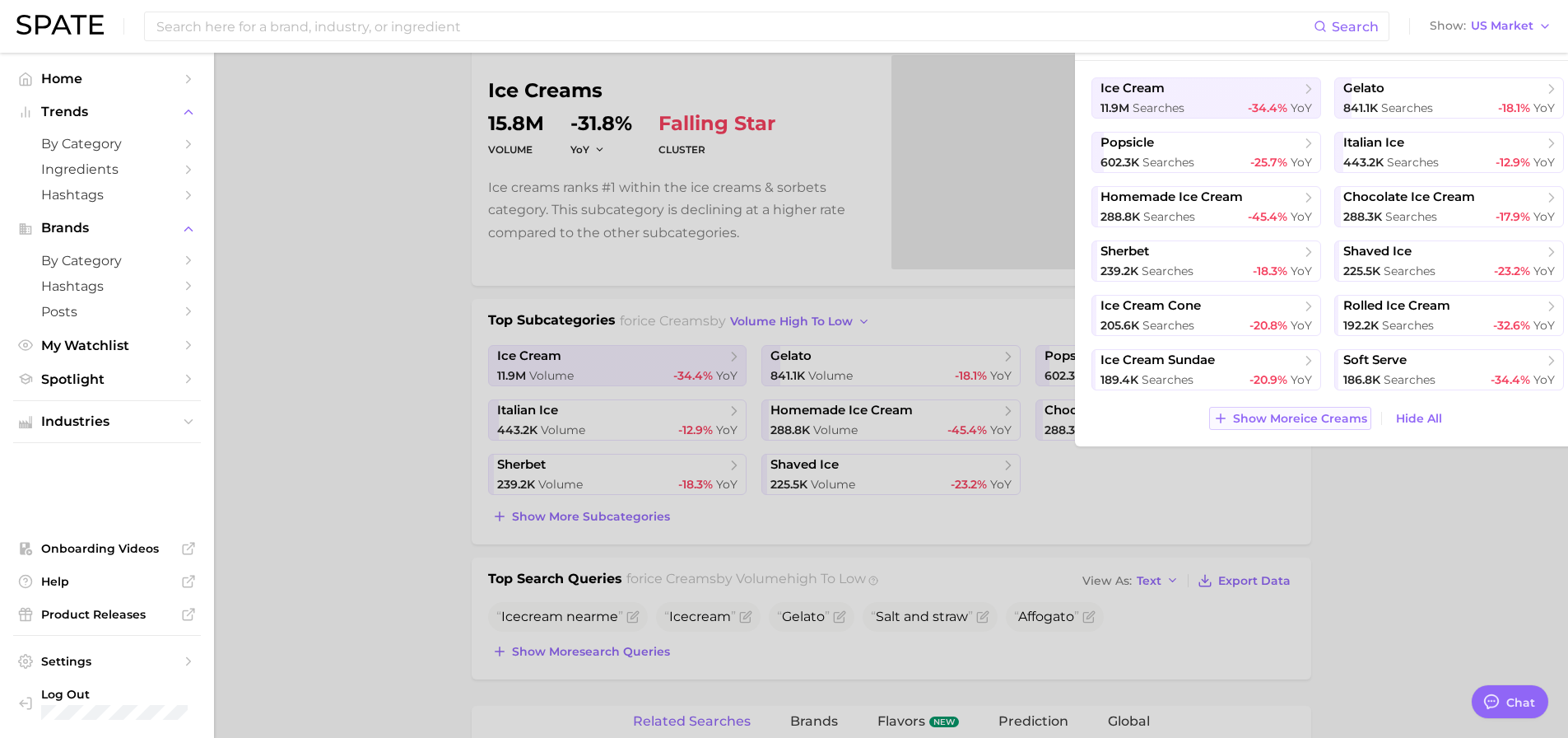
scroll to position [141, 0]
click at [1331, 416] on span "Show More ice creams" at bounding box center [1301, 418] width 135 height 14
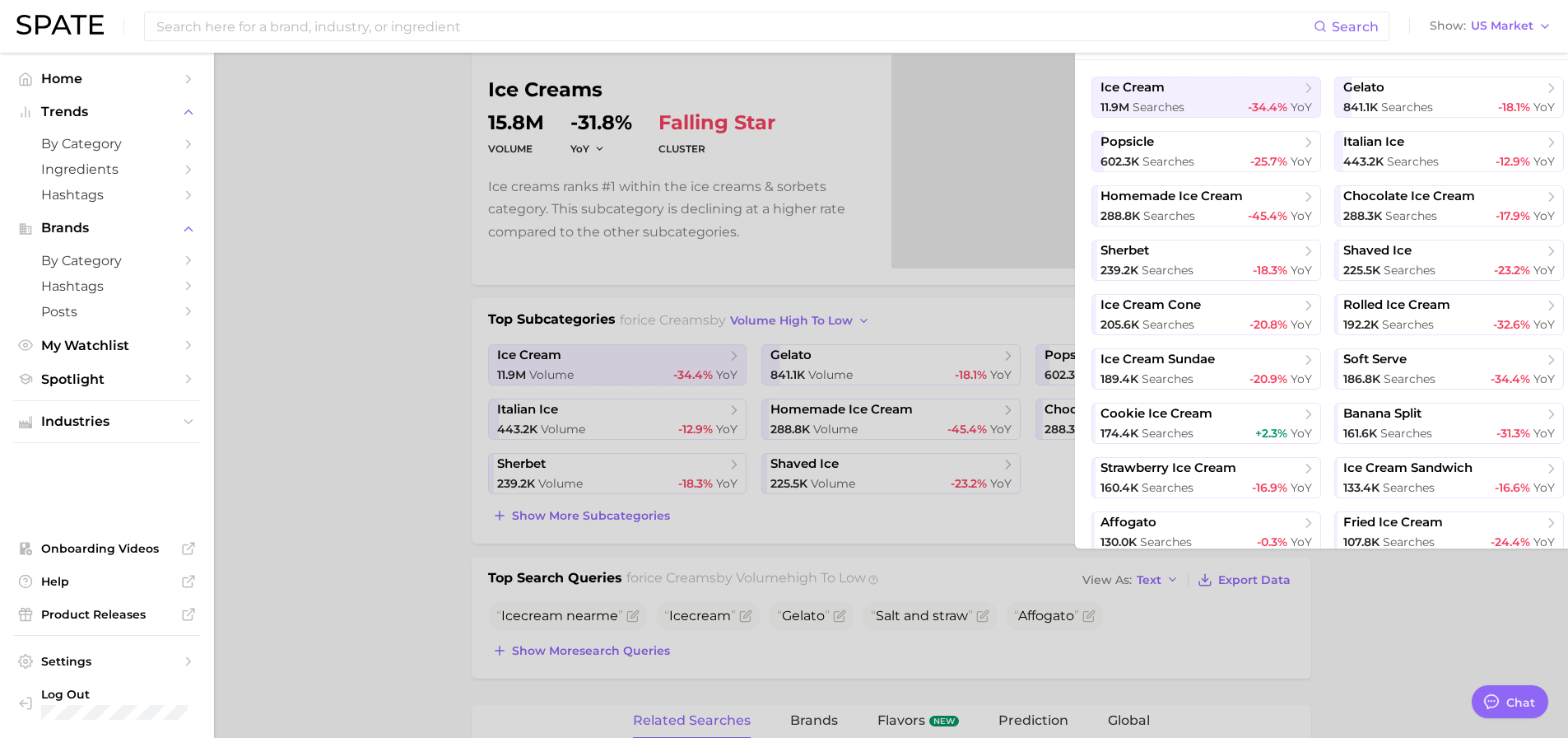
scroll to position [61, 0]
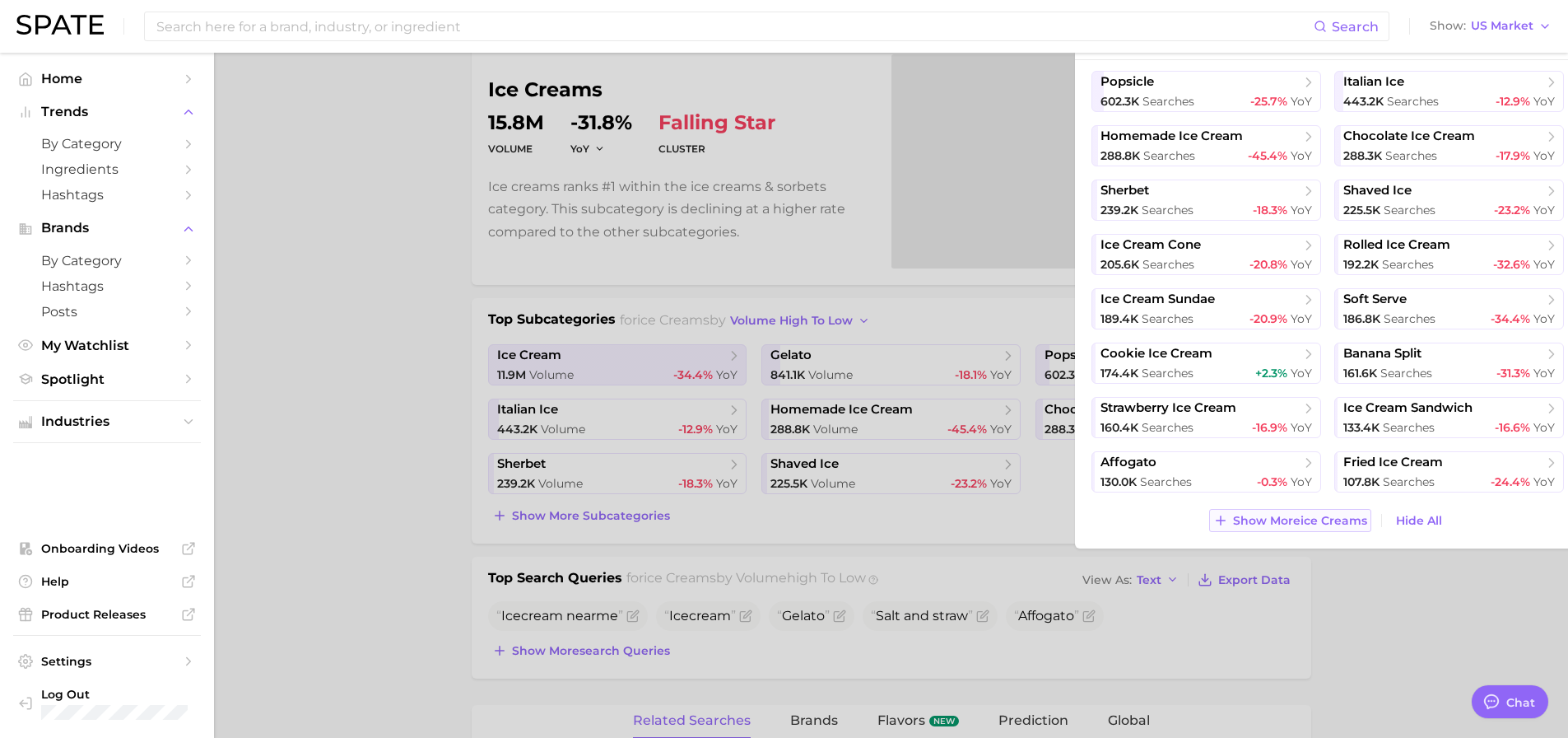
click at [1313, 519] on span "Show More ice creams" at bounding box center [1301, 521] width 135 height 14
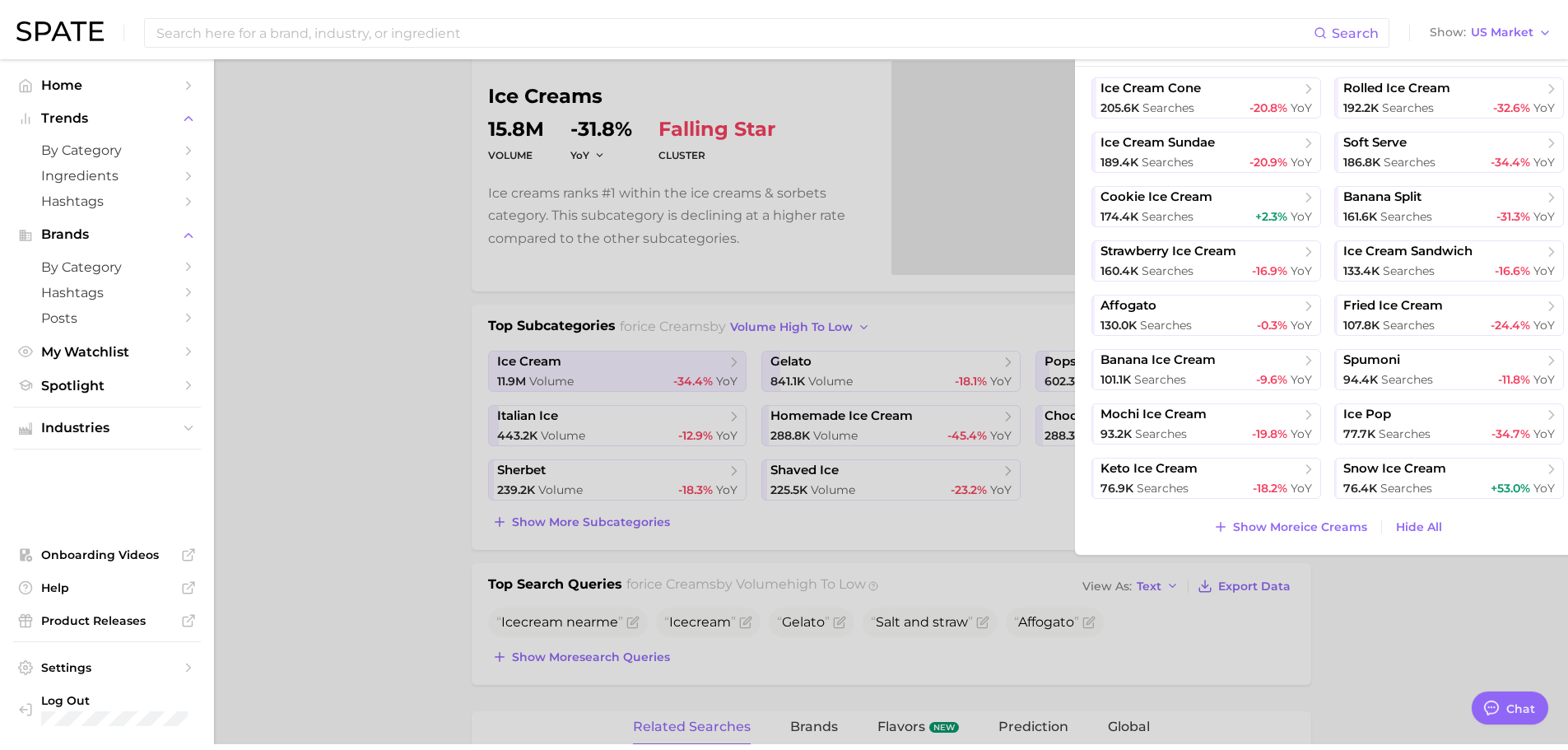
scroll to position [0, 0]
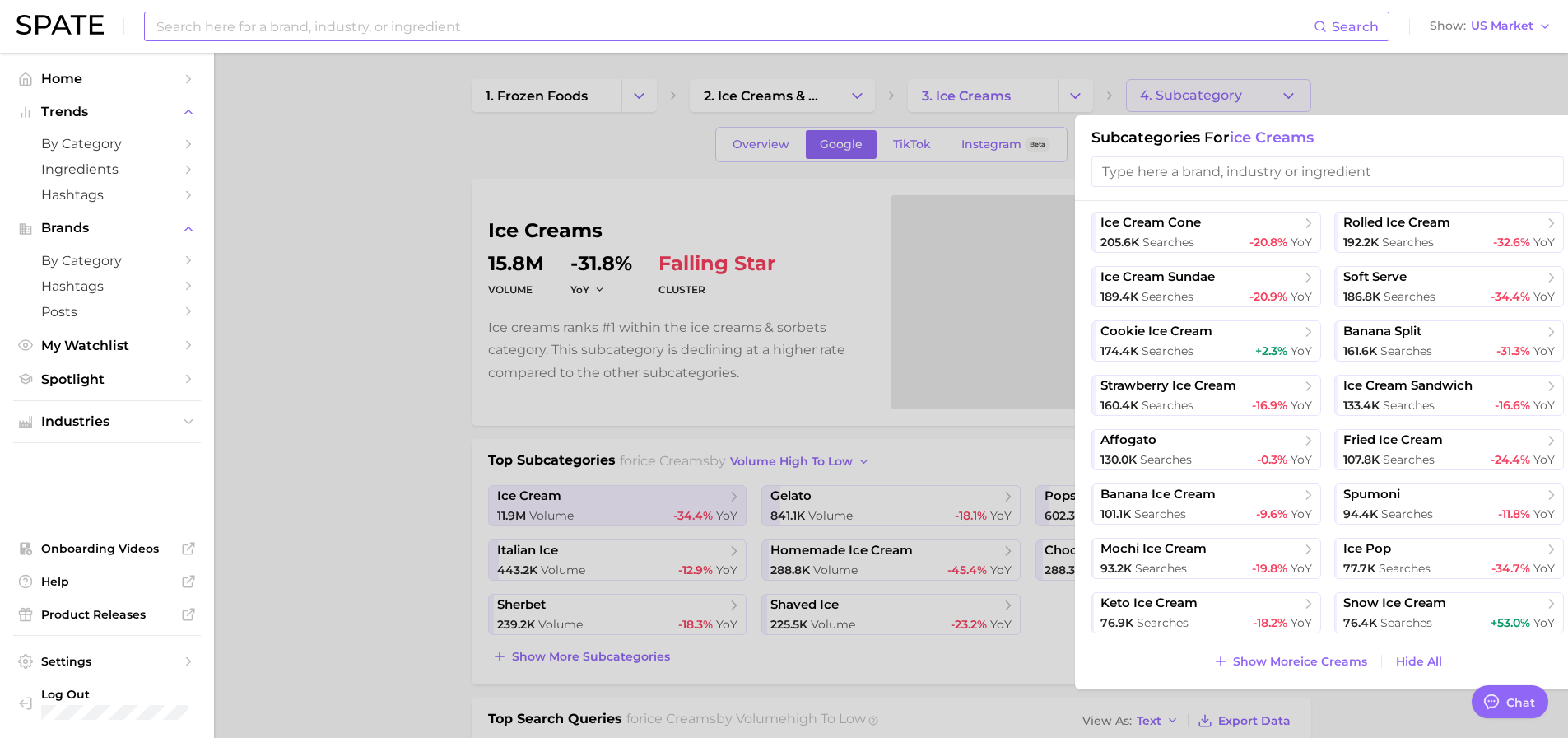
click at [651, 33] on input at bounding box center [734, 26] width 1159 height 28
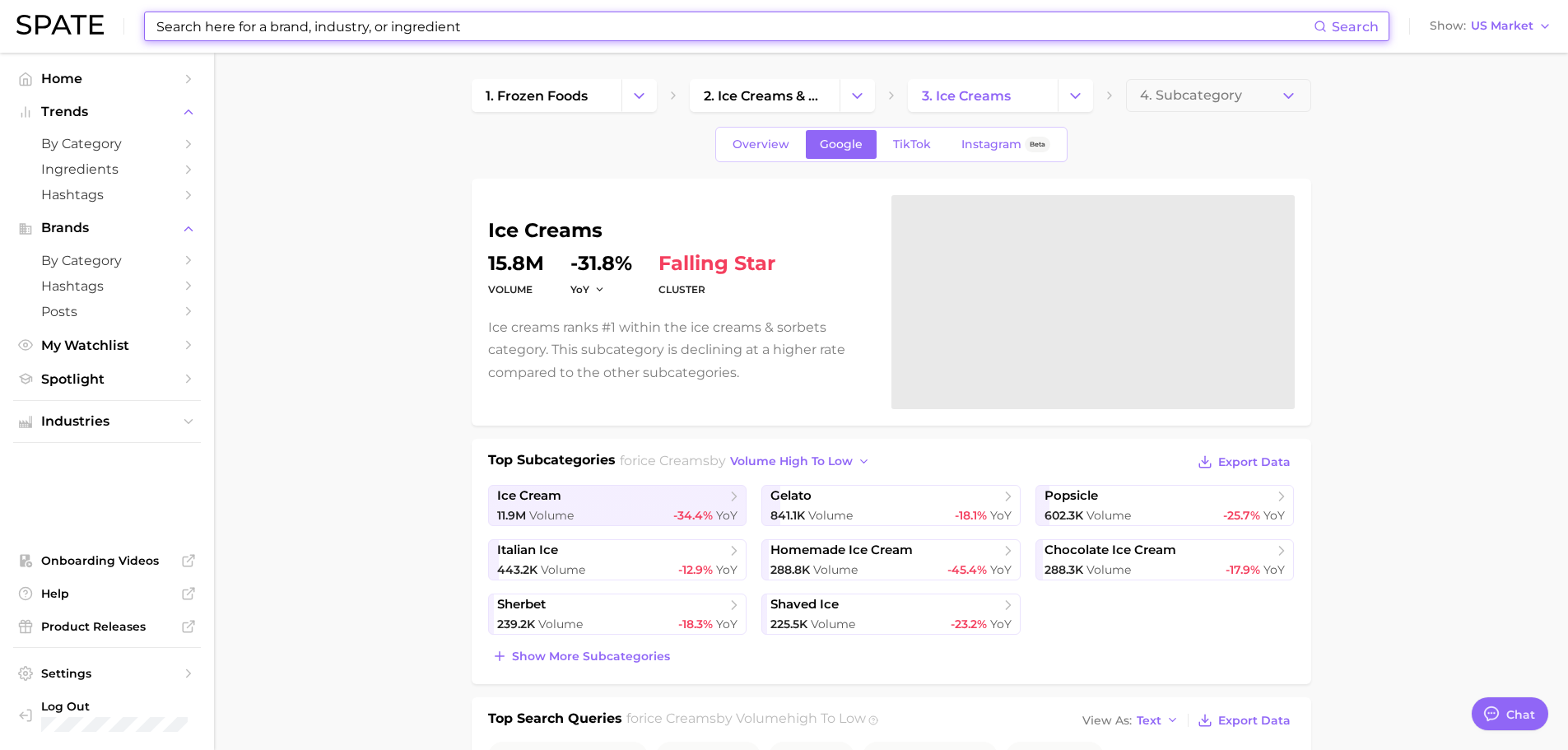
paste input "kakigori"
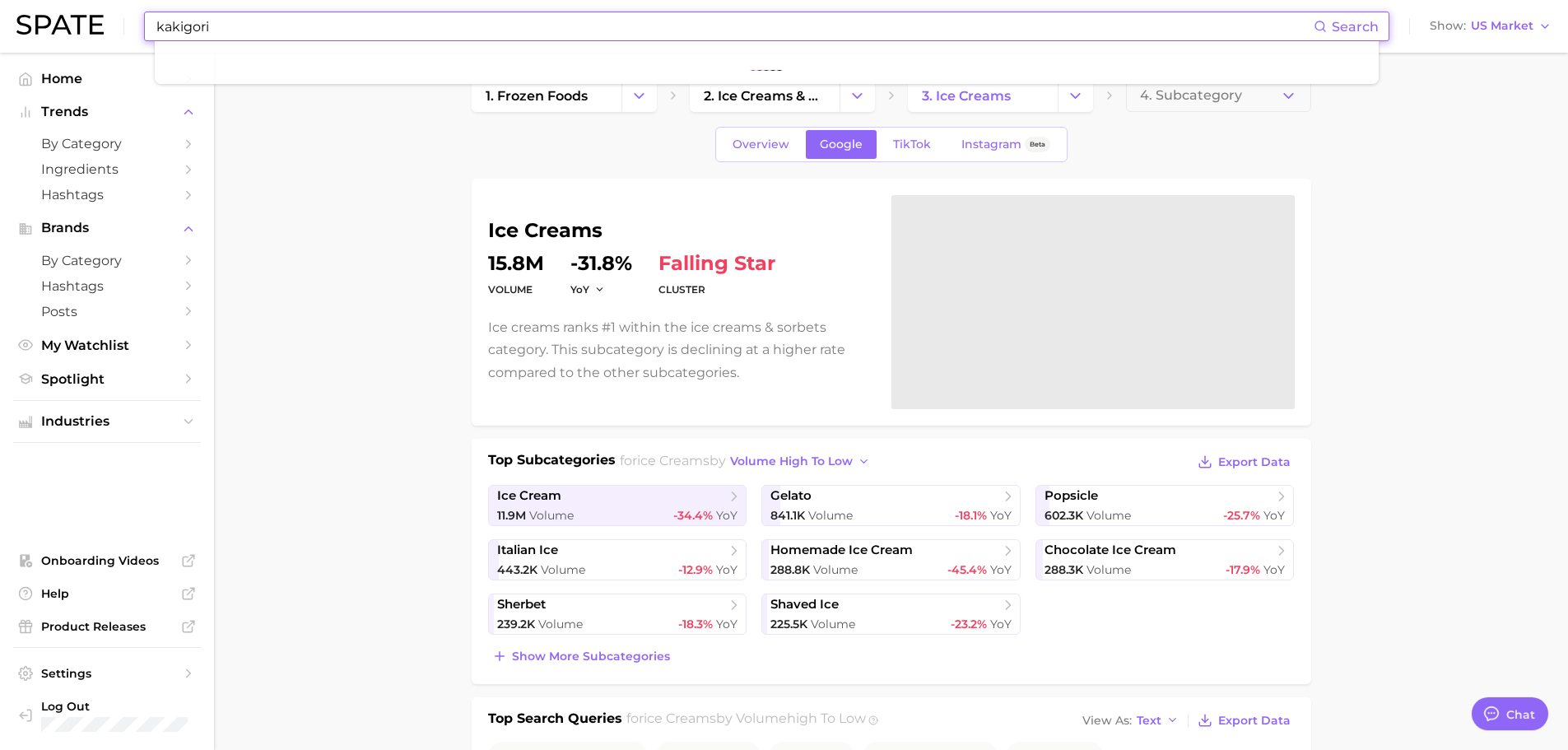
type input "kakigori"
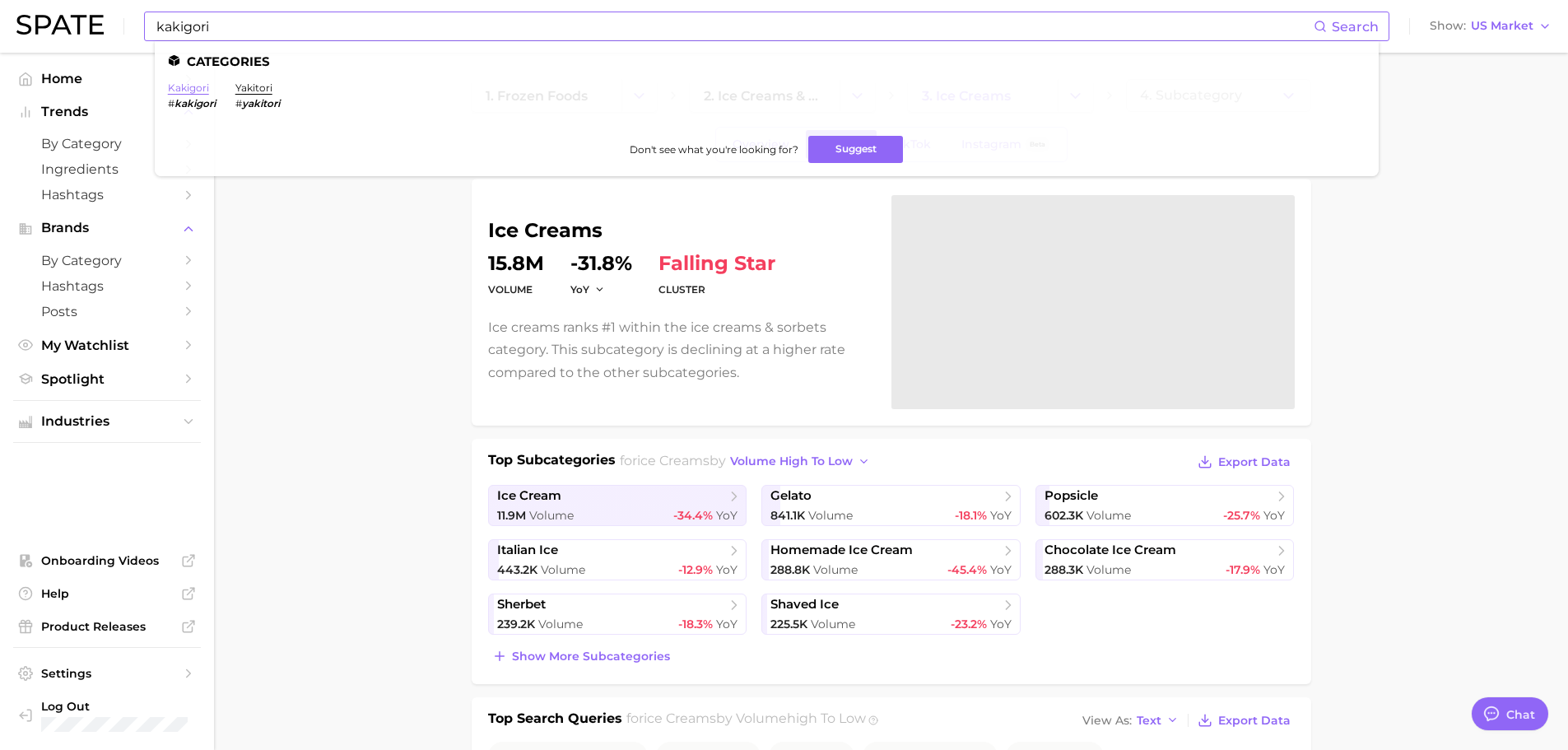
click at [194, 87] on link "kakigori" at bounding box center [188, 87] width 41 height 12
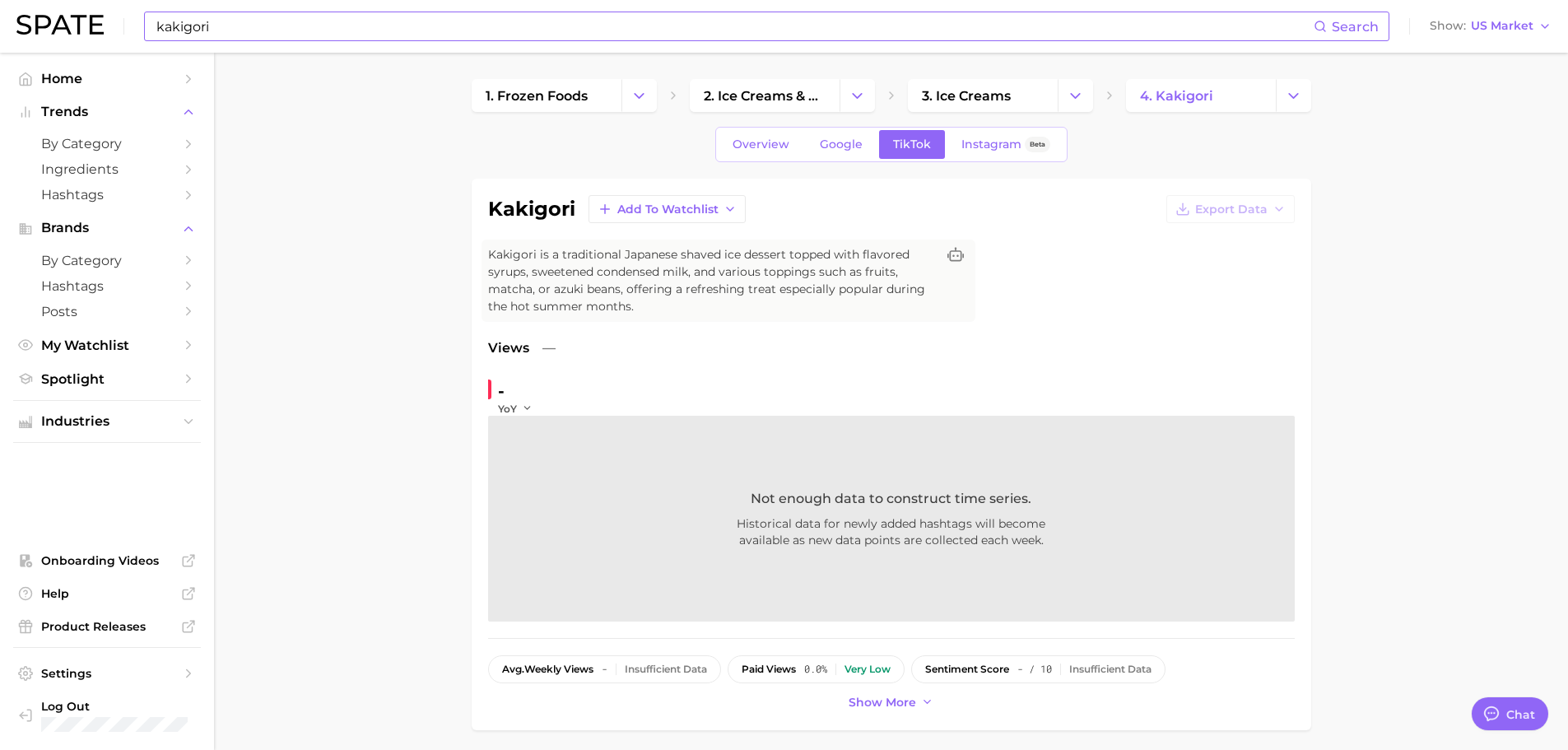
click at [549, 26] on input "kakigori" at bounding box center [734, 26] width 1159 height 28
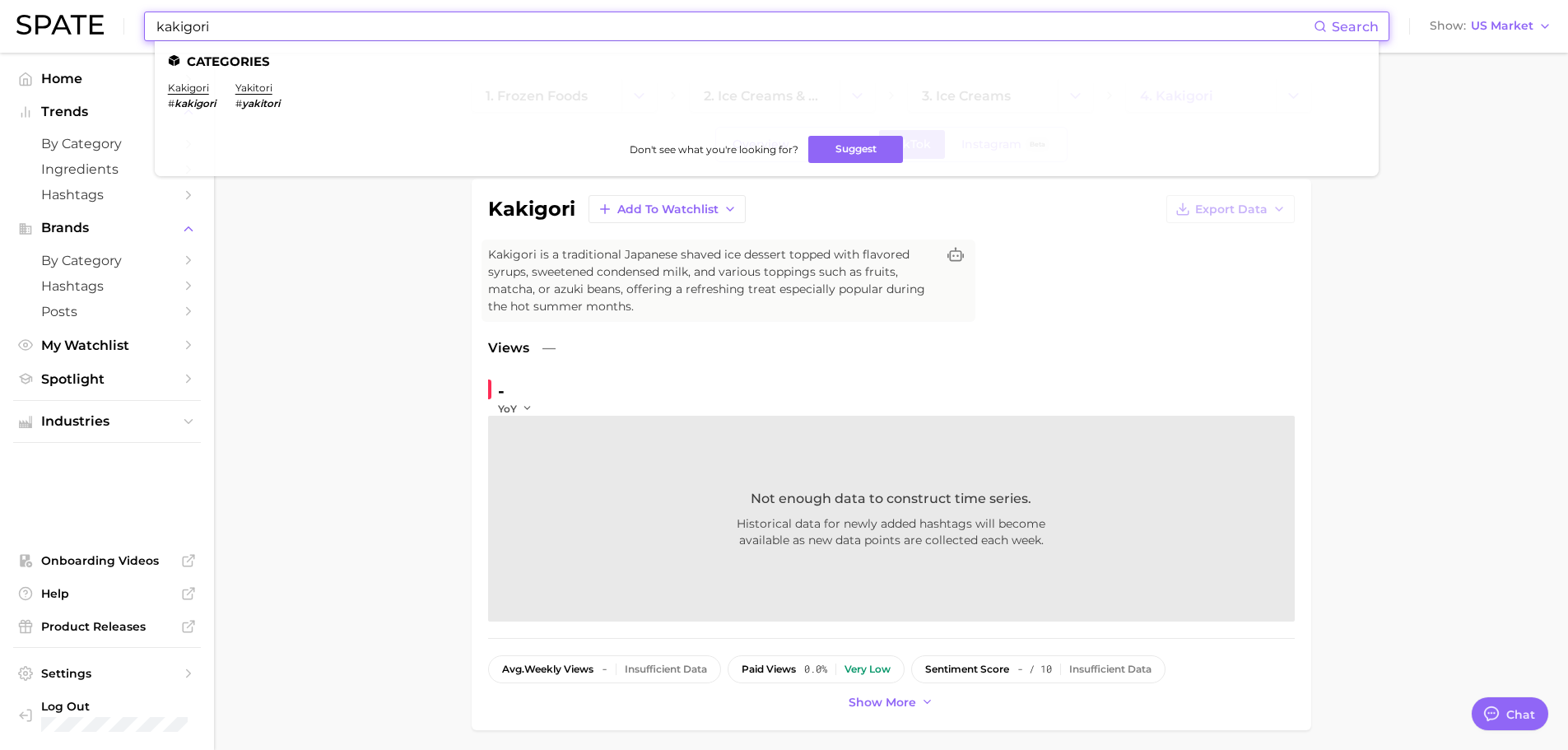
click at [549, 26] on input "kakigori" at bounding box center [734, 26] width 1159 height 28
paste input "stress sweat"
click at [549, 26] on input "stress sweat" at bounding box center [734, 26] width 1159 height 28
type input "stress sweat"
click at [209, 91] on link "stress sweat" at bounding box center [199, 87] width 62 height 12
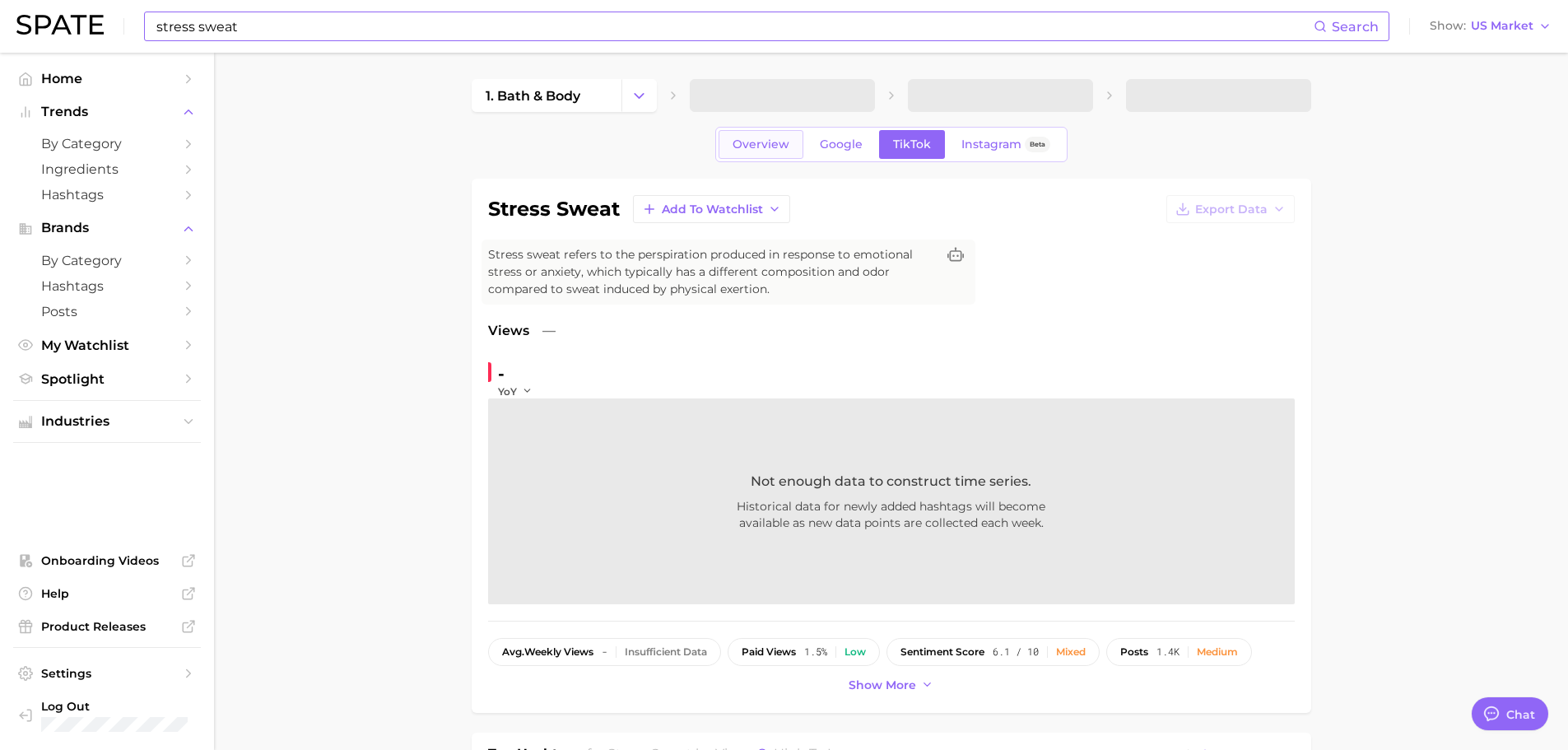
click at [767, 150] on span "Overview" at bounding box center [761, 144] width 57 height 14
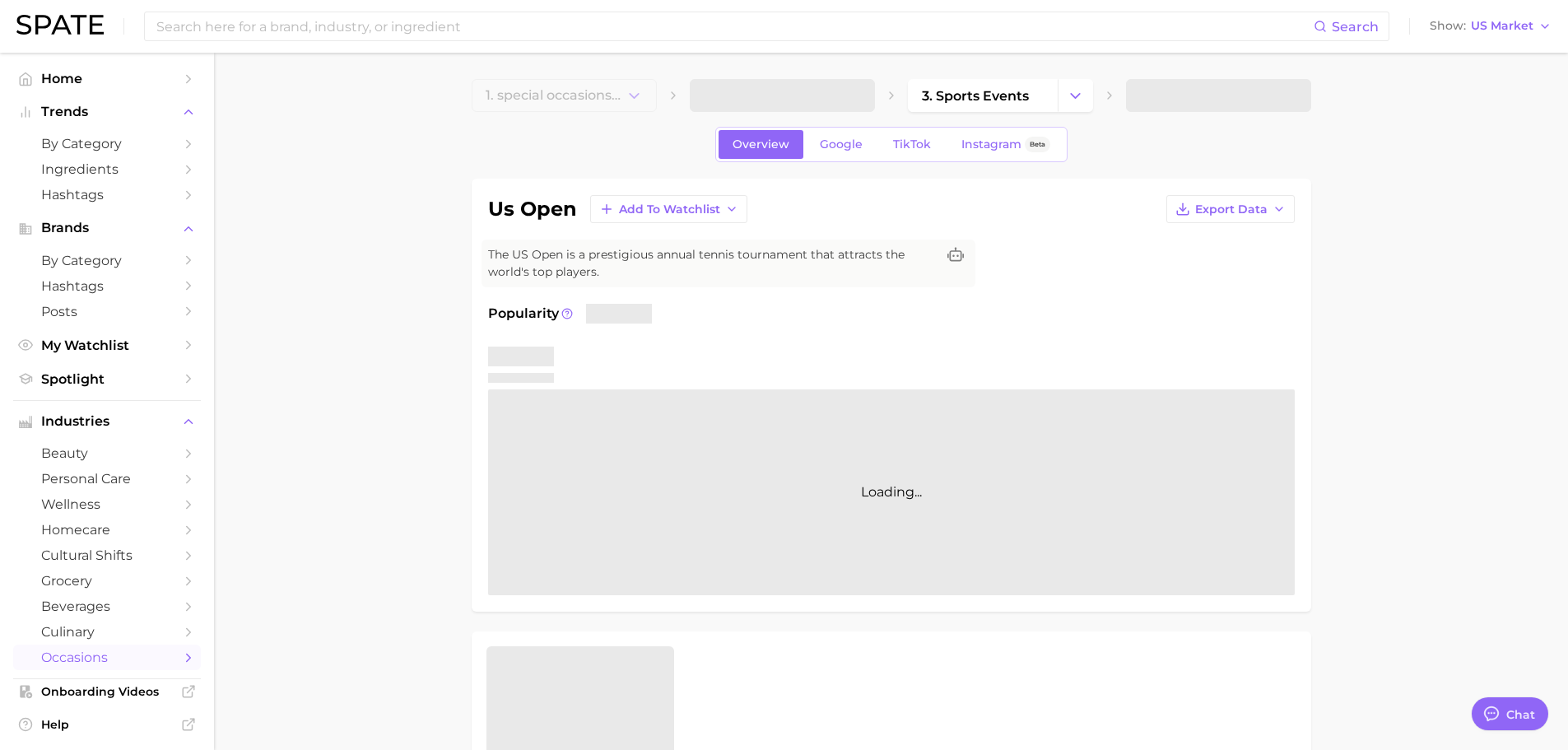
type textarea "x"
